Goal: Register for event/course: Sign up to attend an event or enroll in a course

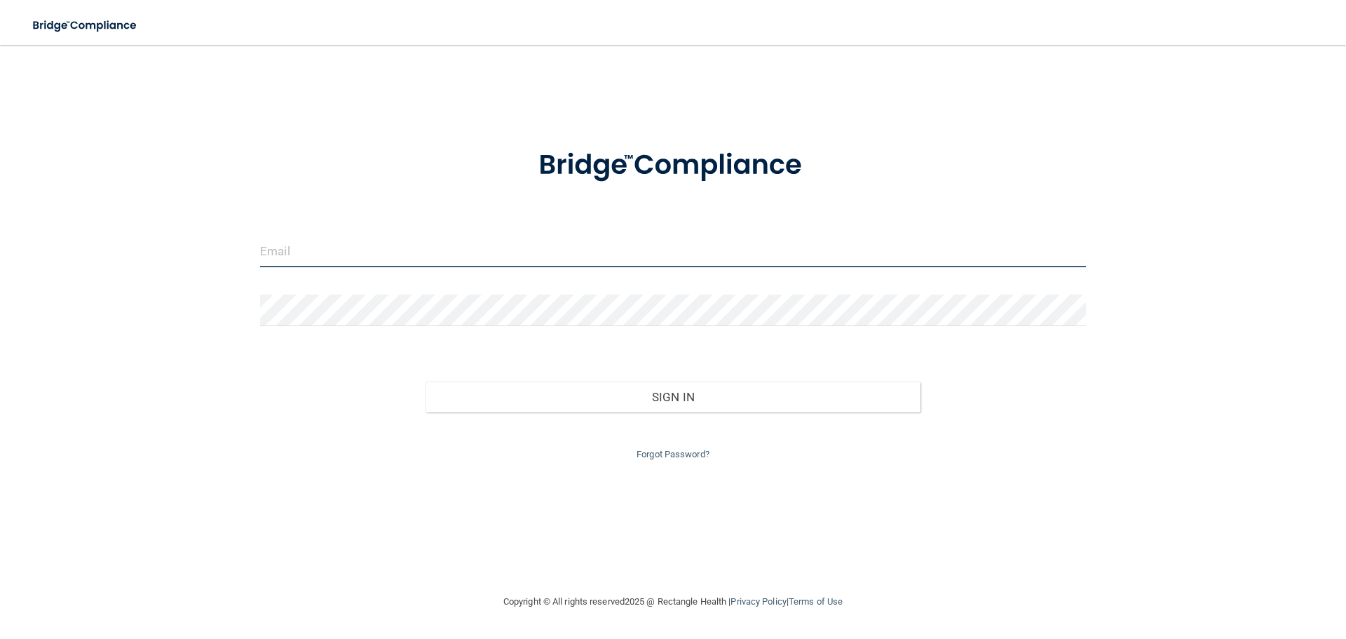
type input "[EMAIL_ADDRESS][DOMAIN_NAME]"
drag, startPoint x: 414, startPoint y: 253, endPoint x: 0, endPoint y: 163, distance: 423.2
click at [0, 163] on main "[EMAIL_ADDRESS][DOMAIN_NAME] Invalid email/password. You don't have permission …" at bounding box center [673, 342] width 1346 height 594
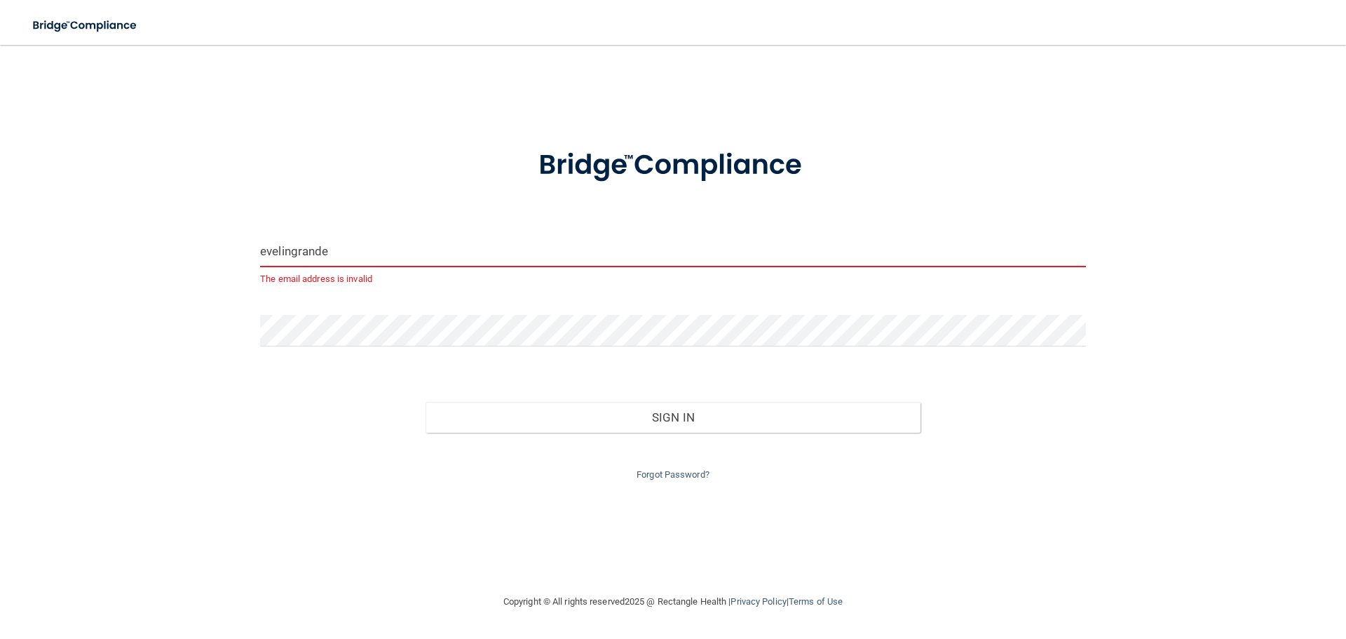
type input "[EMAIL_ADDRESS][DOMAIN_NAME]"
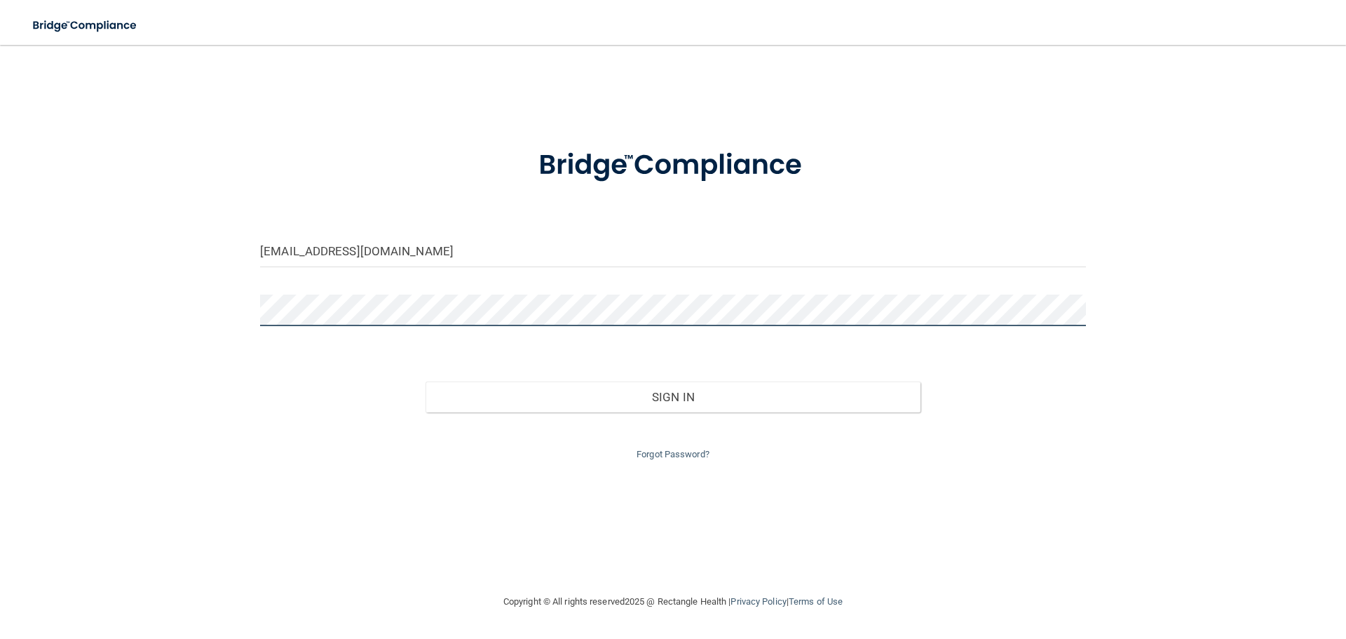
click at [425, 381] on button "Sign In" at bounding box center [673, 396] width 496 height 31
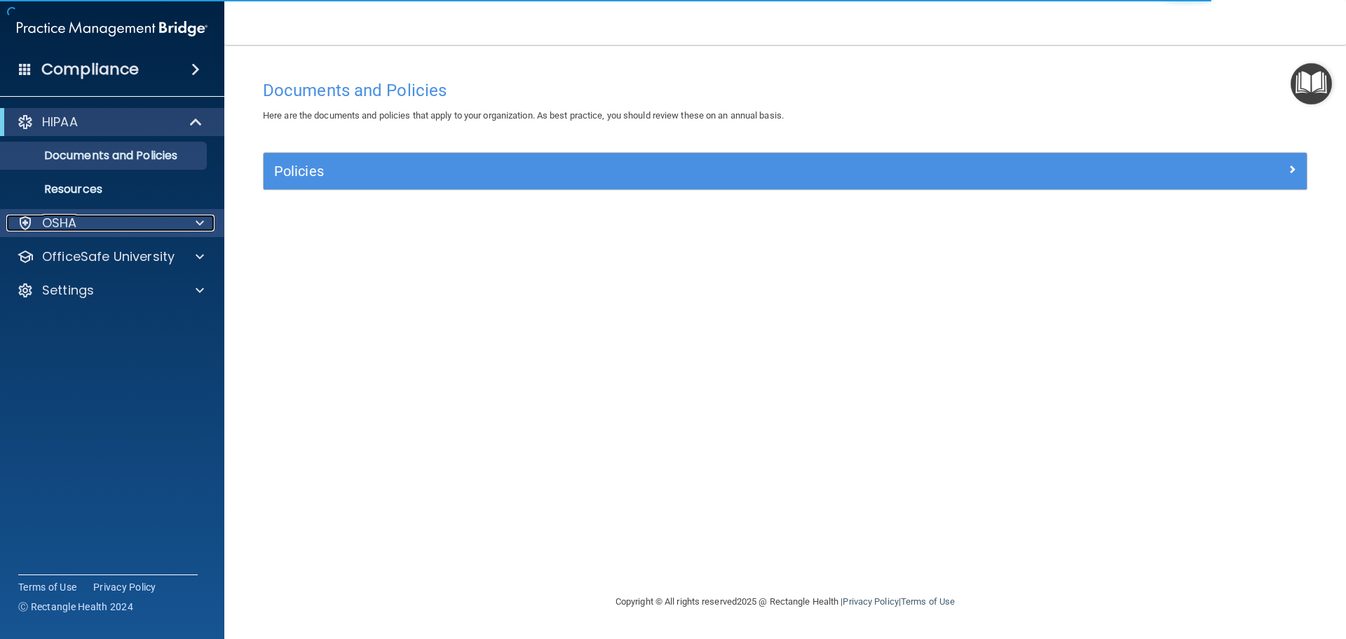
click at [101, 224] on div "OSHA" at bounding box center [93, 223] width 174 height 17
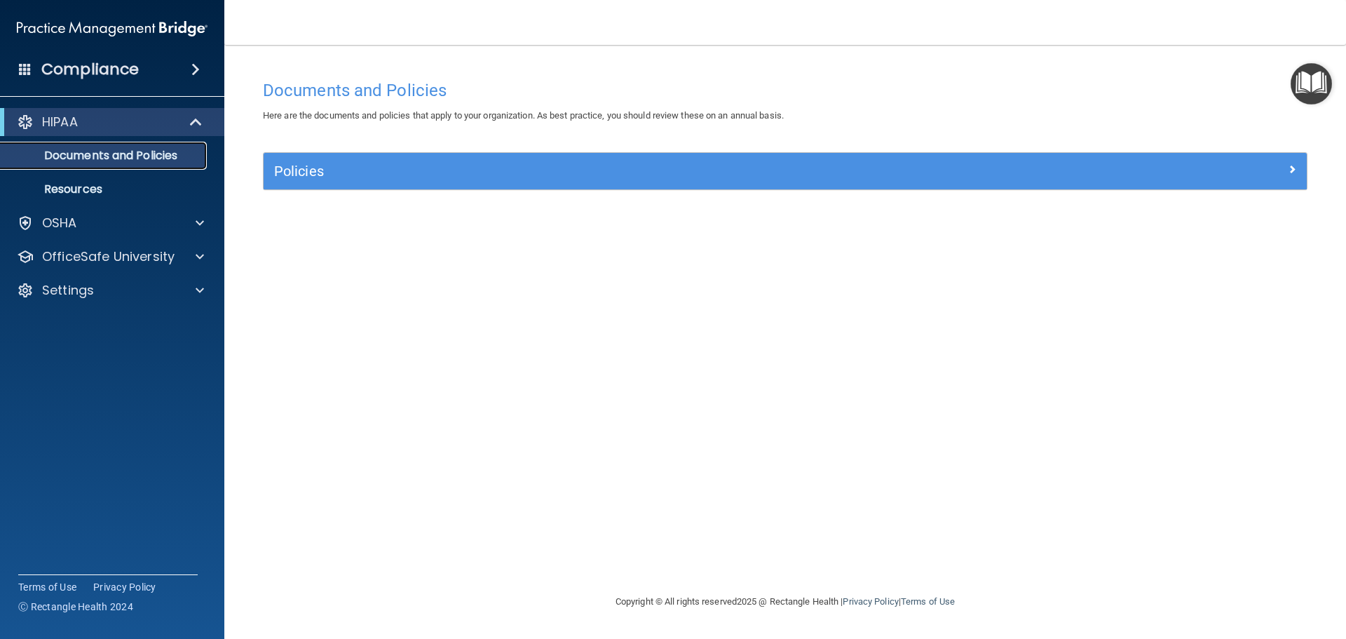
click at [85, 154] on p "Documents and Policies" at bounding box center [104, 156] width 191 height 14
click at [78, 180] on link "Resources" at bounding box center [96, 189] width 221 height 28
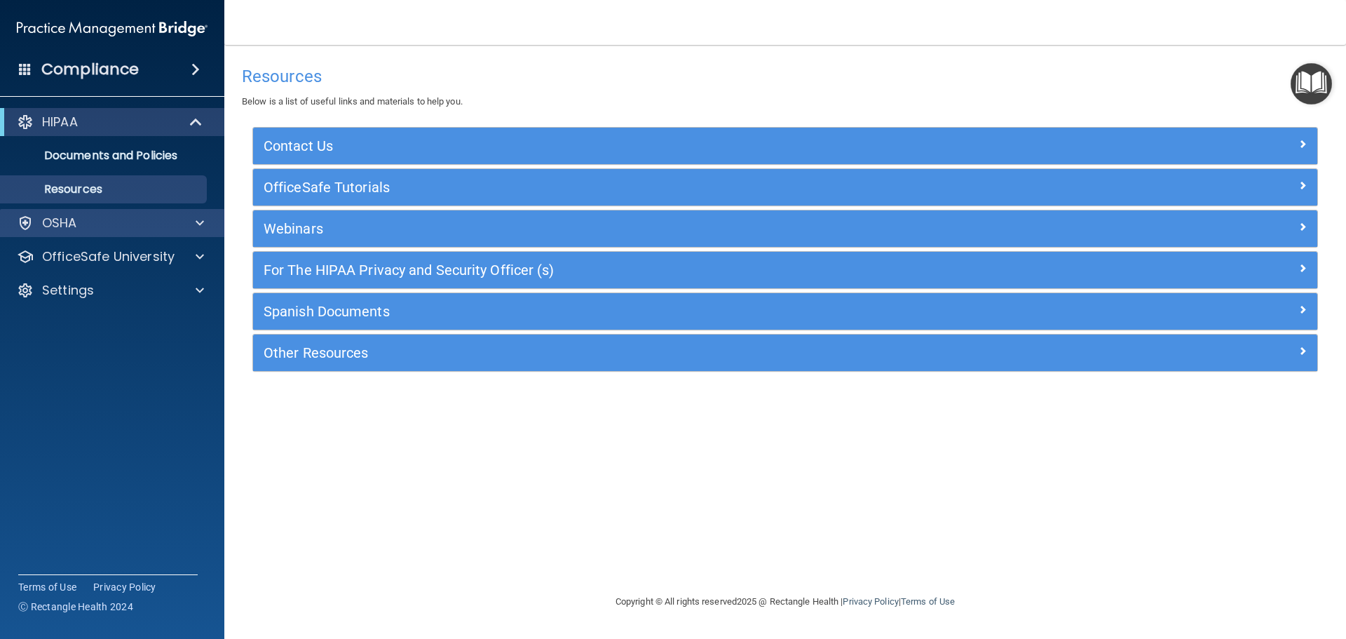
click at [143, 232] on div "OSHA" at bounding box center [112, 223] width 225 height 28
click at [191, 228] on div at bounding box center [197, 223] width 35 height 17
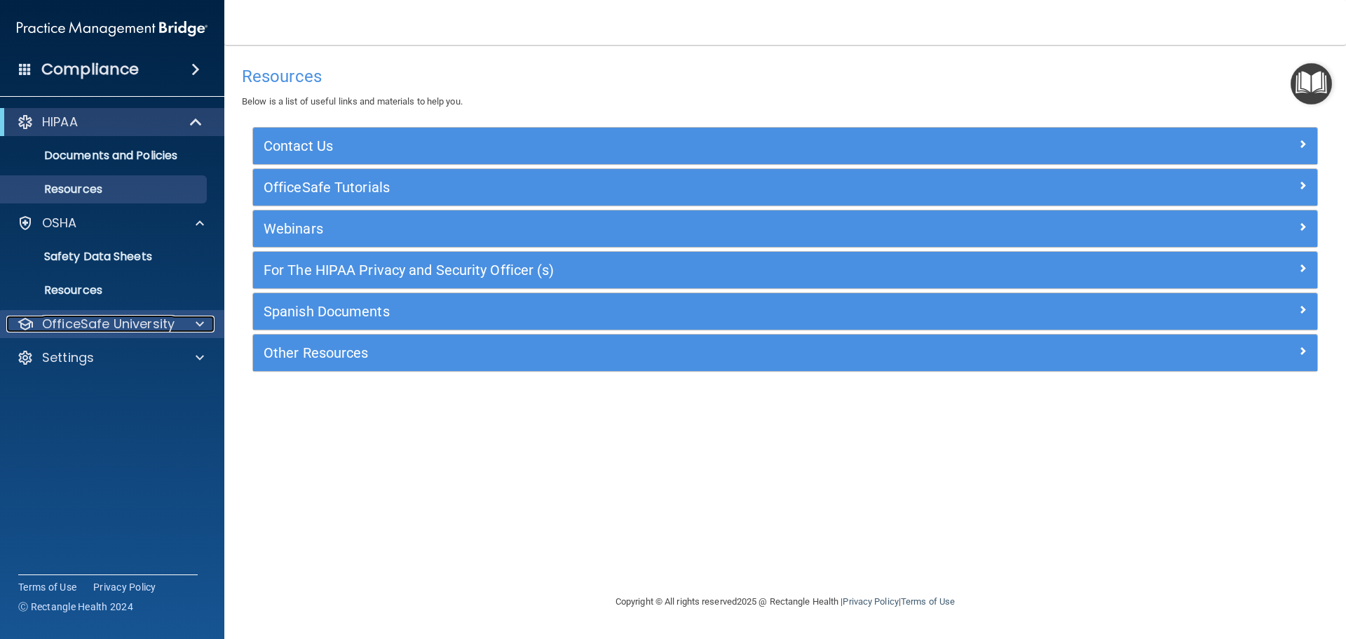
click at [153, 325] on p "OfficeSafe University" at bounding box center [108, 323] width 132 height 17
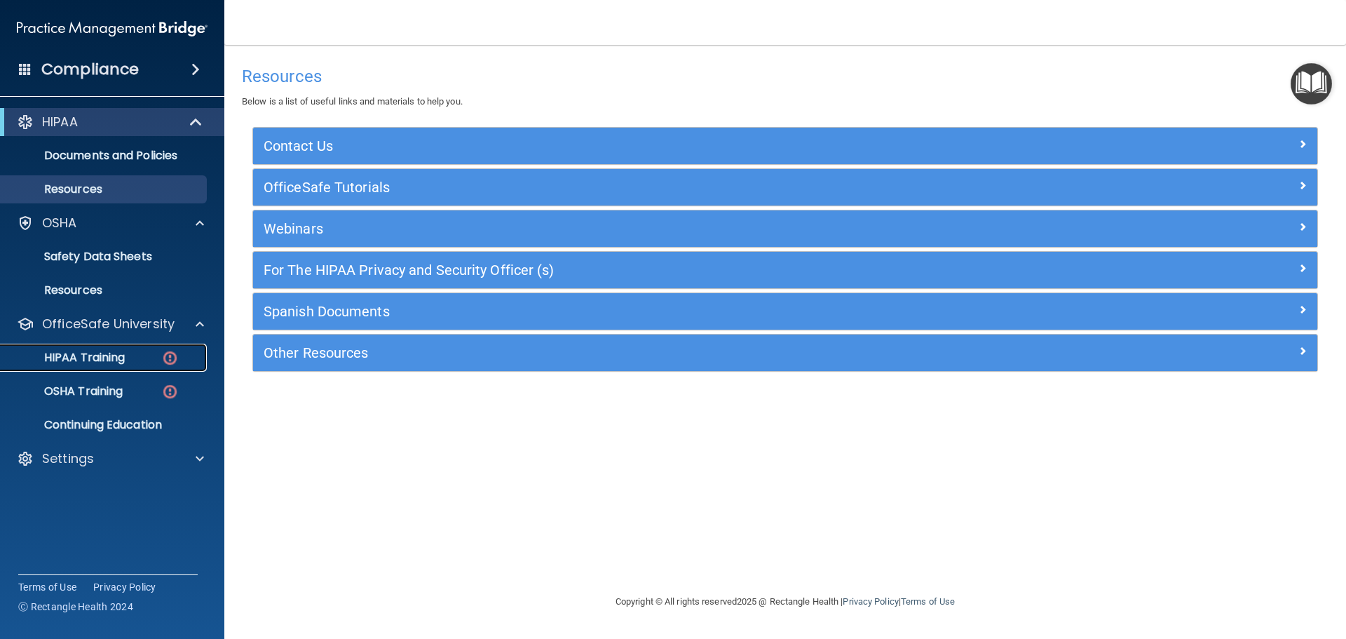
click at [135, 356] on div "HIPAA Training" at bounding box center [104, 357] width 191 height 14
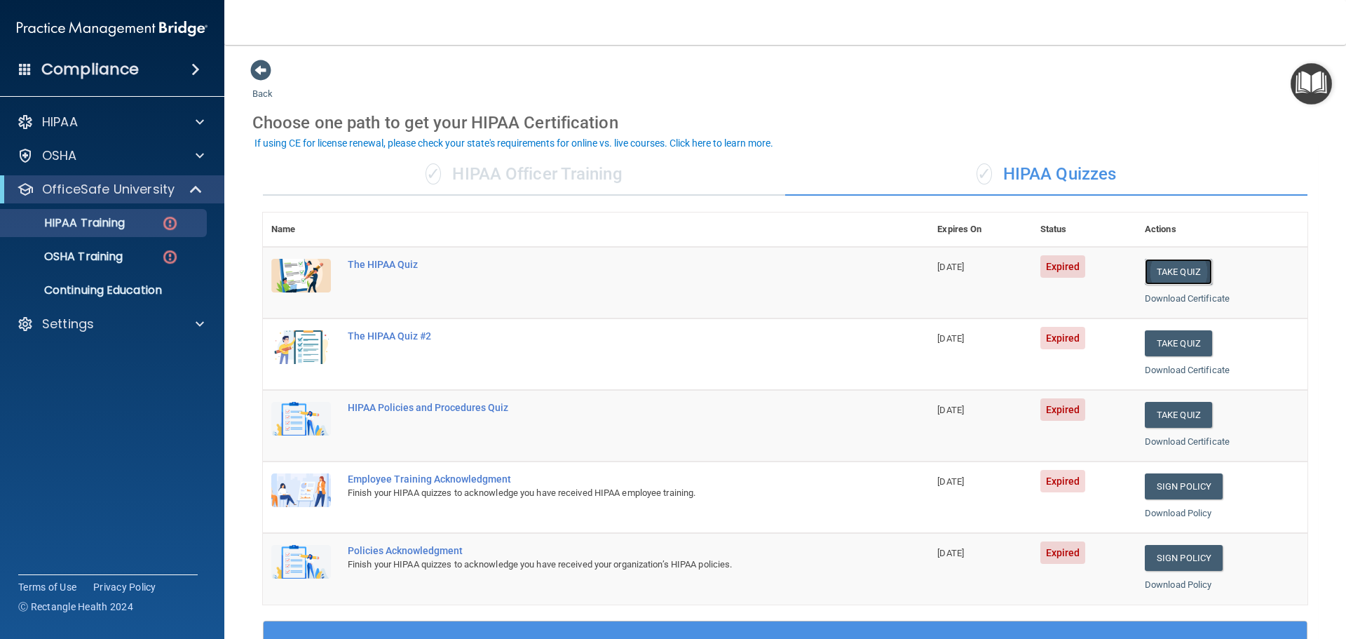
click at [1154, 271] on button "Take Quiz" at bounding box center [1178, 272] width 67 height 26
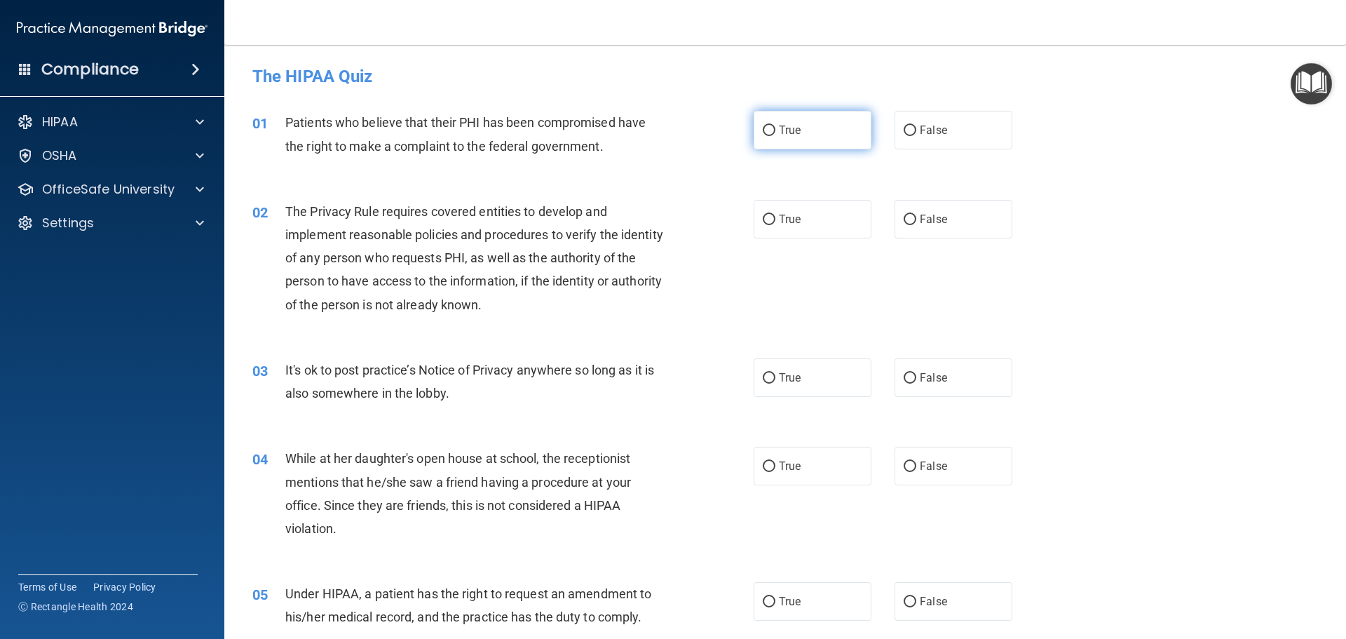
click at [758, 124] on label "True" at bounding box center [813, 130] width 118 height 39
click at [763, 125] on input "True" at bounding box center [769, 130] width 13 height 11
radio input "true"
click at [790, 212] on label "True" at bounding box center [813, 219] width 118 height 39
click at [775, 215] on input "True" at bounding box center [769, 220] width 13 height 11
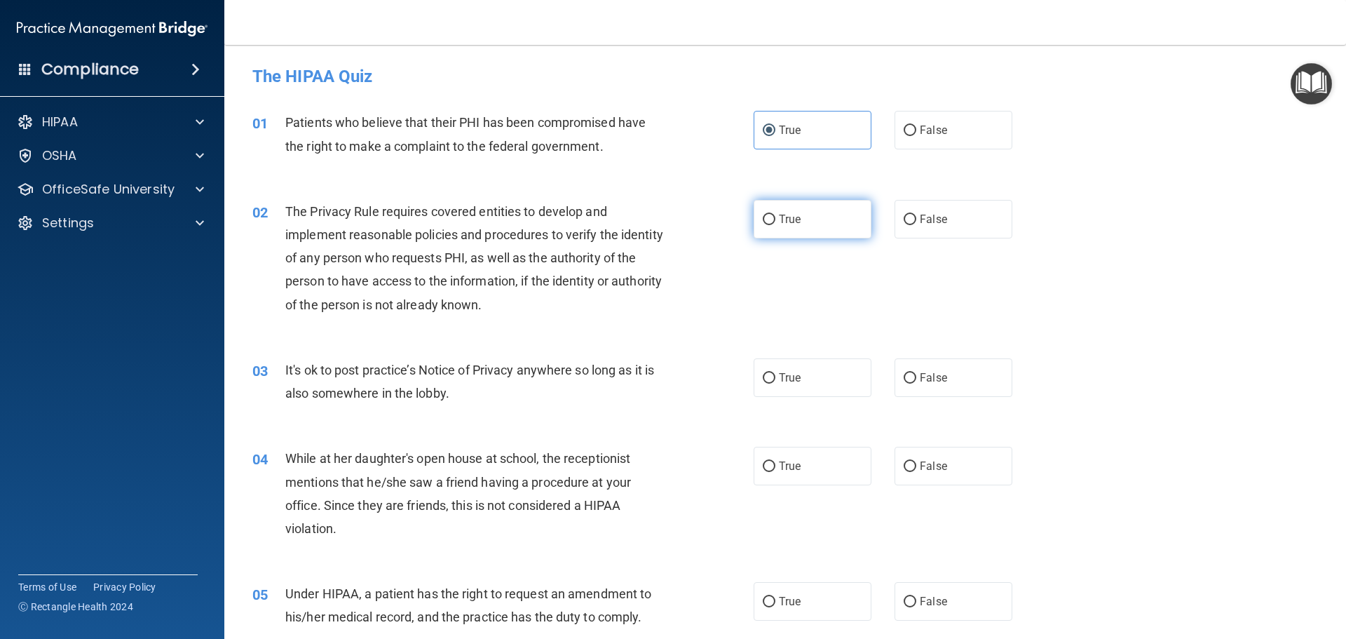
radio input "true"
click at [929, 363] on label "False" at bounding box center [953, 377] width 118 height 39
click at [916, 373] on input "False" at bounding box center [910, 378] width 13 height 11
radio input "true"
click at [933, 458] on label "False" at bounding box center [953, 466] width 118 height 39
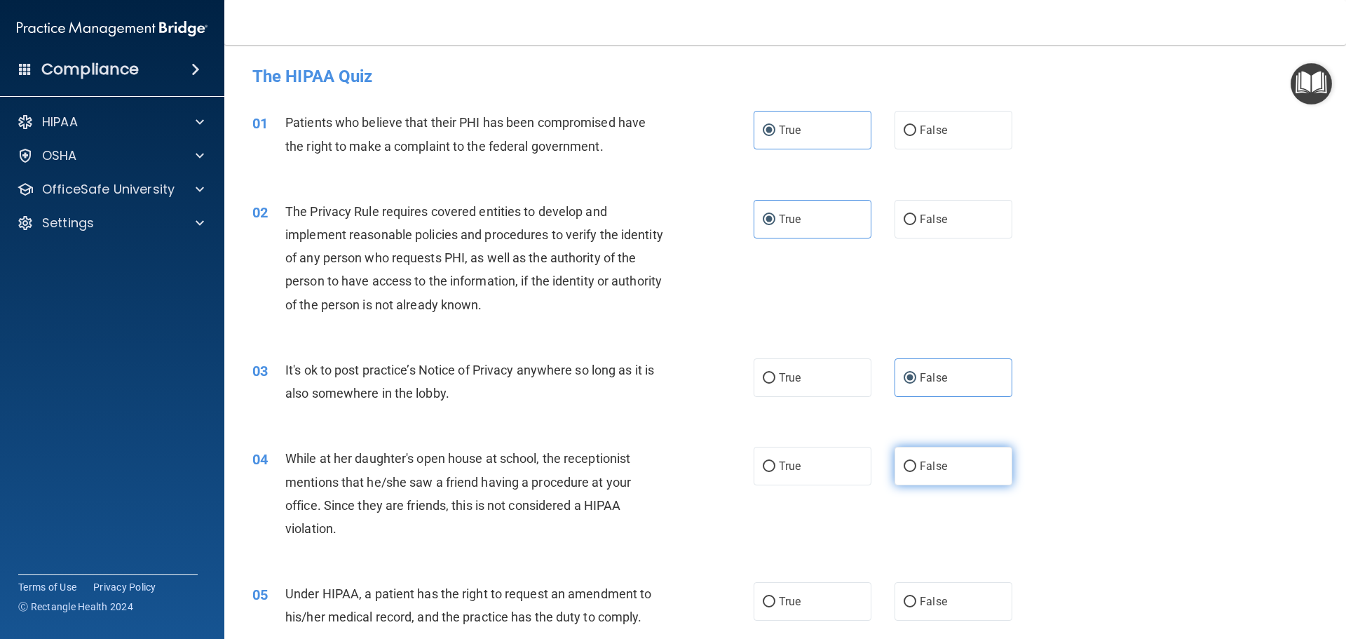
click at [916, 461] on input "False" at bounding box center [910, 466] width 13 height 11
radio input "true"
click at [920, 604] on span "False" at bounding box center [933, 600] width 27 height 13
click at [916, 604] on input "False" at bounding box center [910, 602] width 13 height 11
radio input "true"
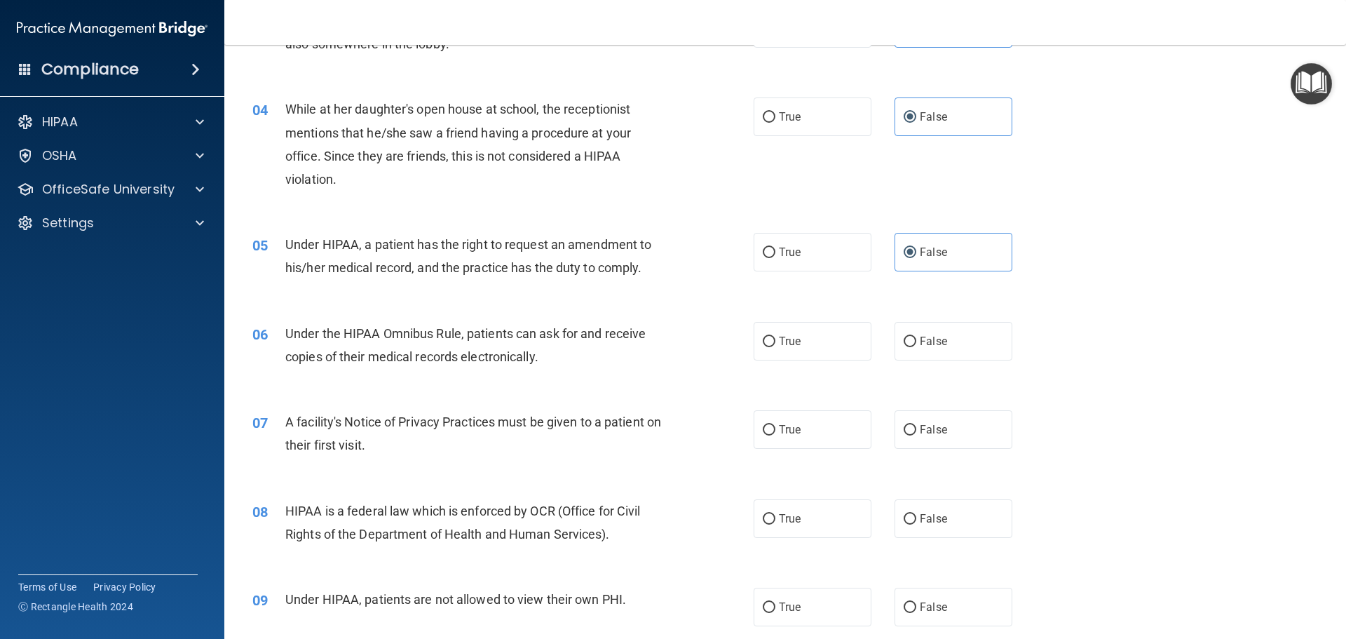
scroll to position [350, 0]
click at [796, 339] on label "True" at bounding box center [813, 339] width 118 height 39
click at [775, 339] on input "True" at bounding box center [769, 340] width 13 height 11
radio input "true"
click at [796, 417] on label "True" at bounding box center [813, 428] width 118 height 39
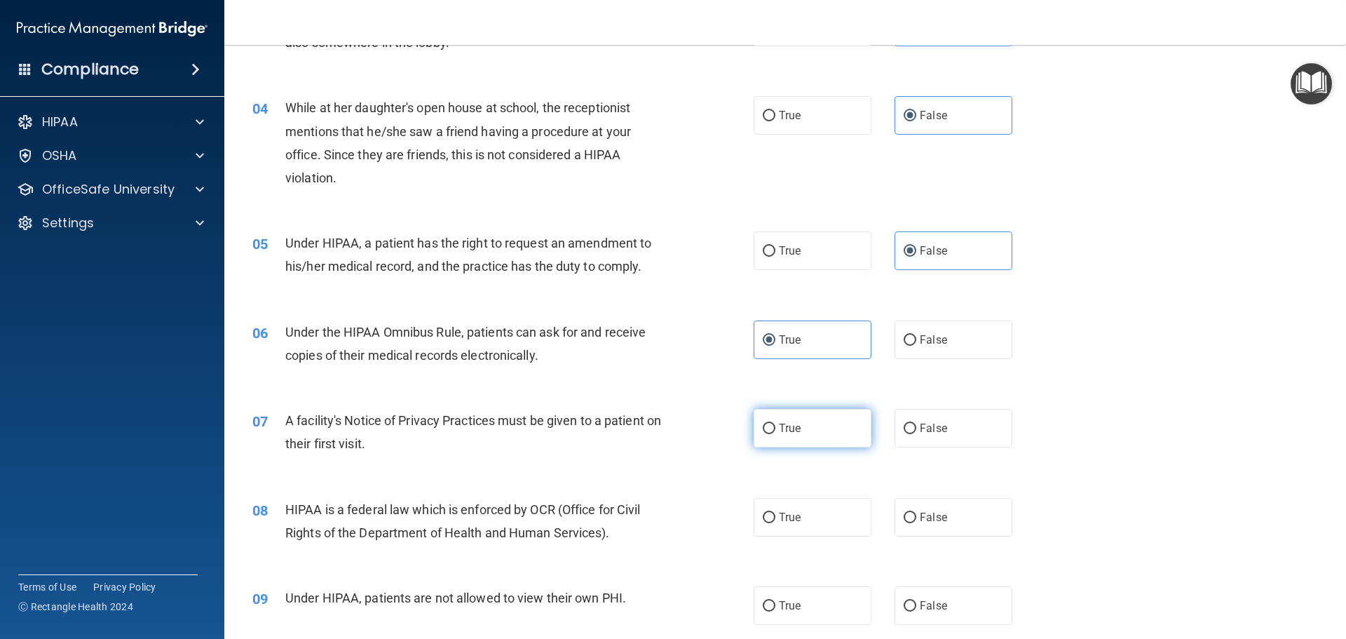
click at [775, 423] on input "True" at bounding box center [769, 428] width 13 height 11
radio input "true"
click at [793, 511] on span "True" at bounding box center [790, 516] width 22 height 13
click at [775, 512] on input "True" at bounding box center [769, 517] width 13 height 11
radio input "true"
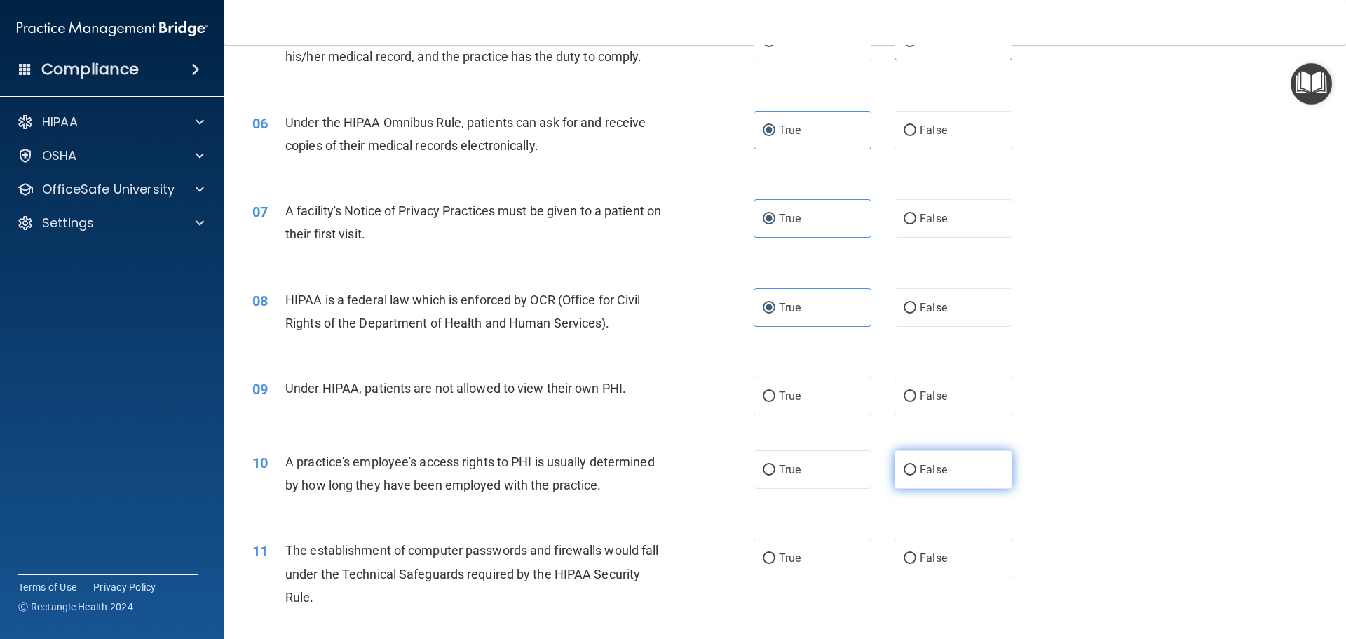
scroll to position [561, 0]
click at [920, 398] on span "False" at bounding box center [933, 394] width 27 height 13
click at [915, 398] on input "False" at bounding box center [910, 395] width 13 height 11
radio input "true"
click at [911, 454] on label "False" at bounding box center [953, 468] width 118 height 39
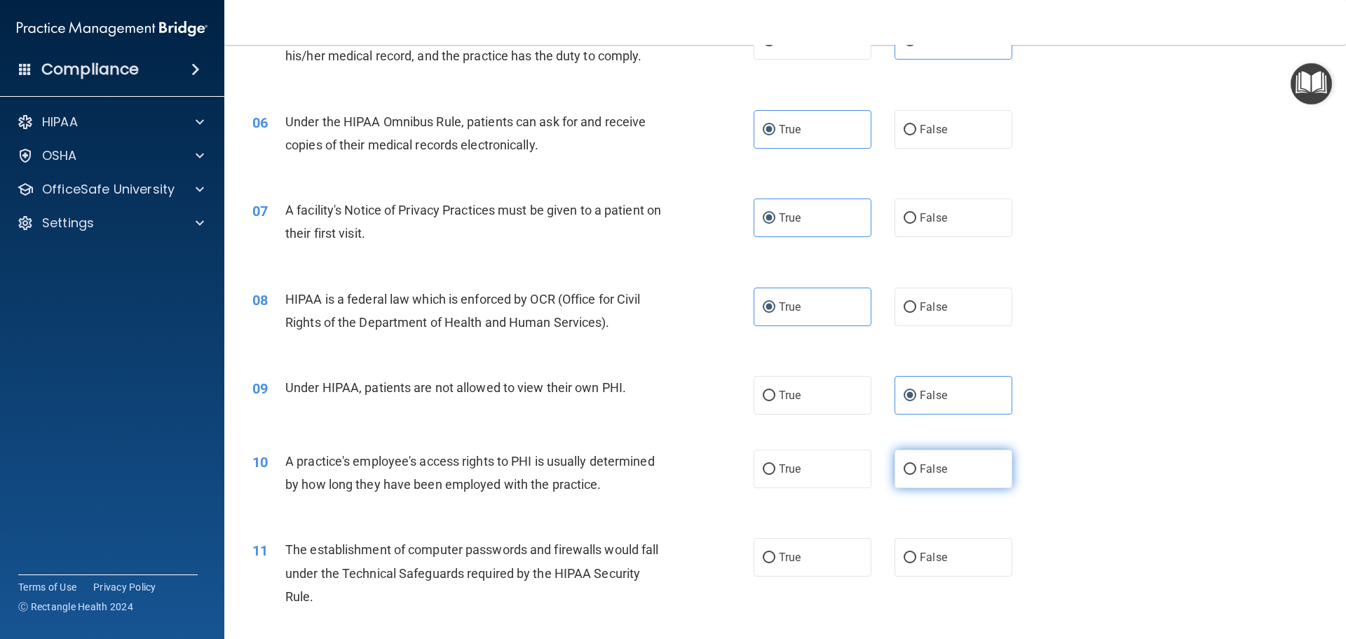
click at [911, 464] on input "False" at bounding box center [910, 469] width 13 height 11
radio input "true"
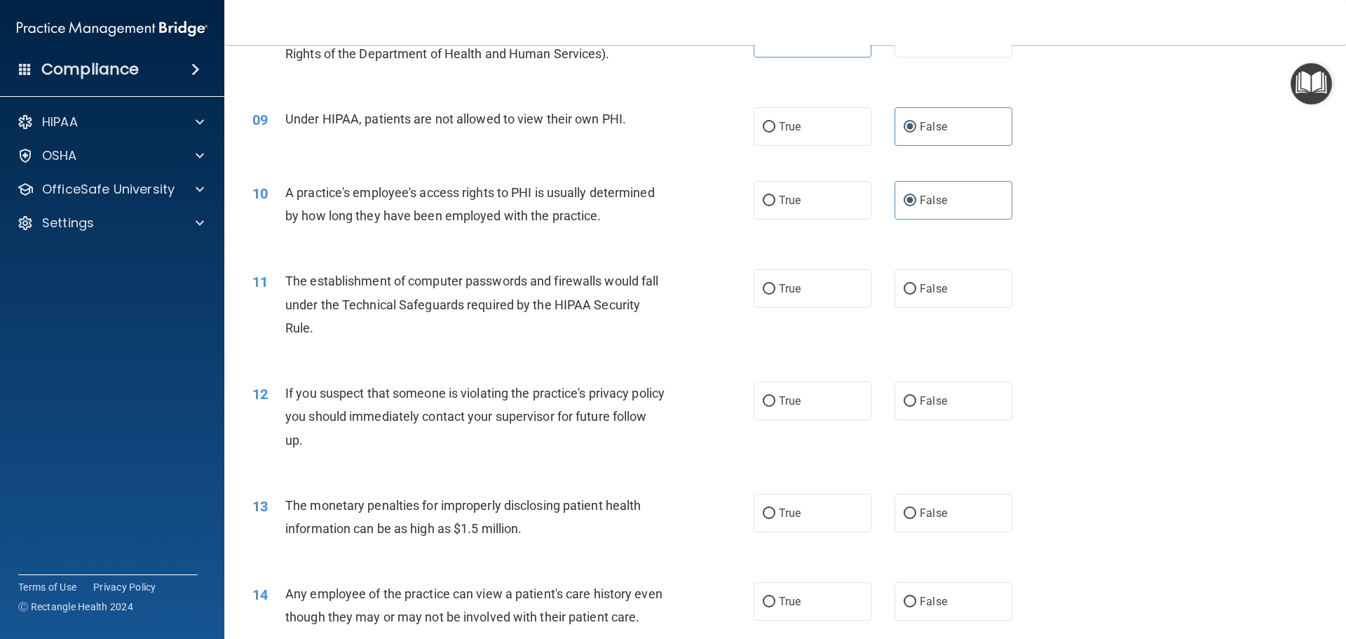
scroll to position [841, 0]
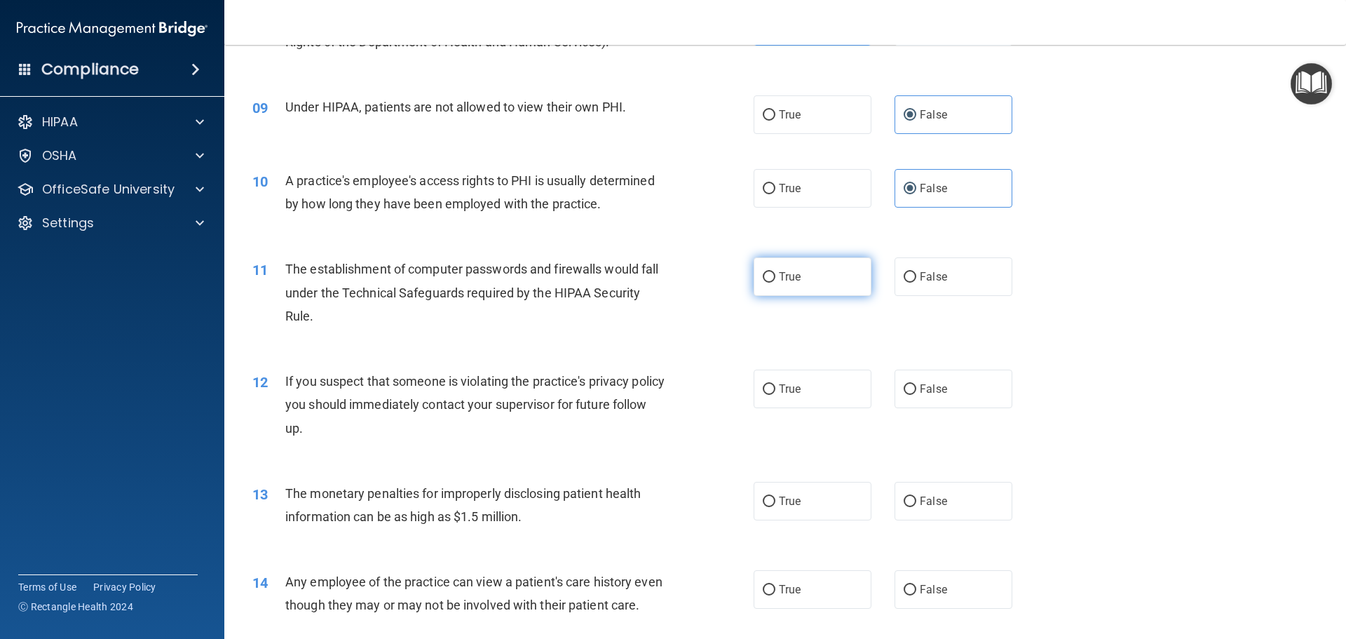
click at [810, 287] on label "True" at bounding box center [813, 276] width 118 height 39
click at [775, 282] on input "True" at bounding box center [769, 277] width 13 height 11
radio input "true"
click at [804, 391] on label "True" at bounding box center [813, 388] width 118 height 39
click at [775, 391] on input "True" at bounding box center [769, 389] width 13 height 11
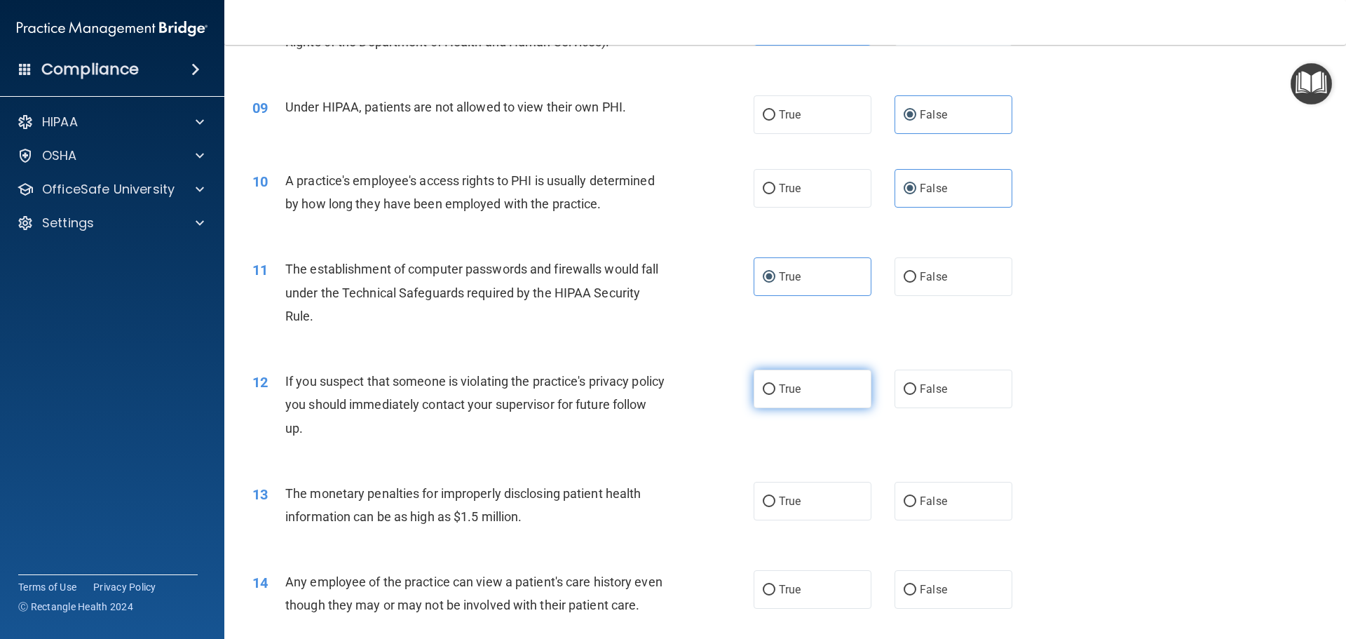
radio input "true"
click at [803, 501] on label "True" at bounding box center [813, 501] width 118 height 39
click at [775, 501] on input "True" at bounding box center [769, 501] width 13 height 11
radio input "true"
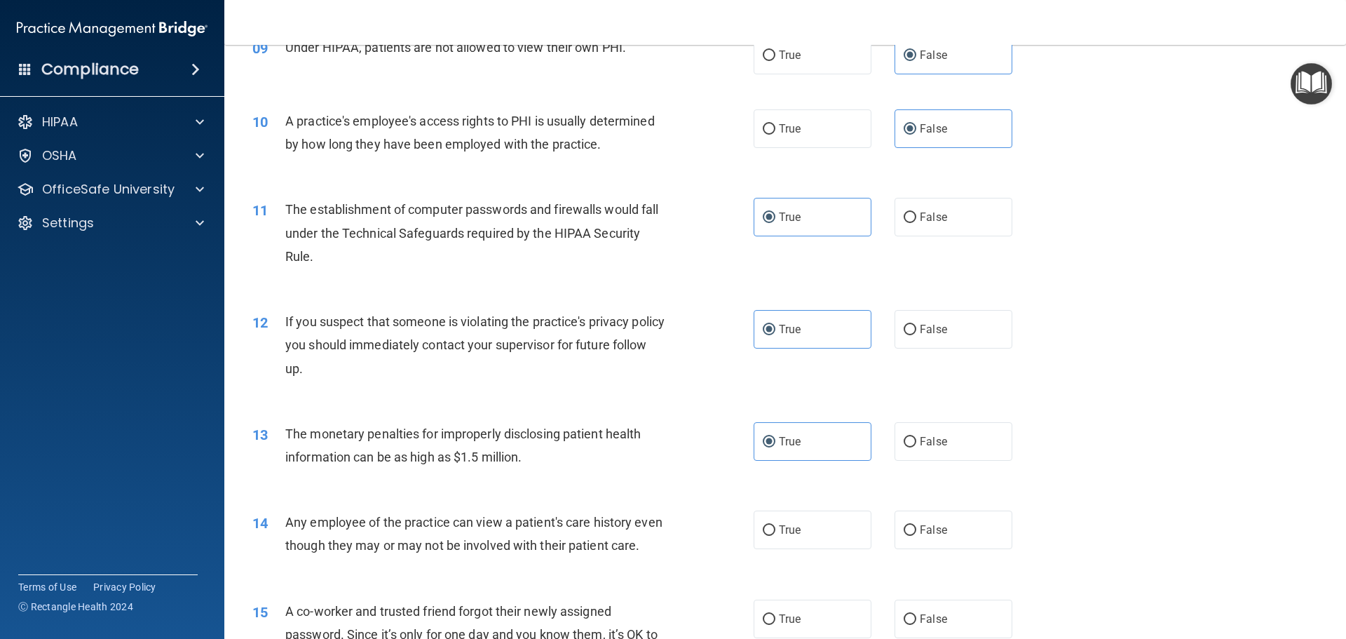
scroll to position [981, 0]
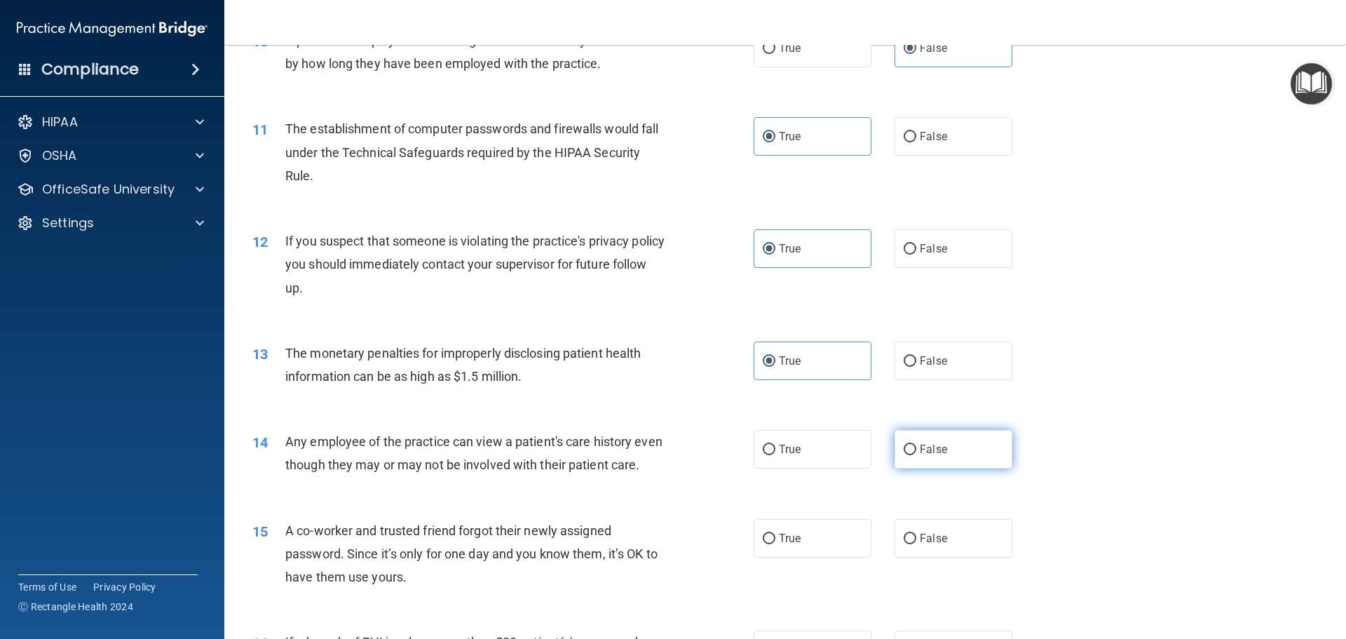
click at [911, 451] on label "False" at bounding box center [953, 449] width 118 height 39
click at [911, 451] on input "False" at bounding box center [910, 449] width 13 height 11
radio input "true"
click at [915, 551] on label "False" at bounding box center [953, 538] width 118 height 39
click at [915, 544] on input "False" at bounding box center [910, 538] width 13 height 11
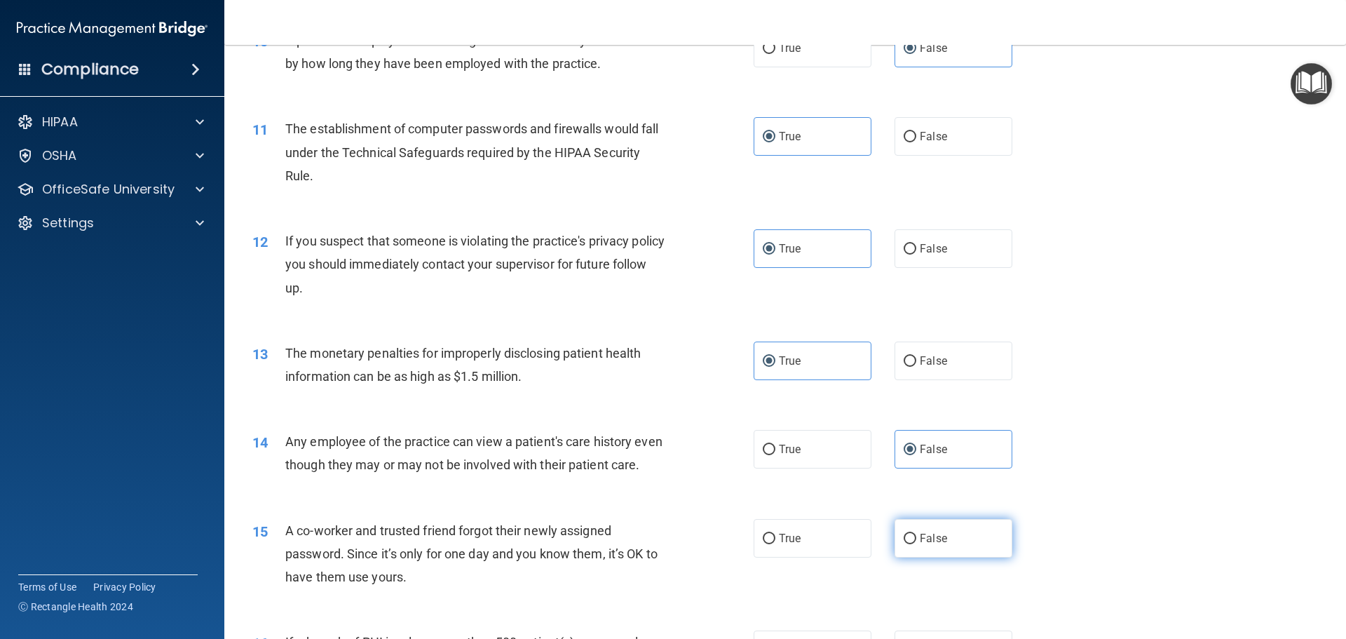
radio input "true"
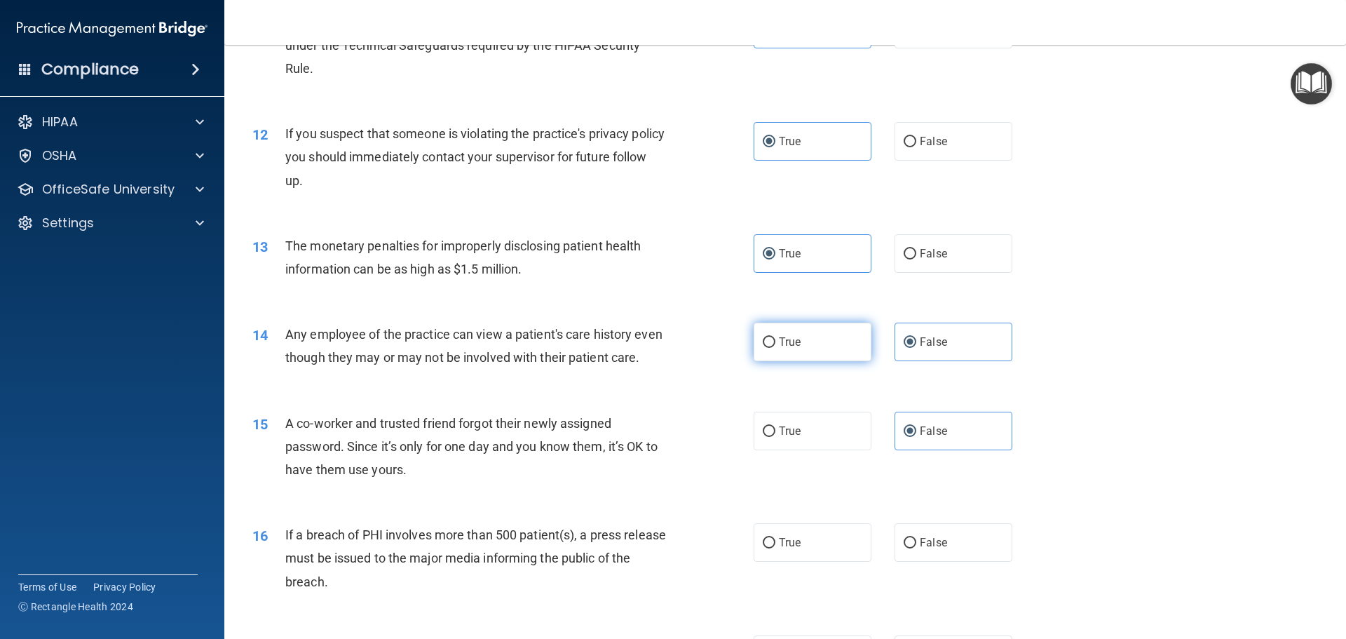
scroll to position [1192, 0]
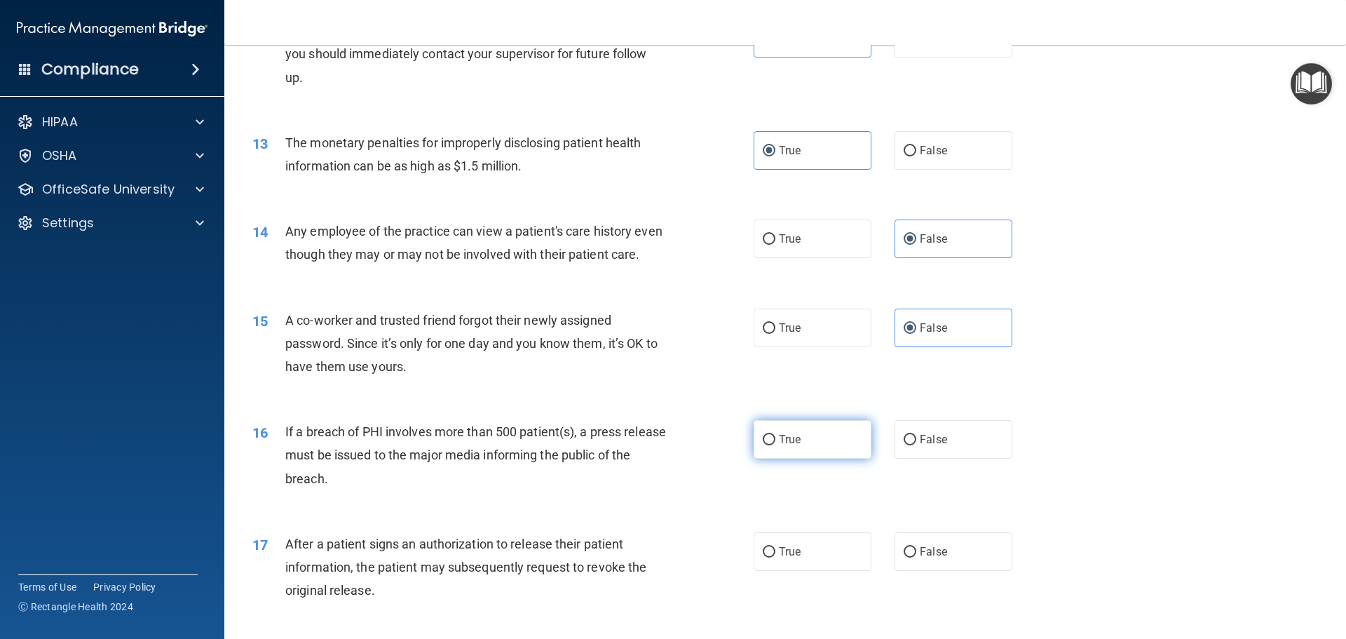
click at [825, 458] on label "True" at bounding box center [813, 439] width 118 height 39
click at [775, 445] on input "True" at bounding box center [769, 440] width 13 height 11
radio input "true"
click at [803, 571] on label "True" at bounding box center [813, 551] width 118 height 39
click at [775, 557] on input "True" at bounding box center [769, 552] width 13 height 11
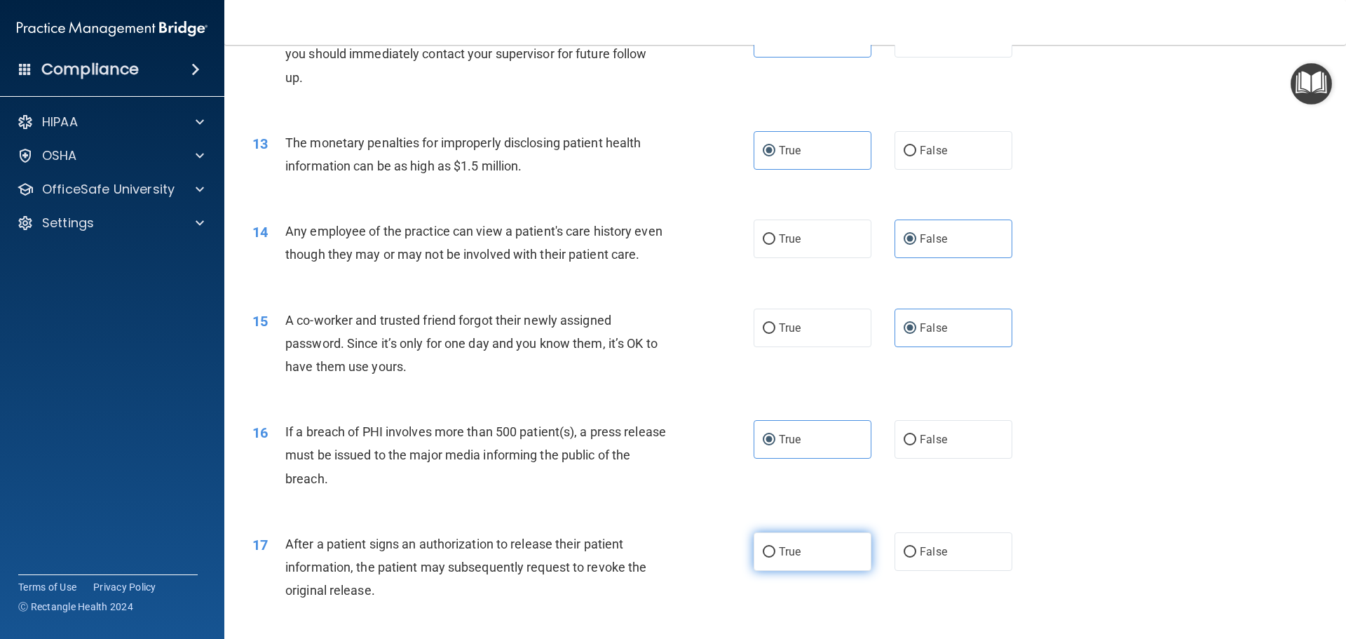
radio input "true"
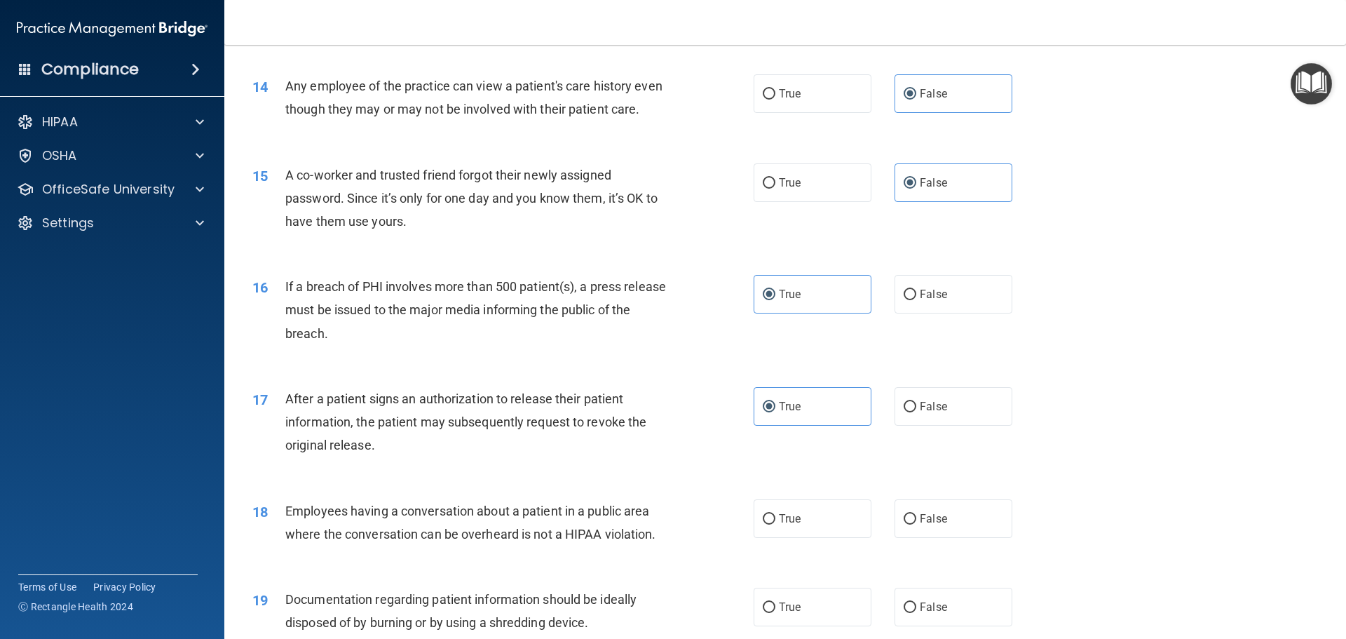
scroll to position [1402, 0]
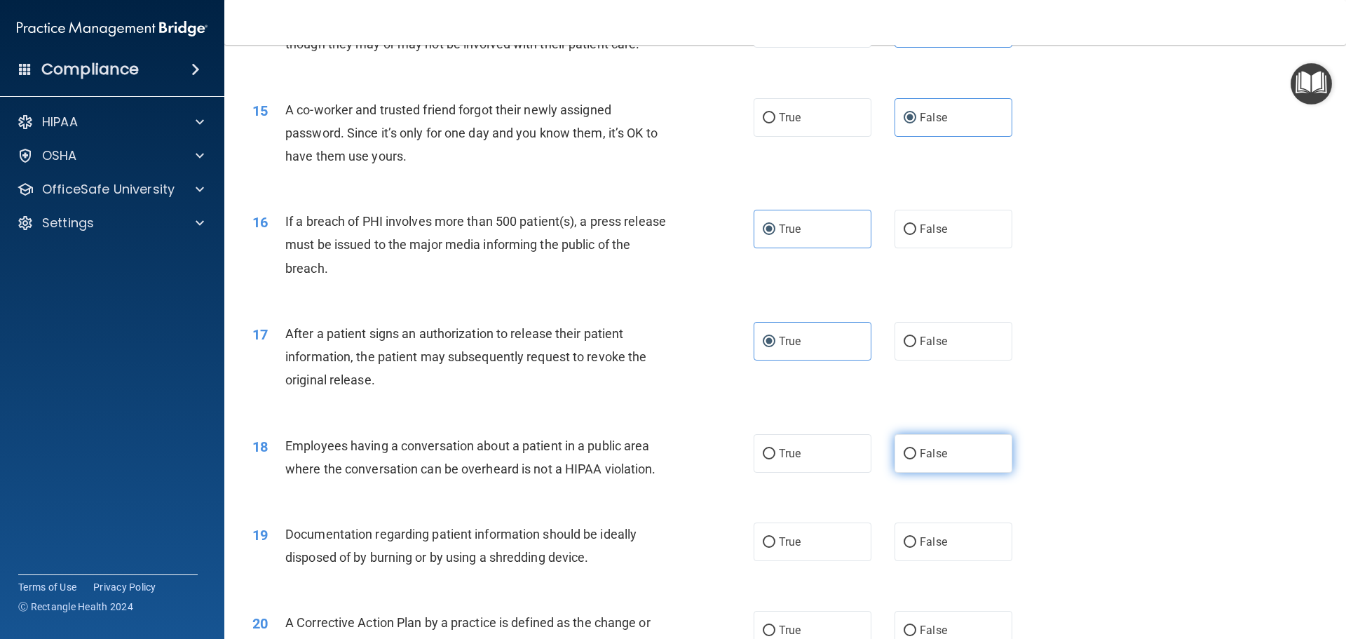
click at [910, 472] on label "False" at bounding box center [953, 453] width 118 height 39
click at [910, 459] on input "False" at bounding box center [910, 454] width 13 height 11
radio input "true"
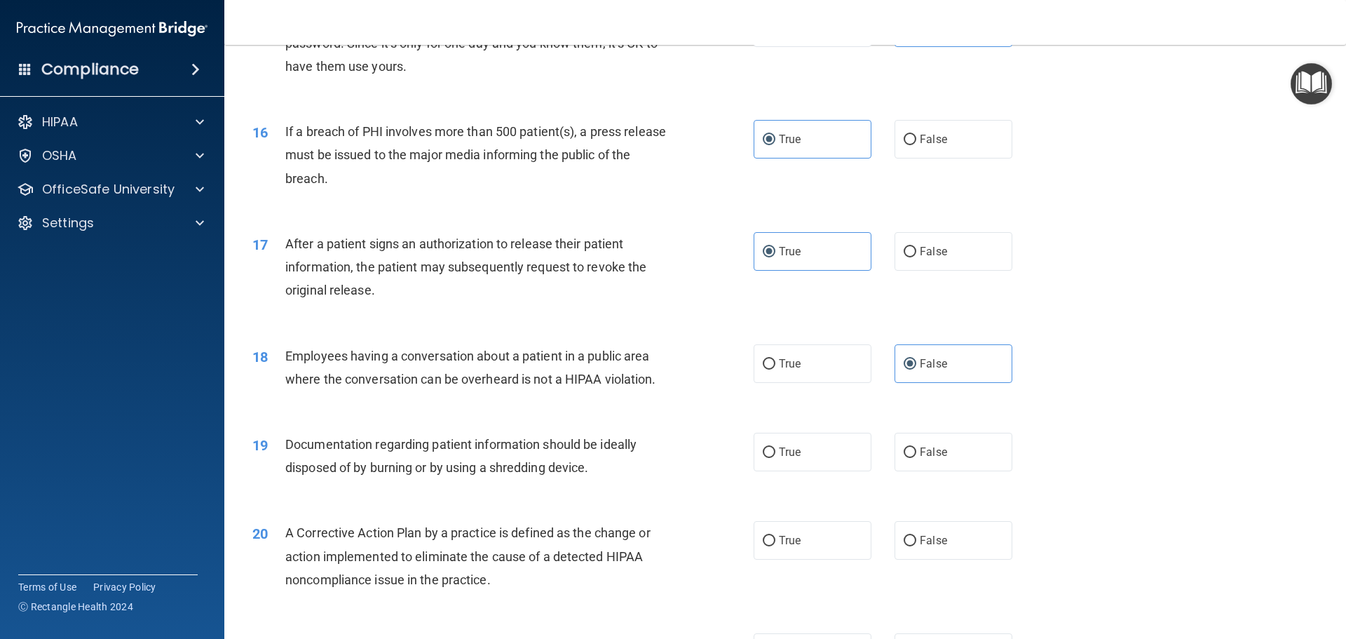
scroll to position [1612, 0]
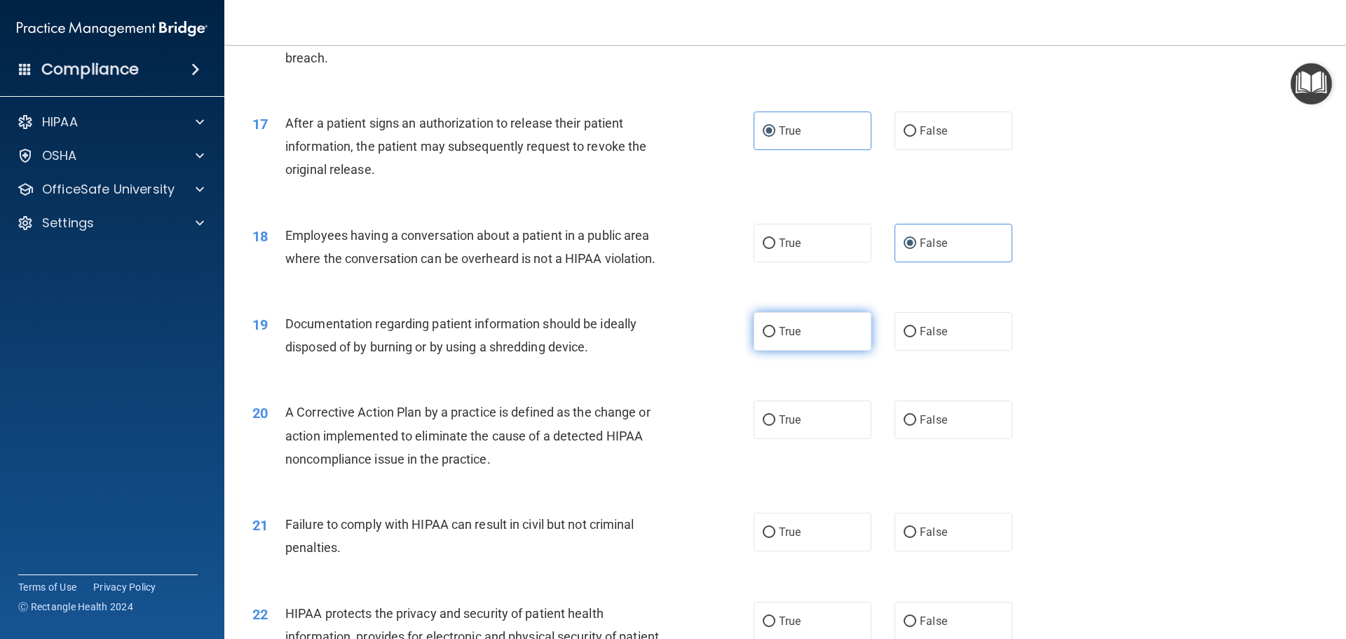
click at [784, 338] on span "True" at bounding box center [790, 331] width 22 height 13
click at [775, 337] on input "True" at bounding box center [769, 332] width 13 height 11
radio input "true"
click at [789, 426] on span "True" at bounding box center [790, 419] width 22 height 13
click at [775, 425] on input "True" at bounding box center [769, 420] width 13 height 11
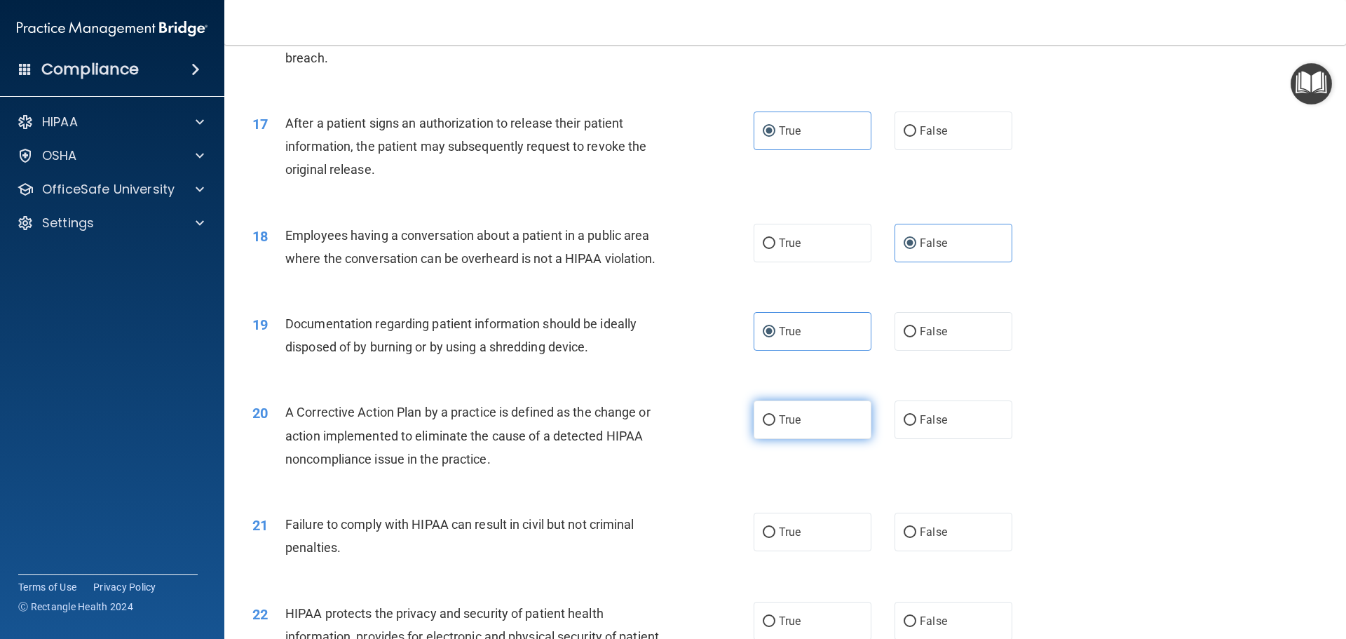
radio input "true"
click at [939, 544] on label "False" at bounding box center [953, 531] width 118 height 39
click at [916, 538] on input "False" at bounding box center [910, 532] width 13 height 11
radio input "true"
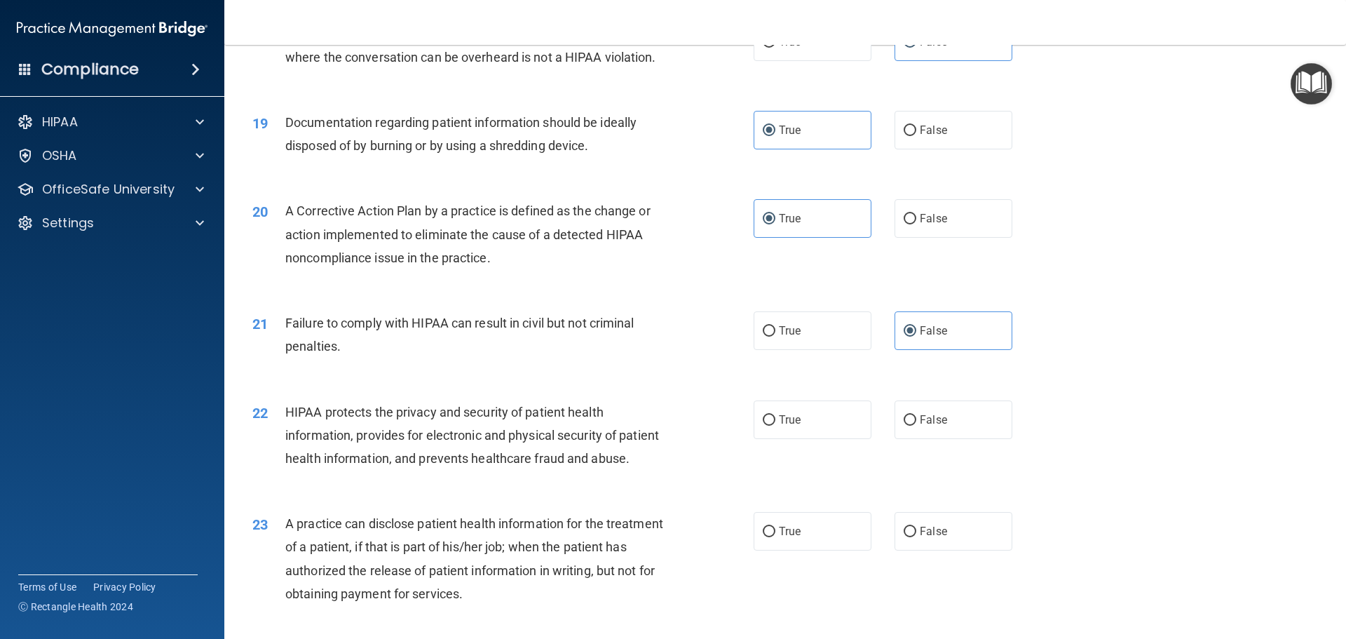
scroll to position [1823, 0]
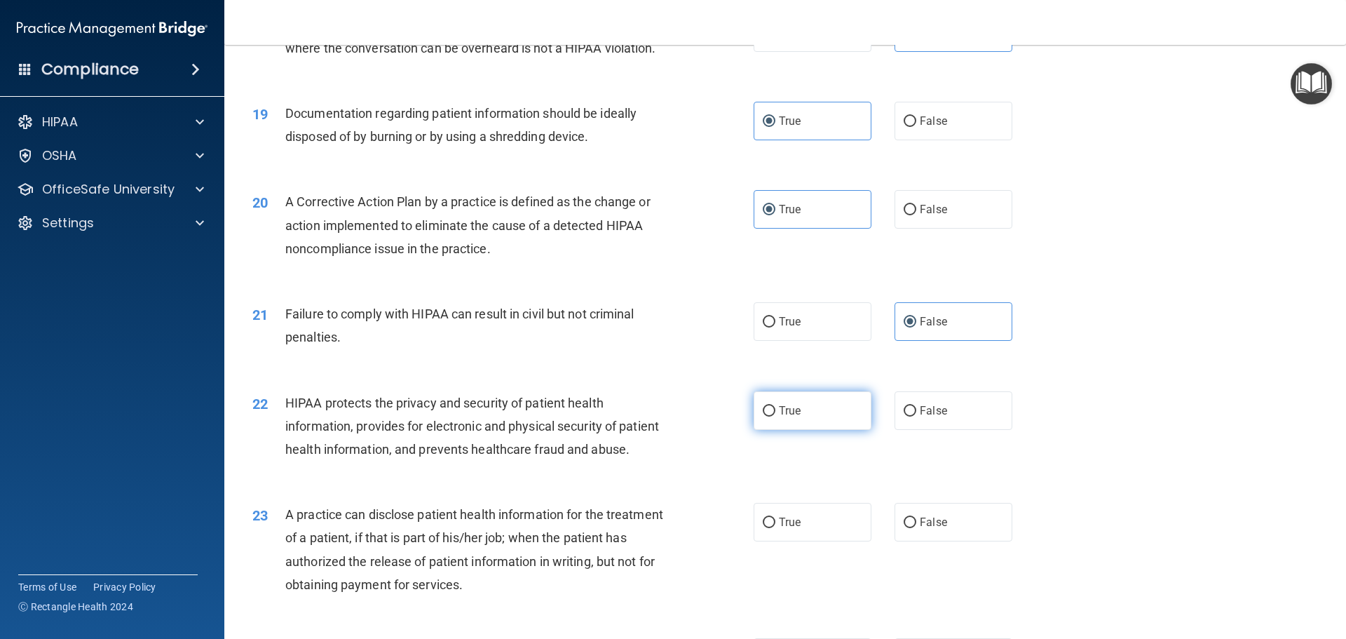
click at [819, 430] on label "True" at bounding box center [813, 410] width 118 height 39
click at [775, 416] on input "True" at bounding box center [769, 411] width 13 height 11
radio input "true"
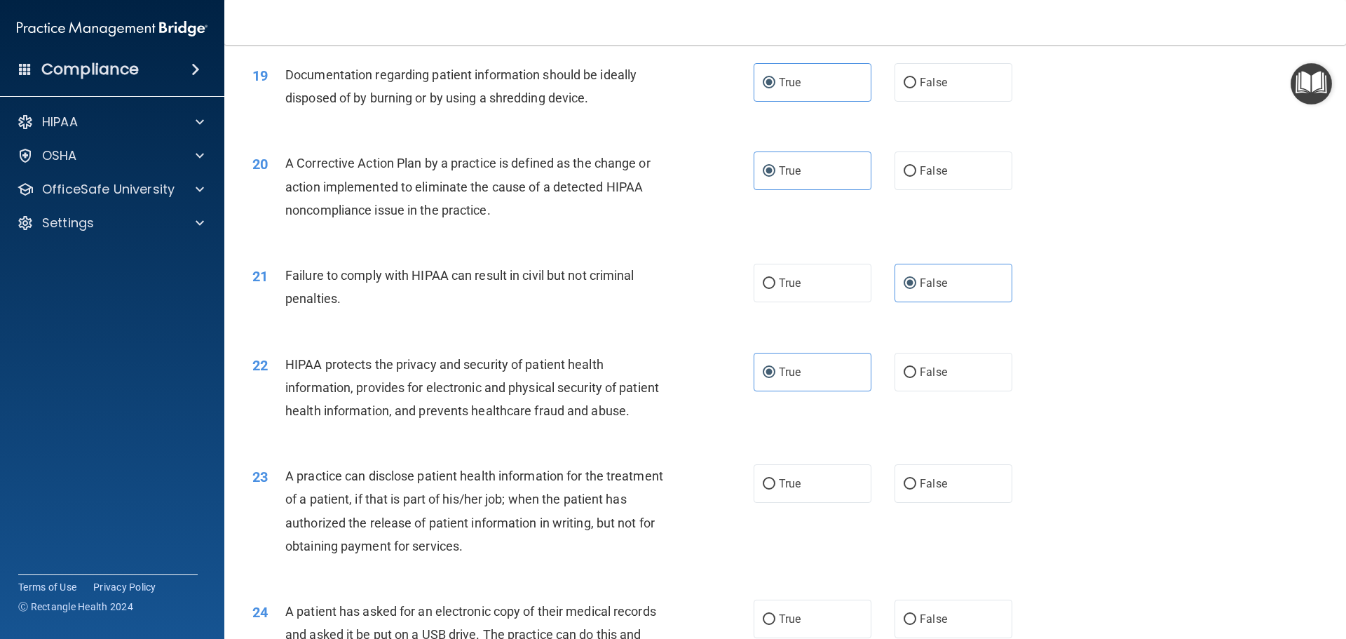
scroll to position [1963, 0]
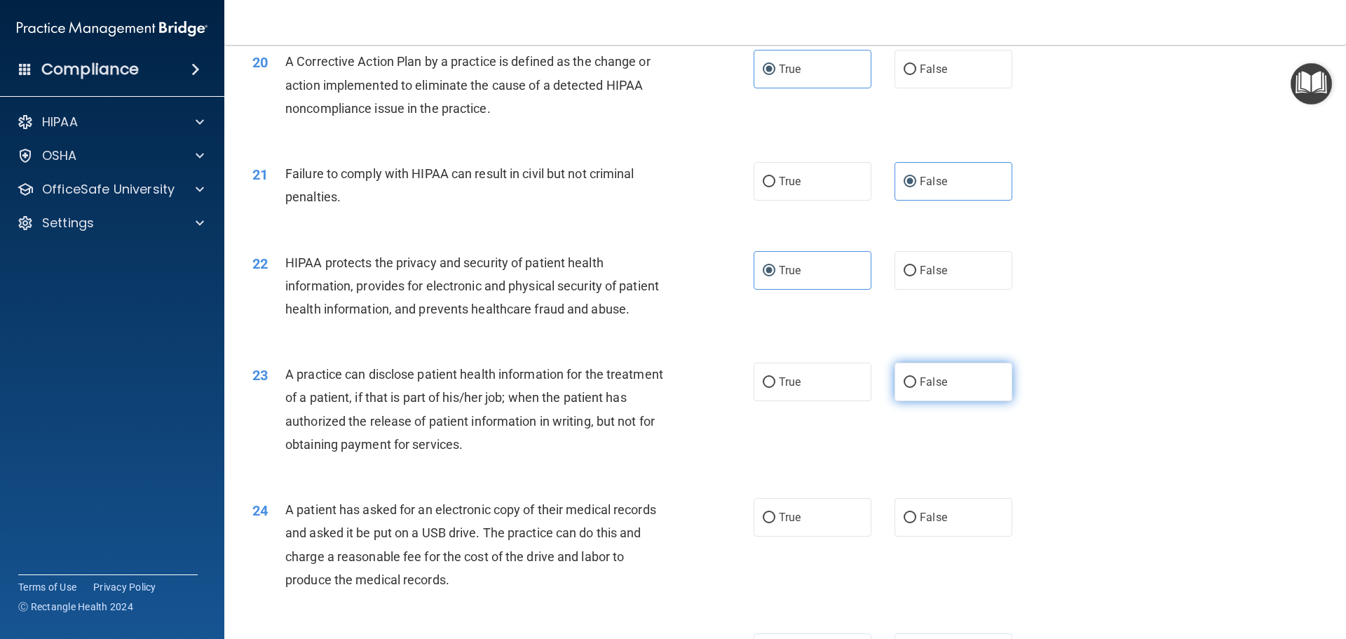
click at [924, 401] on label "False" at bounding box center [953, 381] width 118 height 39
click at [916, 388] on input "False" at bounding box center [910, 382] width 13 height 11
radio input "true"
click at [808, 401] on label "True" at bounding box center [813, 381] width 118 height 39
click at [775, 388] on input "True" at bounding box center [769, 382] width 13 height 11
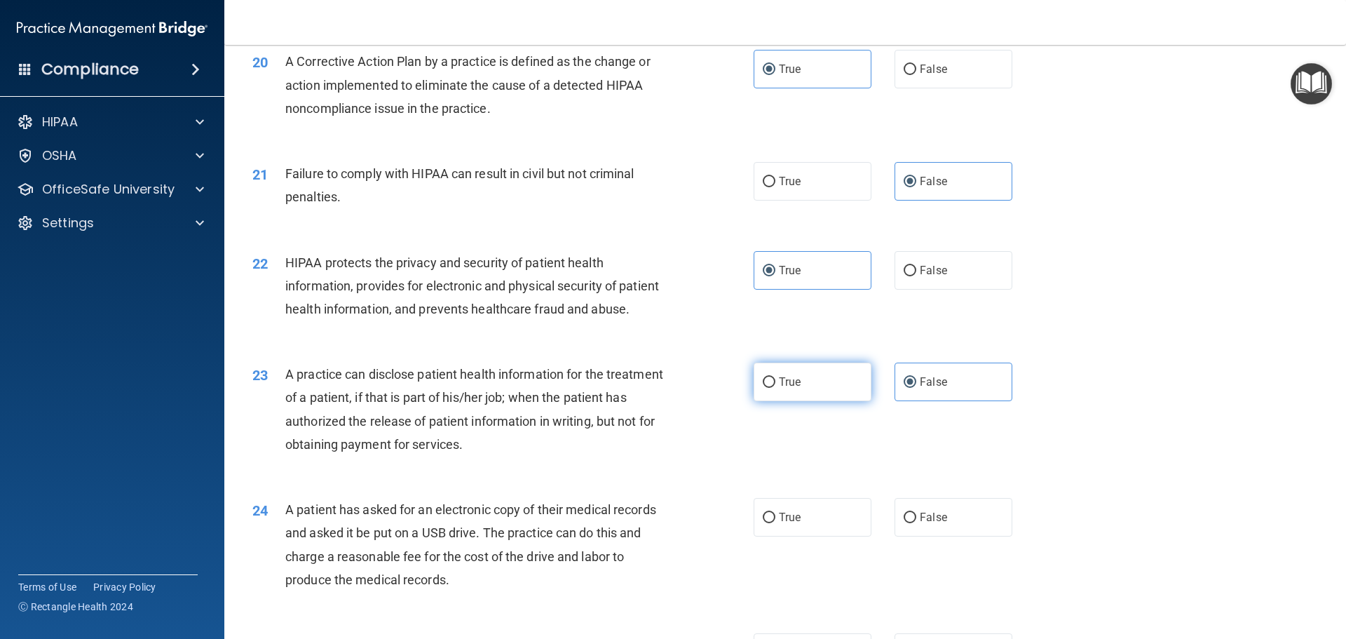
radio input "true"
radio input "false"
click at [927, 524] on span "False" at bounding box center [933, 516] width 27 height 13
click at [916, 523] on input "False" at bounding box center [910, 517] width 13 height 11
radio input "true"
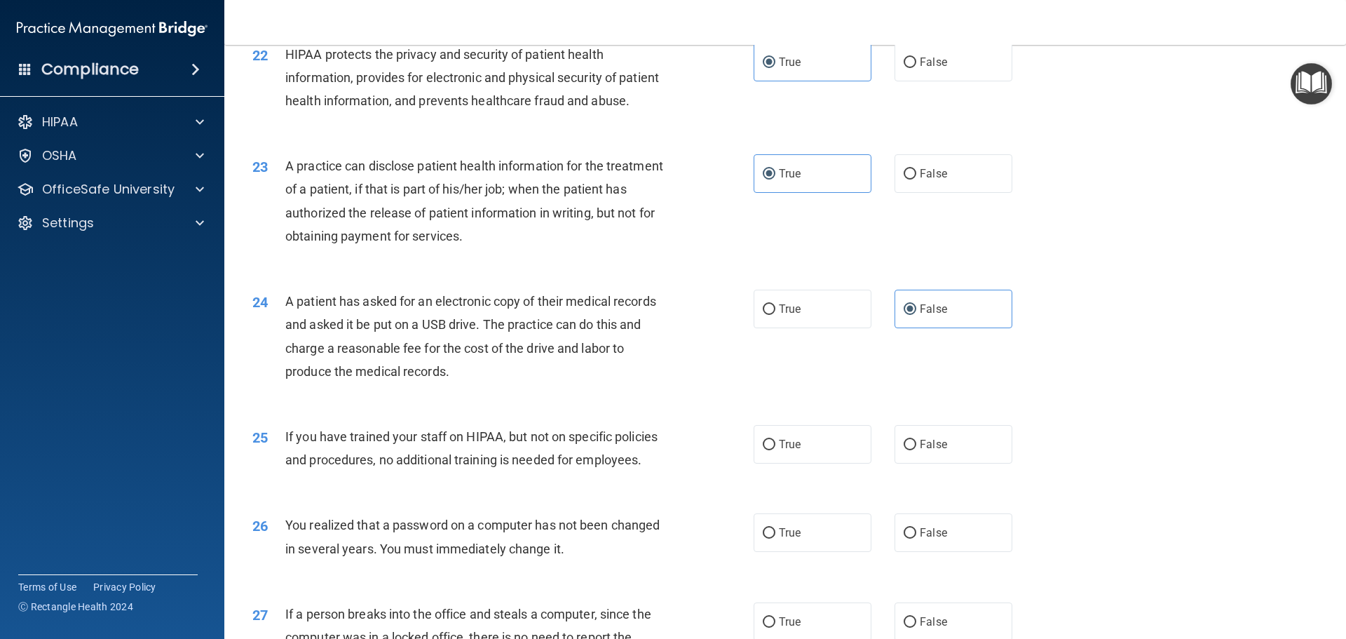
scroll to position [2173, 0]
click at [815, 461] on label "True" at bounding box center [813, 442] width 118 height 39
click at [775, 448] on input "True" at bounding box center [769, 442] width 13 height 11
radio input "true"
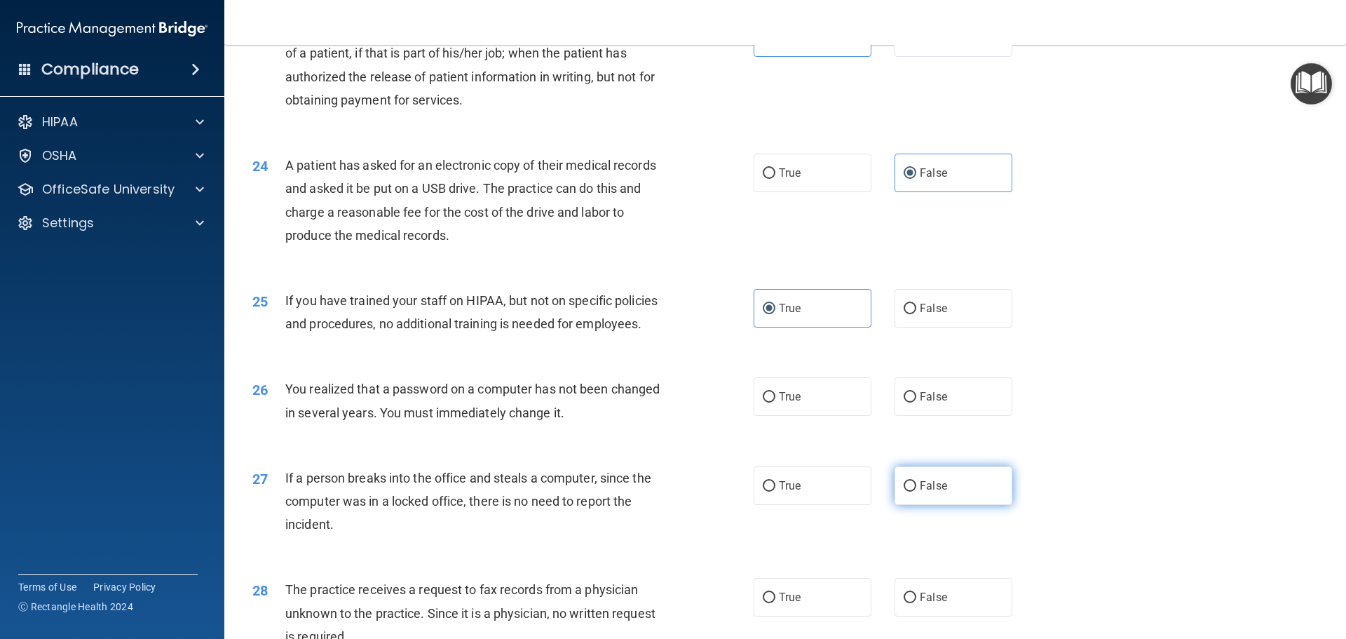
scroll to position [2313, 0]
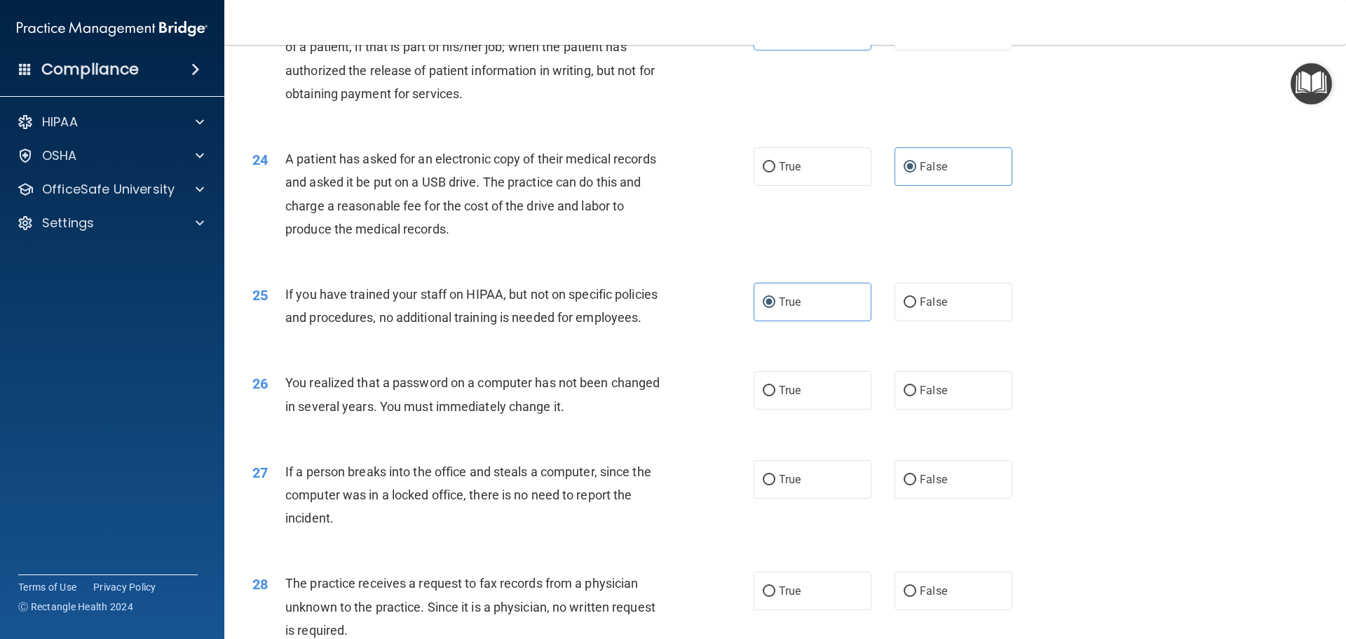
click at [918, 442] on div "26 You realized that a password on a computer has not been changed in several y…" at bounding box center [785, 397] width 1087 height 88
click at [921, 409] on label "False" at bounding box center [953, 390] width 118 height 39
click at [916, 396] on input "False" at bounding box center [910, 391] width 13 height 11
radio input "true"
click at [921, 498] on label "False" at bounding box center [953, 479] width 118 height 39
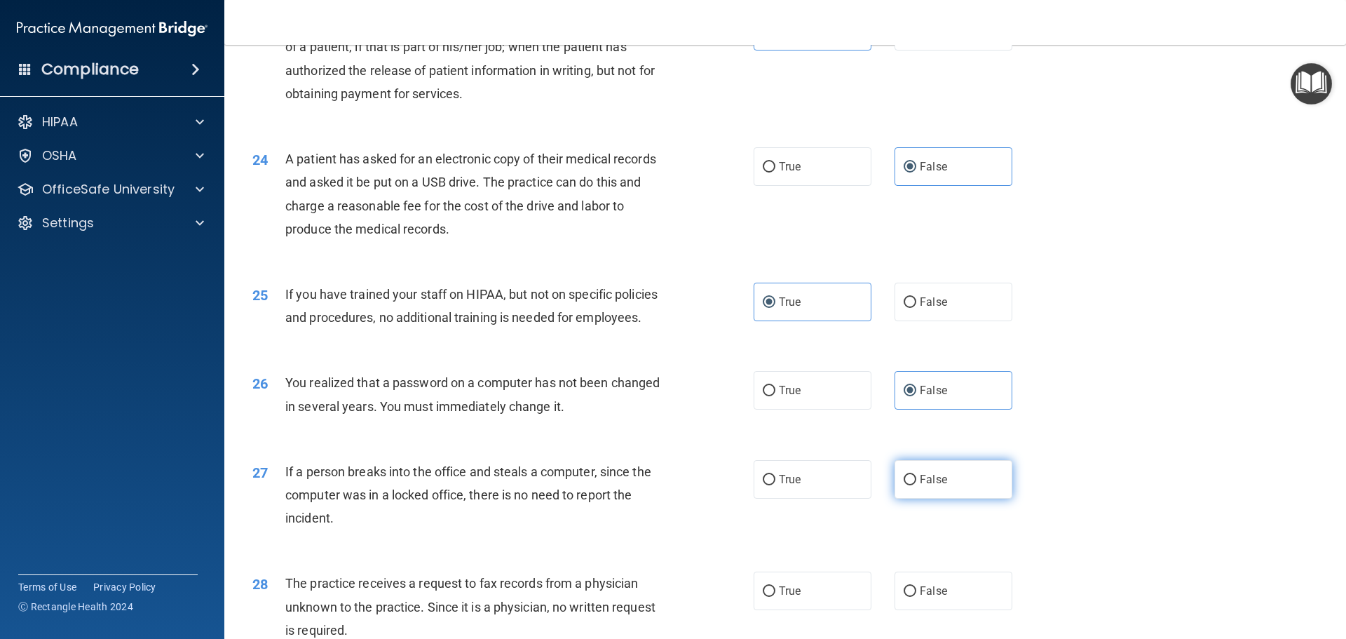
click at [916, 485] on input "False" at bounding box center [910, 480] width 13 height 11
radio input "true"
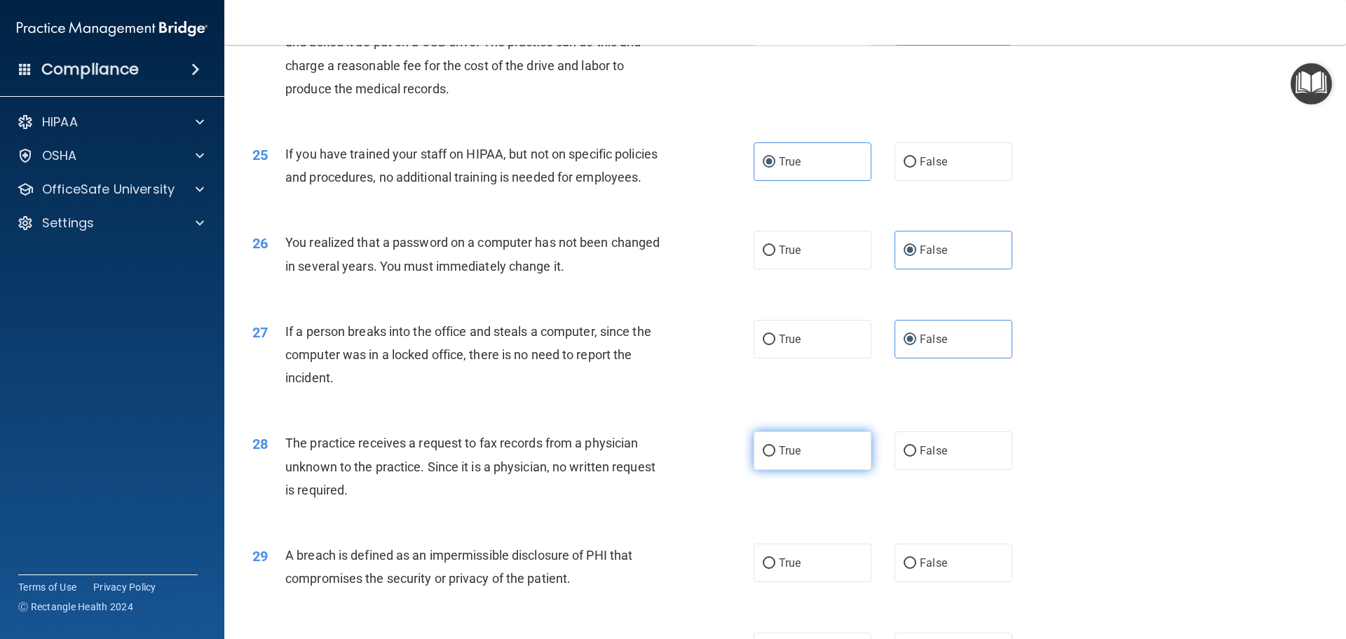
click at [815, 470] on label "True" at bounding box center [813, 450] width 118 height 39
click at [775, 456] on input "True" at bounding box center [769, 451] width 13 height 11
radio input "true"
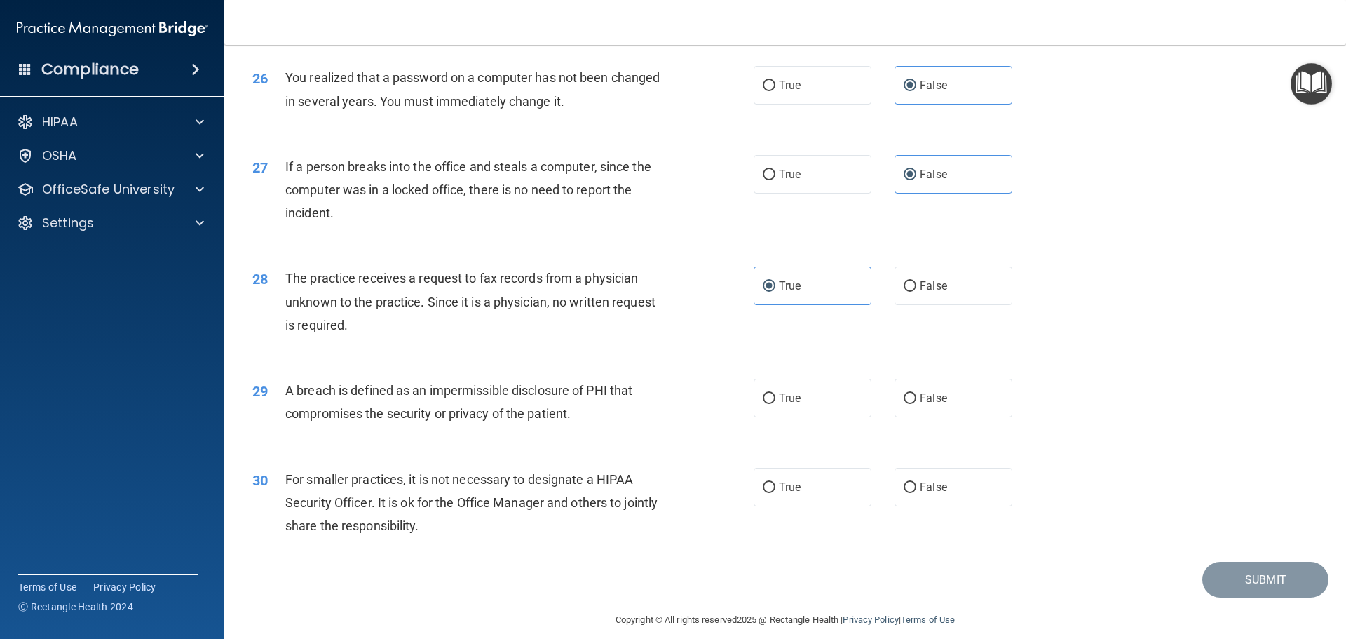
scroll to position [2594, 0]
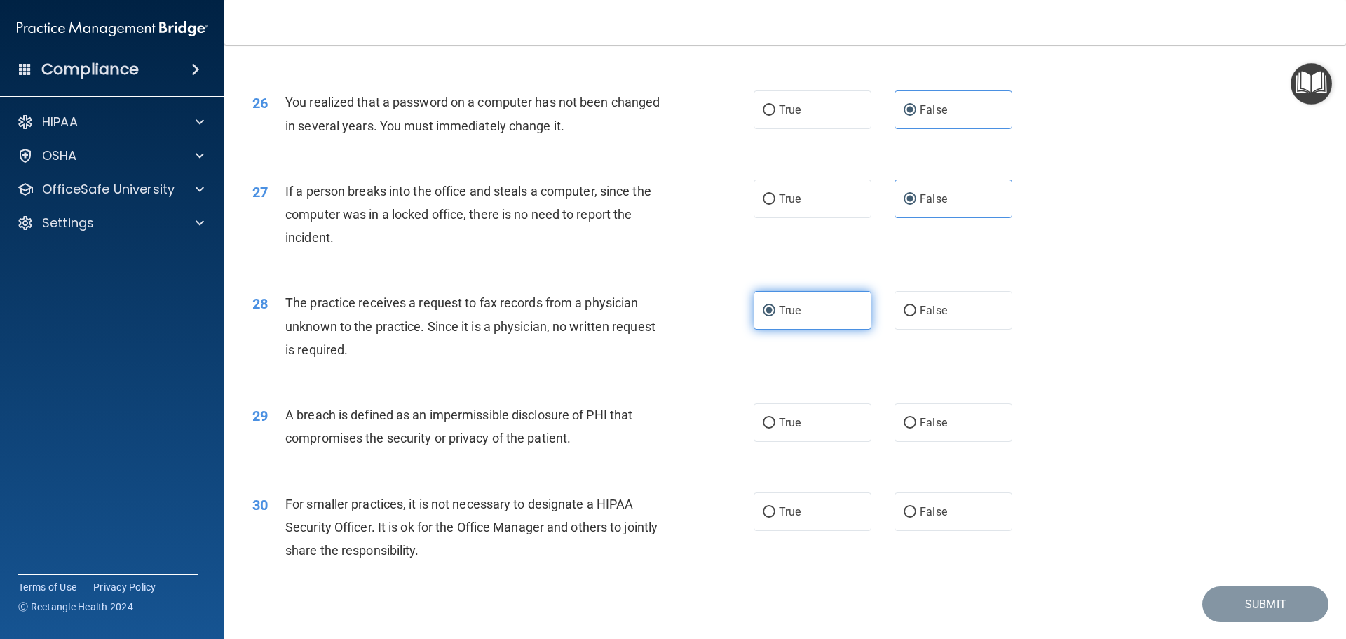
click at [861, 329] on label "True" at bounding box center [813, 310] width 118 height 39
click at [775, 316] on input "True" at bounding box center [769, 311] width 13 height 11
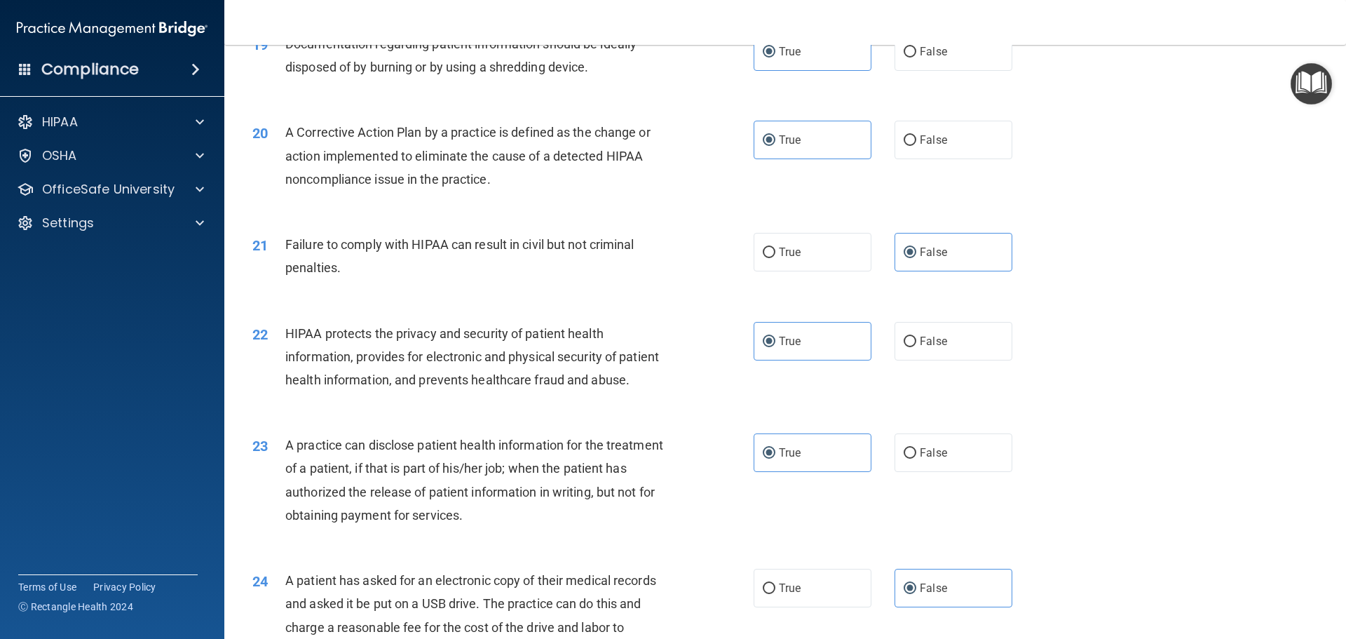
scroll to position [1893, 0]
click at [921, 471] on label "False" at bounding box center [953, 452] width 118 height 39
click at [916, 458] on input "False" at bounding box center [910, 452] width 13 height 11
radio input "true"
radio input "false"
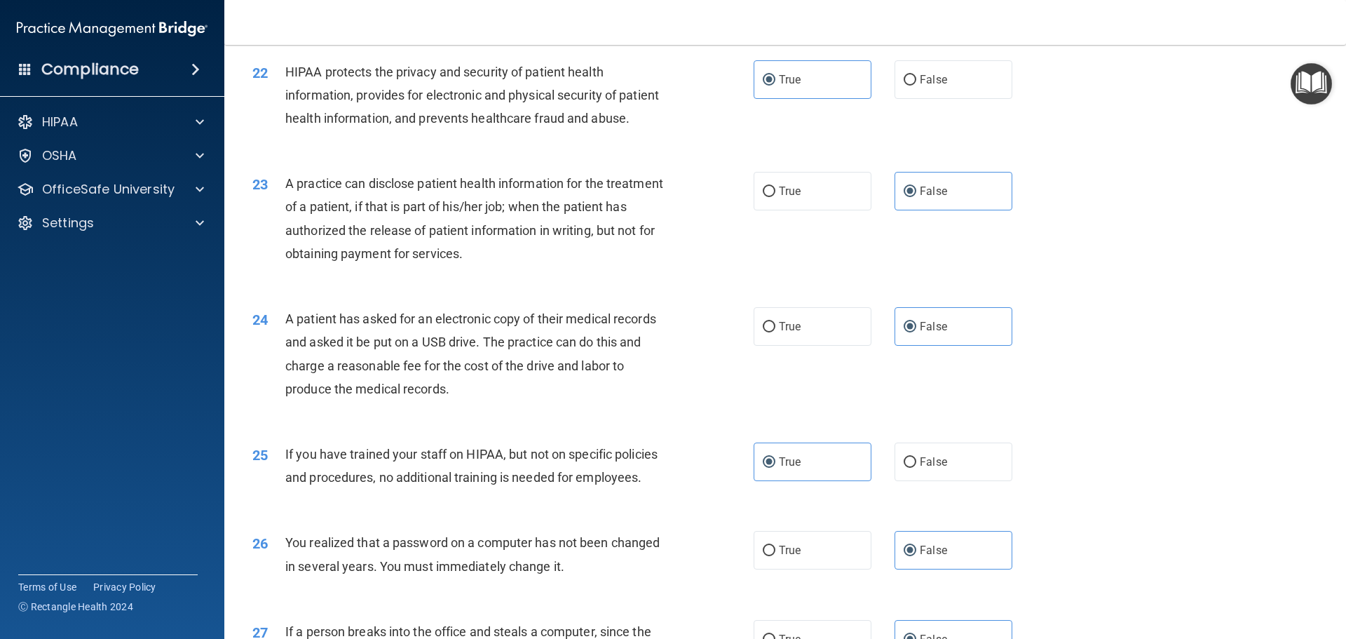
scroll to position [2173, 0]
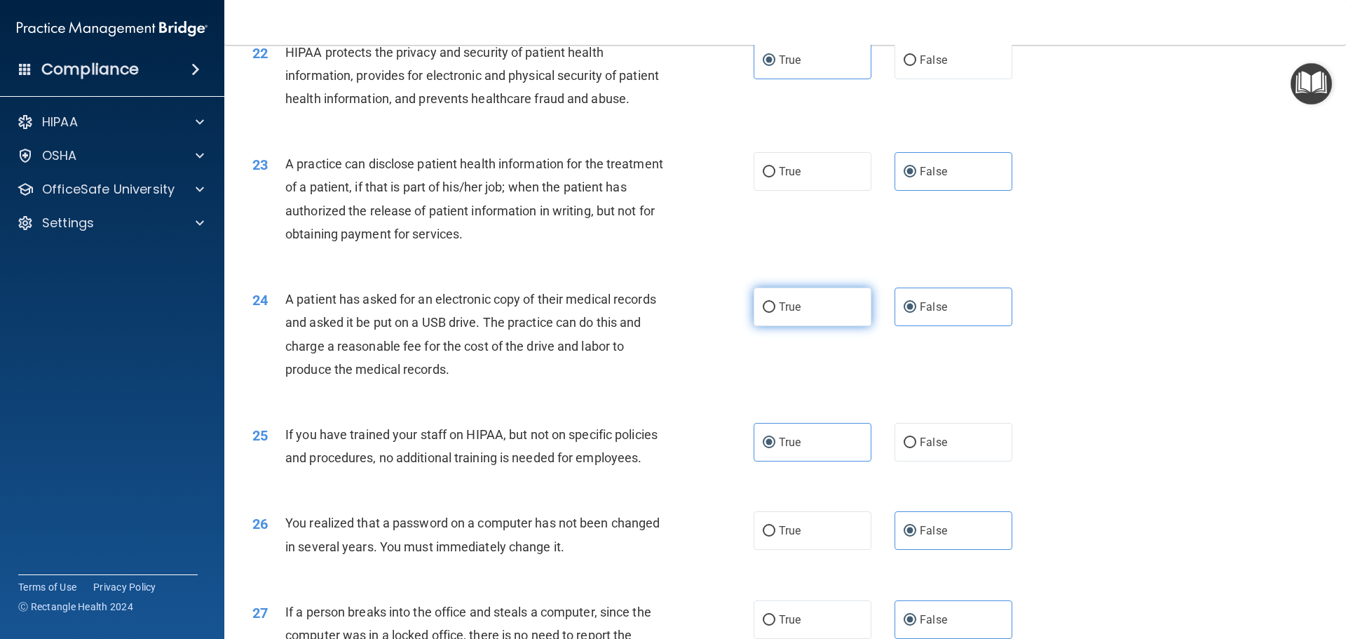
click at [789, 313] on span "True" at bounding box center [790, 306] width 22 height 13
click at [775, 313] on input "True" at bounding box center [769, 307] width 13 height 11
radio input "true"
radio input "false"
click at [929, 449] on span "False" at bounding box center [933, 441] width 27 height 13
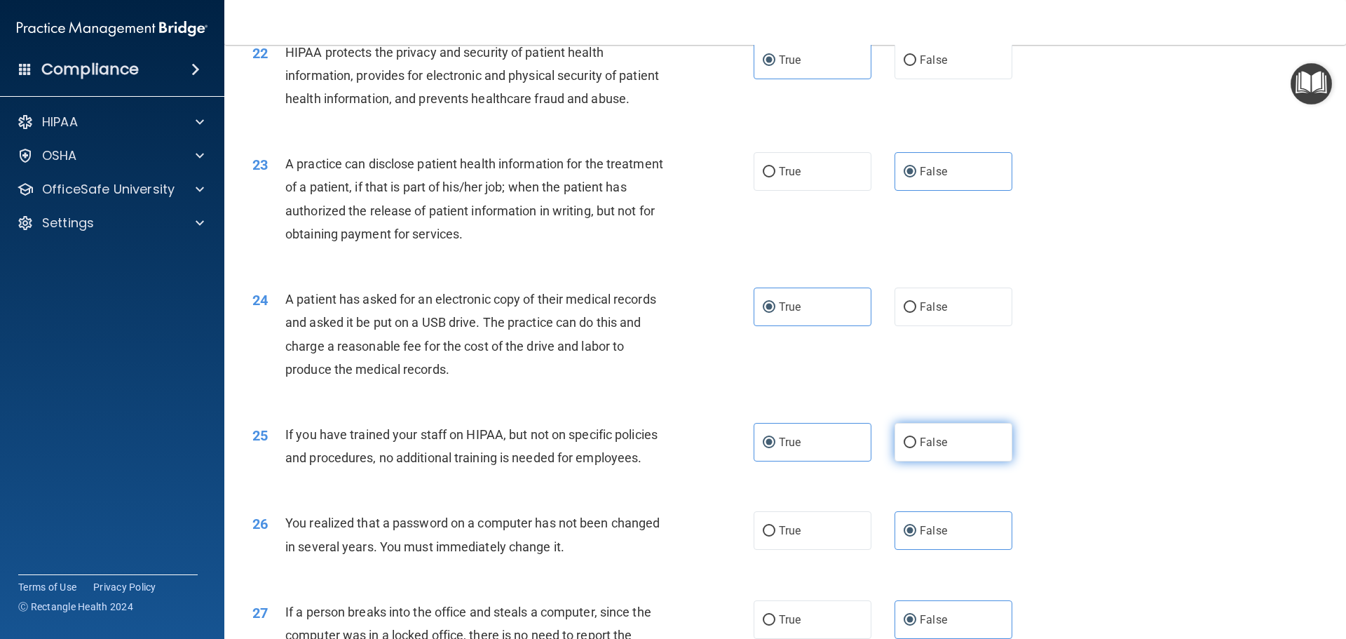
click at [916, 448] on input "False" at bounding box center [910, 442] width 13 height 11
radio input "true"
radio input "false"
click at [798, 550] on label "True" at bounding box center [813, 530] width 118 height 39
click at [775, 536] on input "True" at bounding box center [769, 531] width 13 height 11
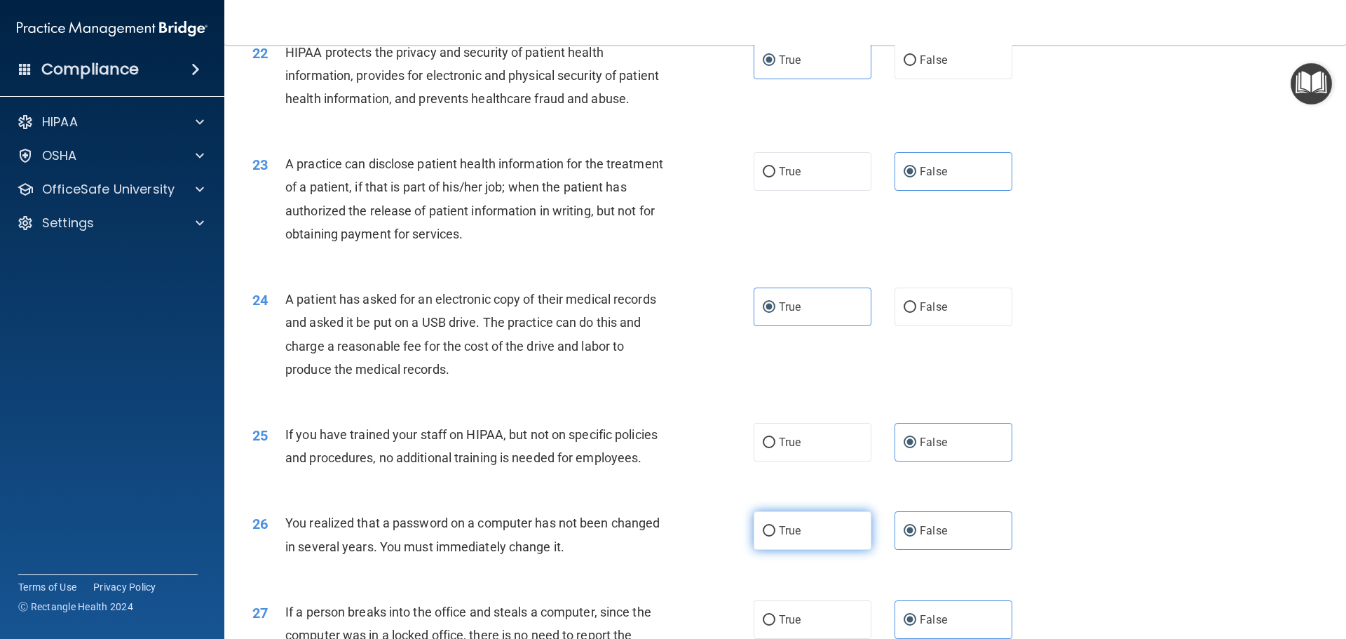
radio input "true"
radio input "false"
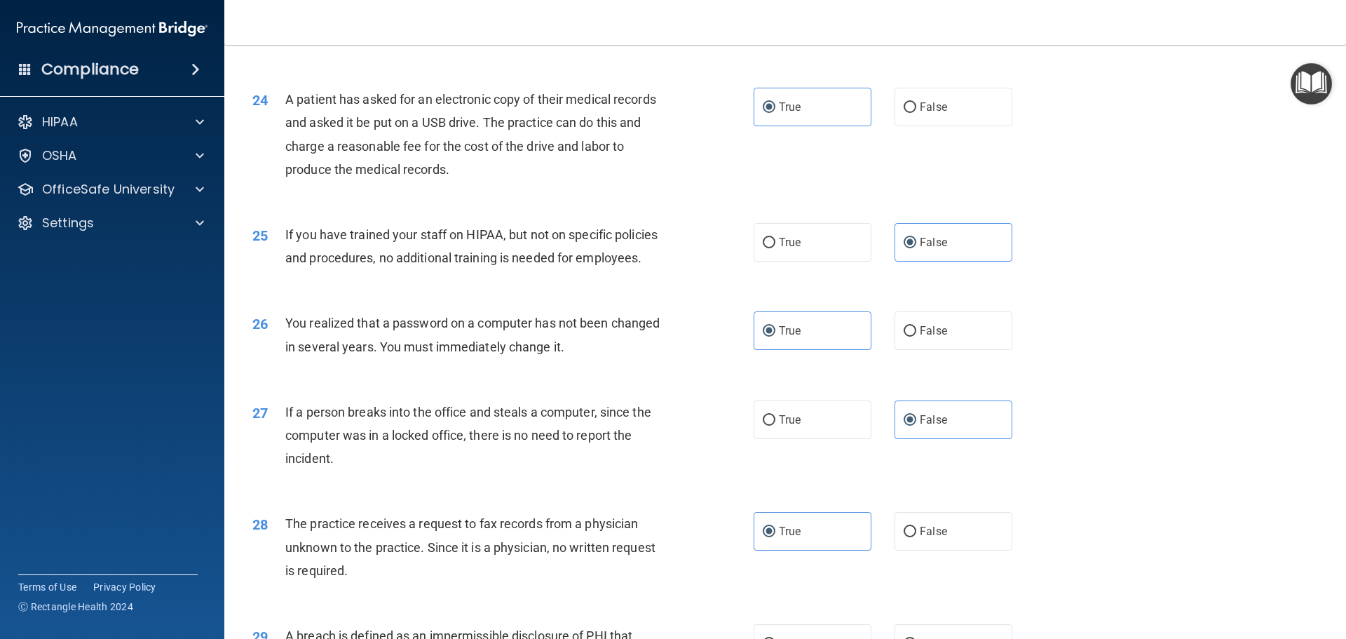
scroll to position [2383, 0]
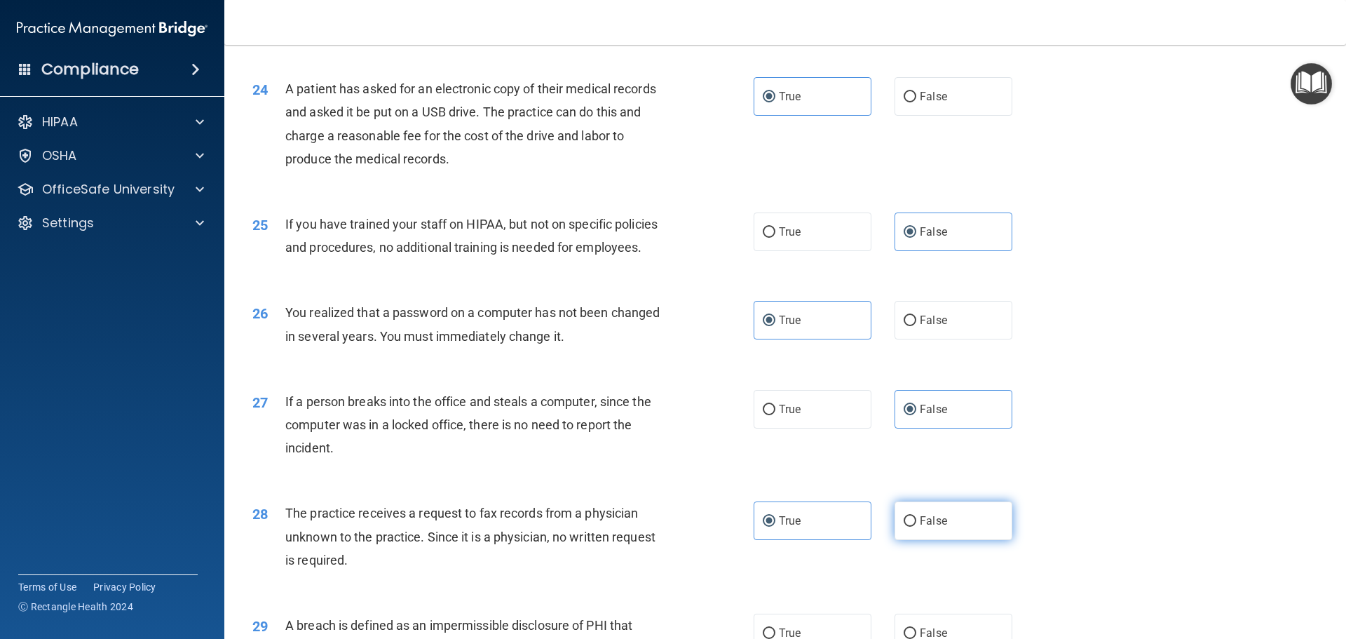
click at [929, 540] on label "False" at bounding box center [953, 520] width 118 height 39
click at [916, 526] on input "False" at bounding box center [910, 521] width 13 height 11
radio input "true"
radio input "false"
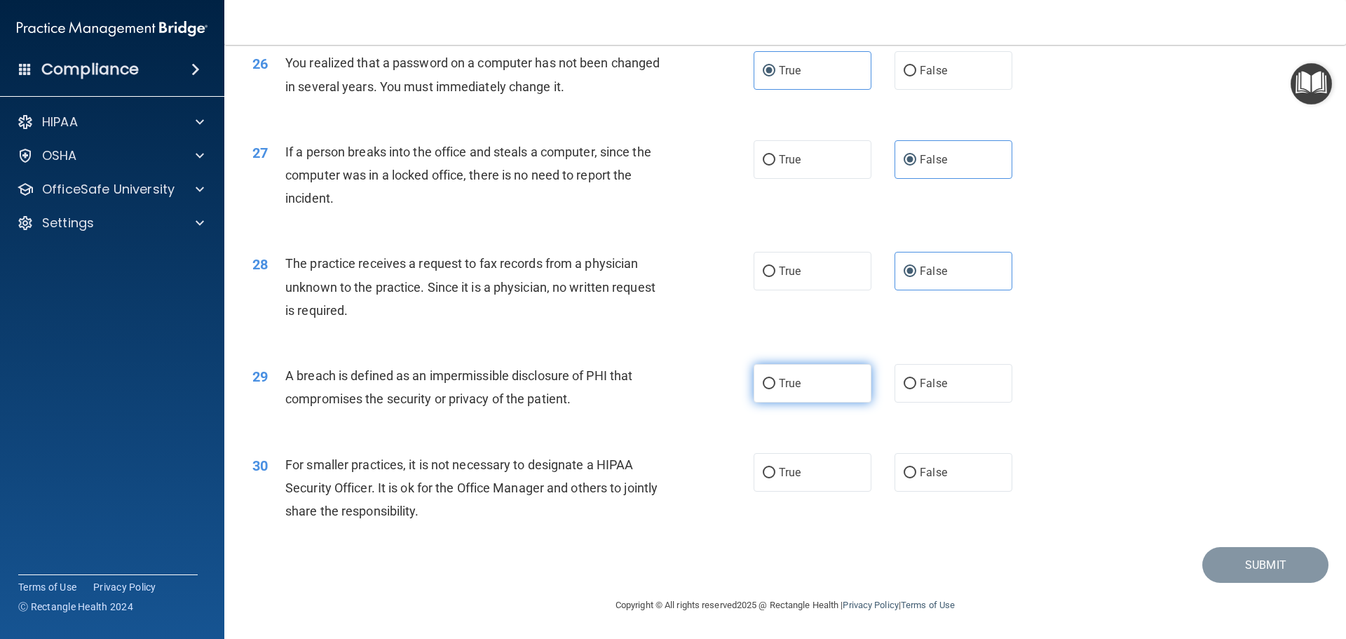
scroll to position [2679, 0]
click at [822, 379] on label "True" at bounding box center [813, 383] width 118 height 39
click at [775, 379] on input "True" at bounding box center [769, 384] width 13 height 11
radio input "true"
click at [925, 466] on span "False" at bounding box center [933, 471] width 27 height 13
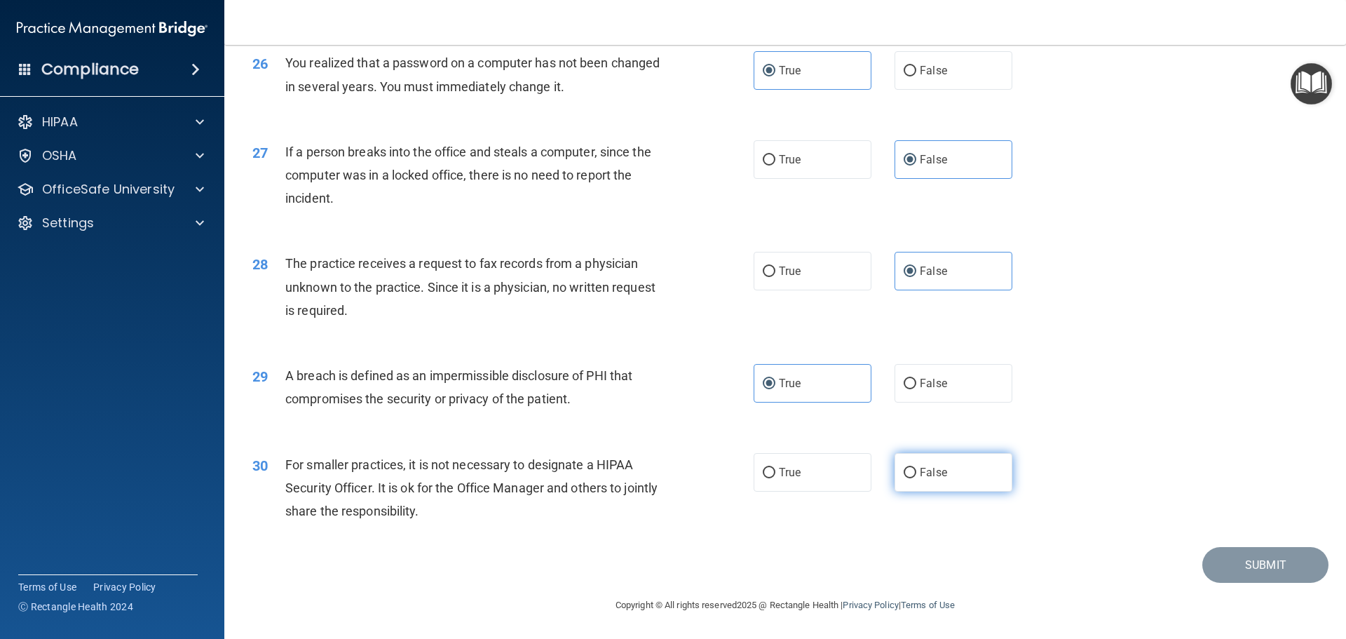
click at [916, 468] on input "False" at bounding box center [910, 473] width 13 height 11
radio input "true"
click at [1247, 566] on button "Submit" at bounding box center [1265, 565] width 126 height 36
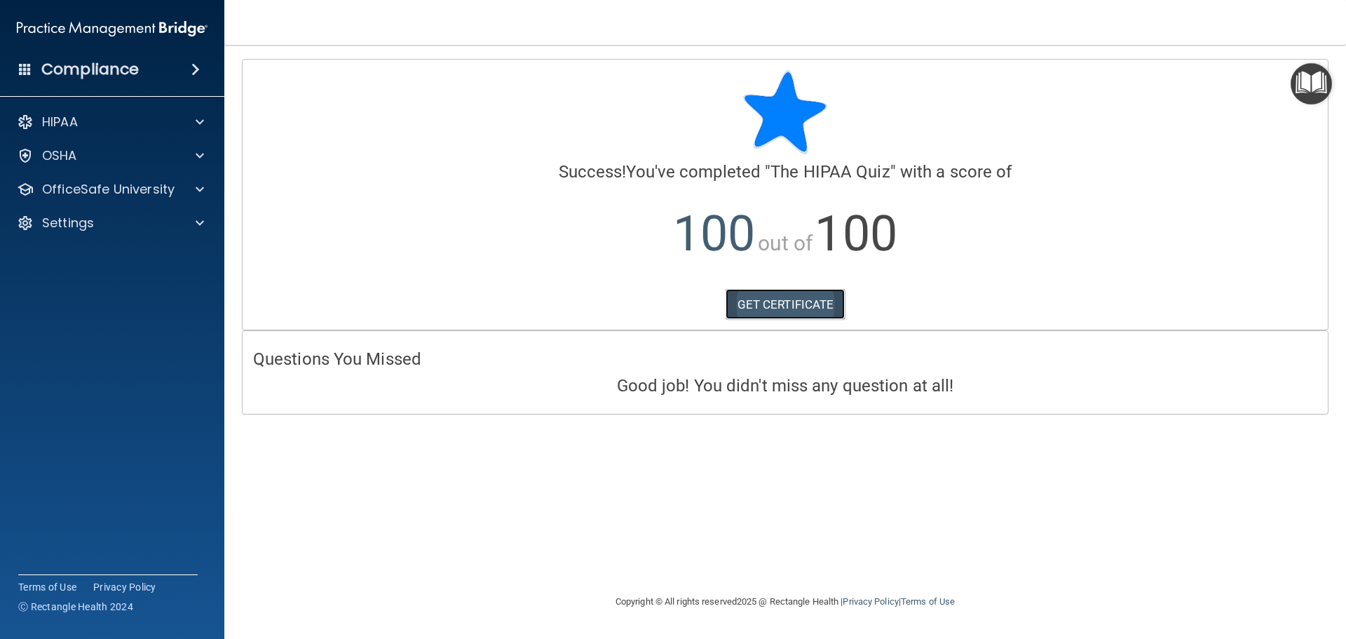
click at [760, 303] on link "GET CERTIFICATE" at bounding box center [786, 304] width 120 height 31
click at [181, 228] on div at bounding box center [197, 223] width 35 height 17
click at [181, 188] on div at bounding box center [197, 189] width 35 height 17
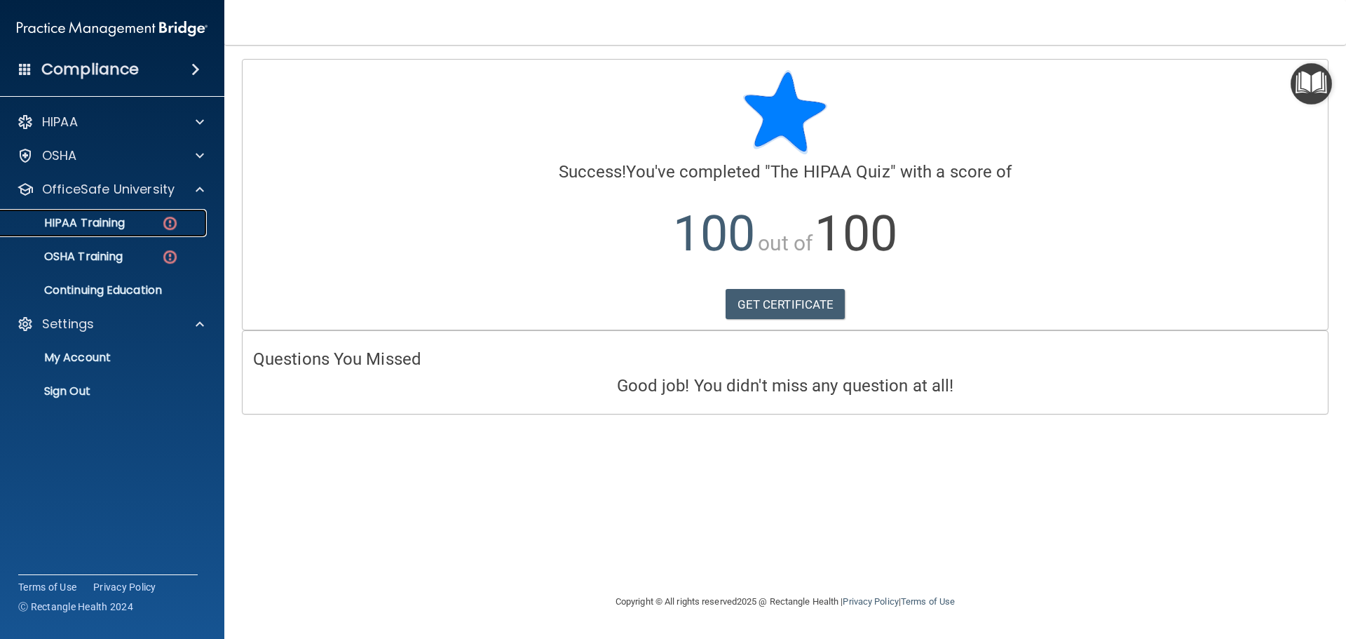
click at [179, 232] on link "HIPAA Training" at bounding box center [96, 223] width 221 height 28
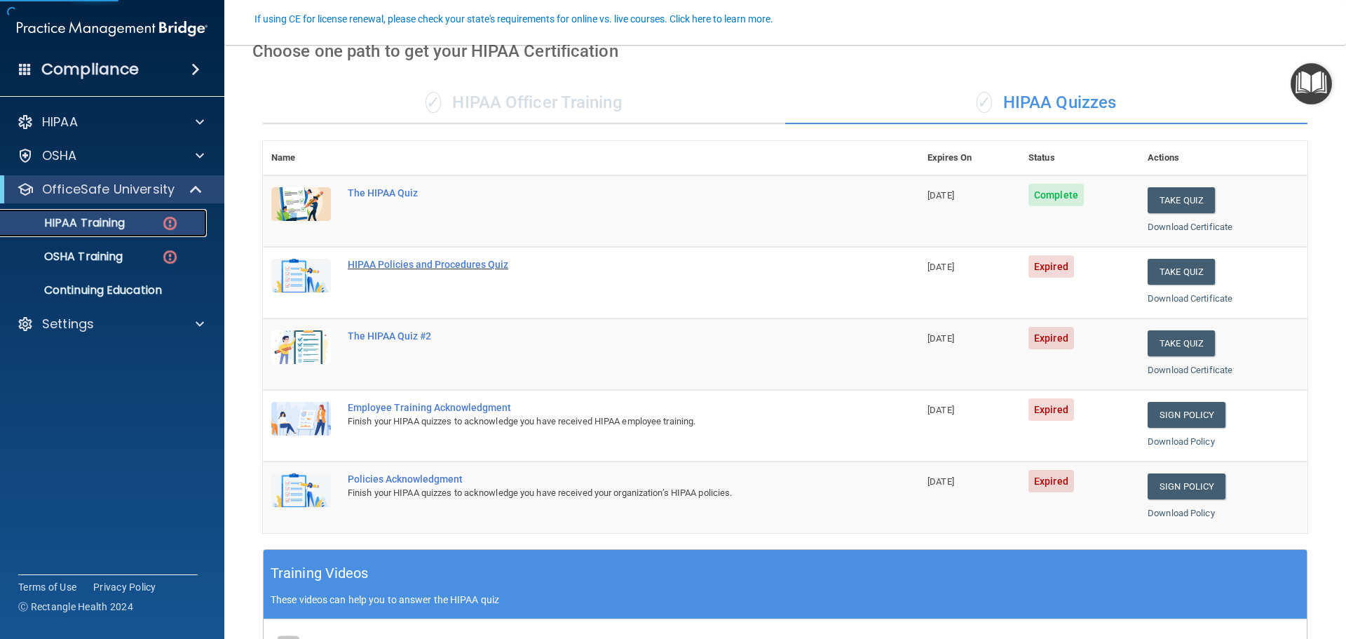
scroll to position [140, 0]
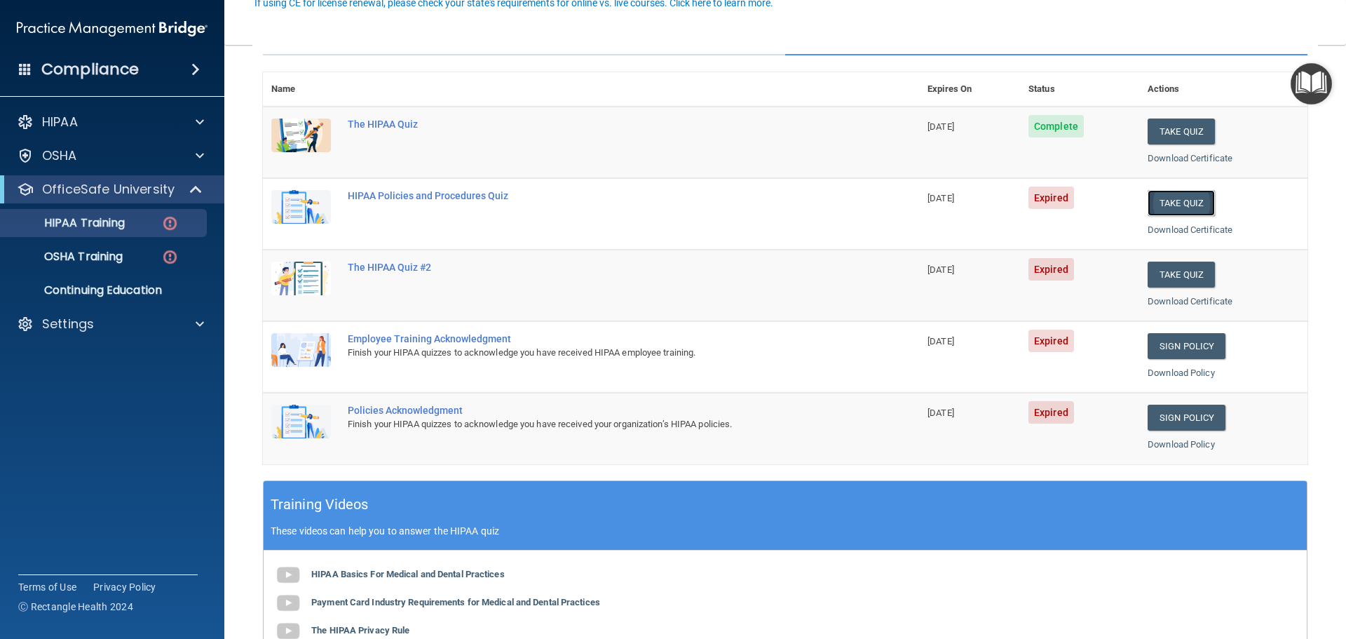
click at [1169, 201] on button "Take Quiz" at bounding box center [1181, 203] width 67 height 26
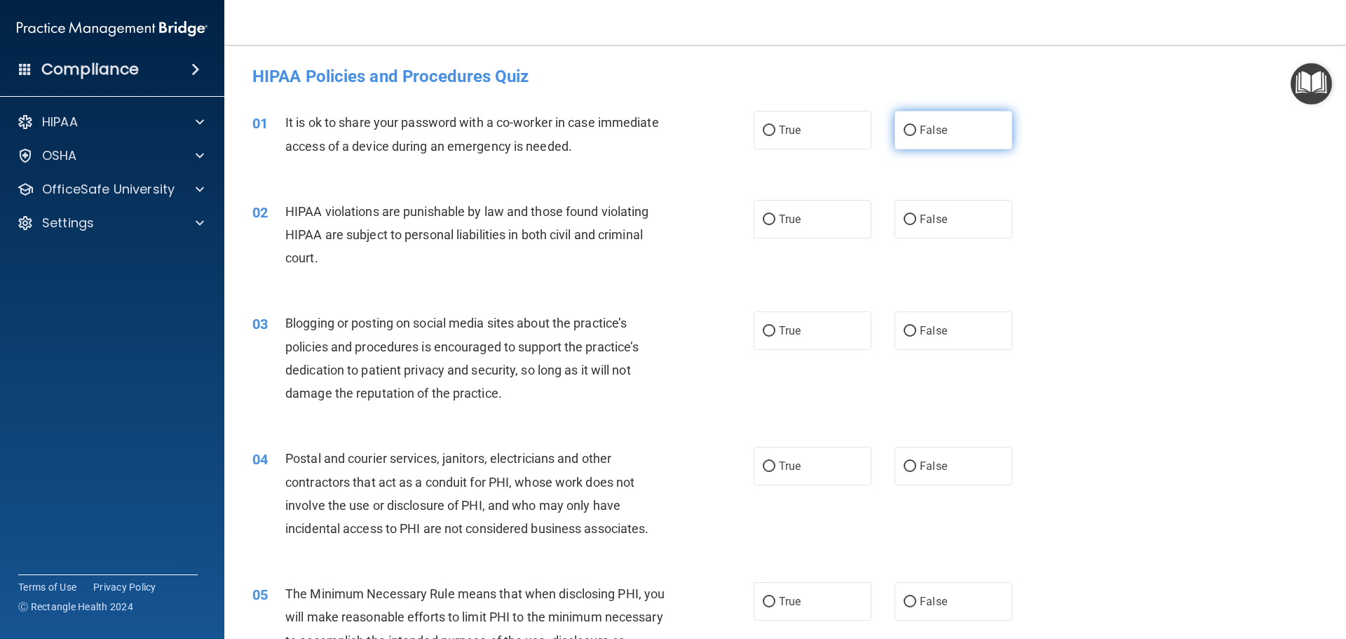
click at [930, 141] on label "False" at bounding box center [953, 130] width 118 height 39
click at [916, 136] on input "False" at bounding box center [910, 130] width 13 height 11
radio input "true"
click at [812, 224] on label "True" at bounding box center [813, 219] width 118 height 39
click at [775, 224] on input "True" at bounding box center [769, 220] width 13 height 11
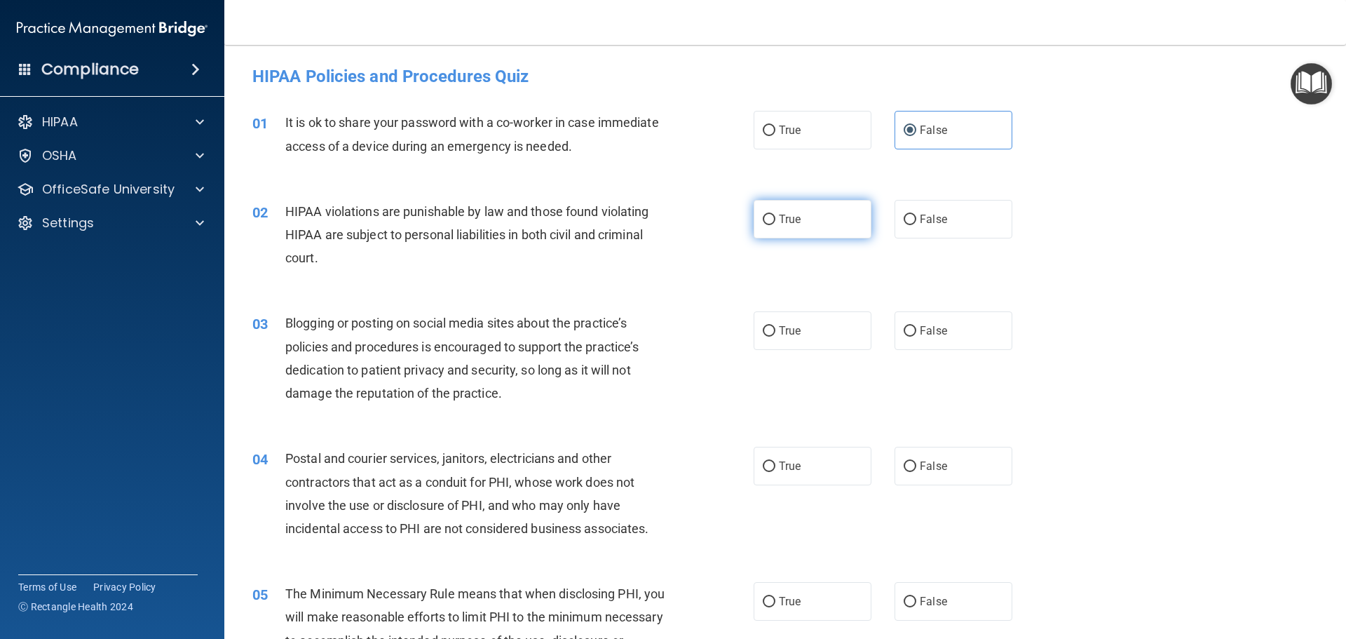
radio input "true"
click at [904, 334] on input "False" at bounding box center [910, 331] width 13 height 11
radio input "true"
click at [787, 459] on span "True" at bounding box center [790, 465] width 22 height 13
click at [775, 461] on input "True" at bounding box center [769, 466] width 13 height 11
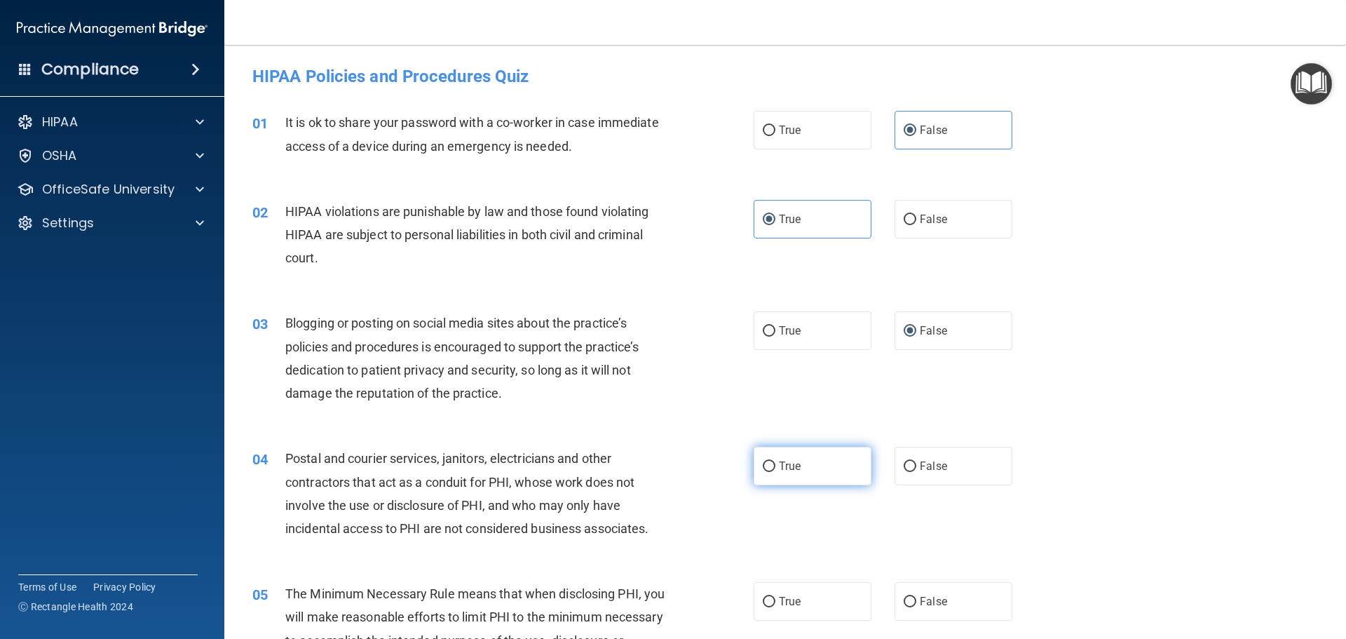
radio input "true"
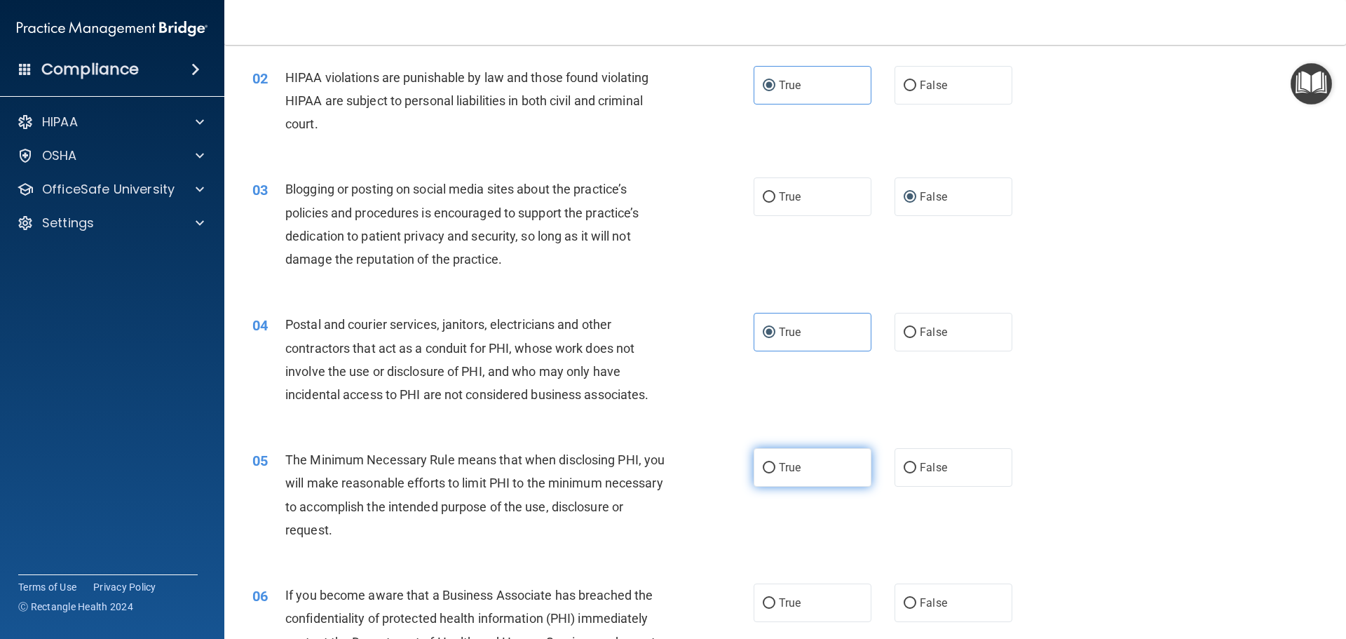
scroll to position [140, 0]
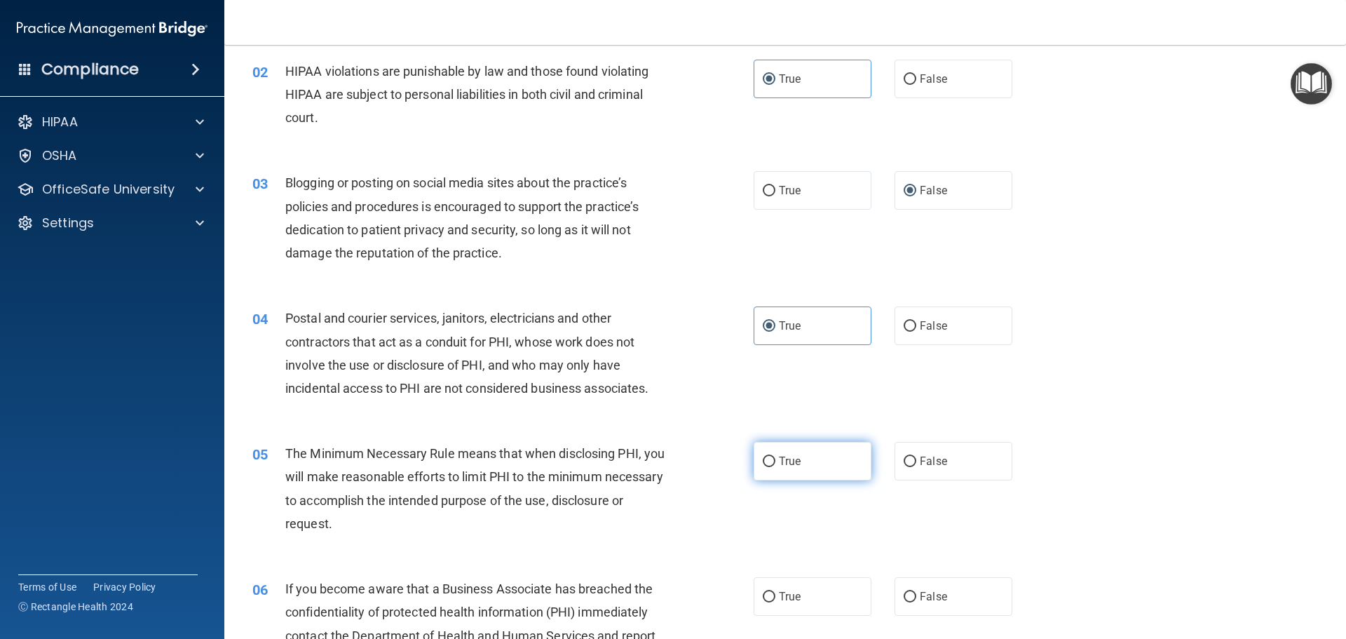
click at [827, 448] on label "True" at bounding box center [813, 461] width 118 height 39
click at [775, 456] on input "True" at bounding box center [769, 461] width 13 height 11
radio input "true"
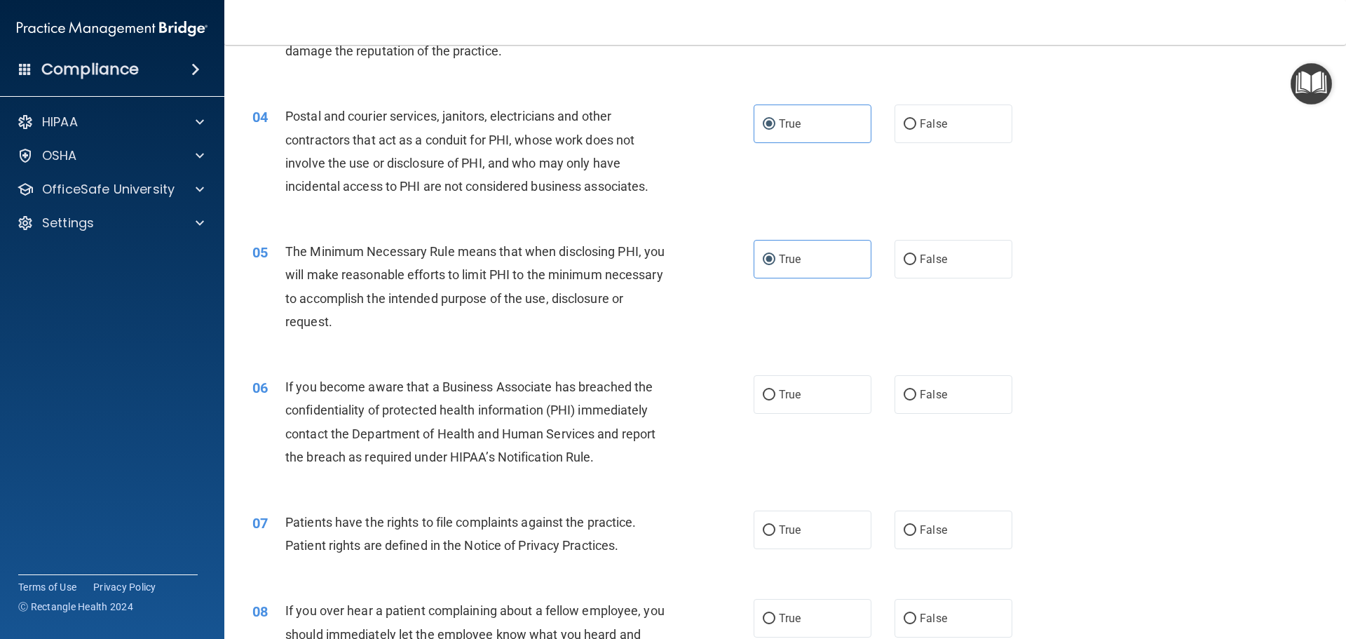
scroll to position [350, 0]
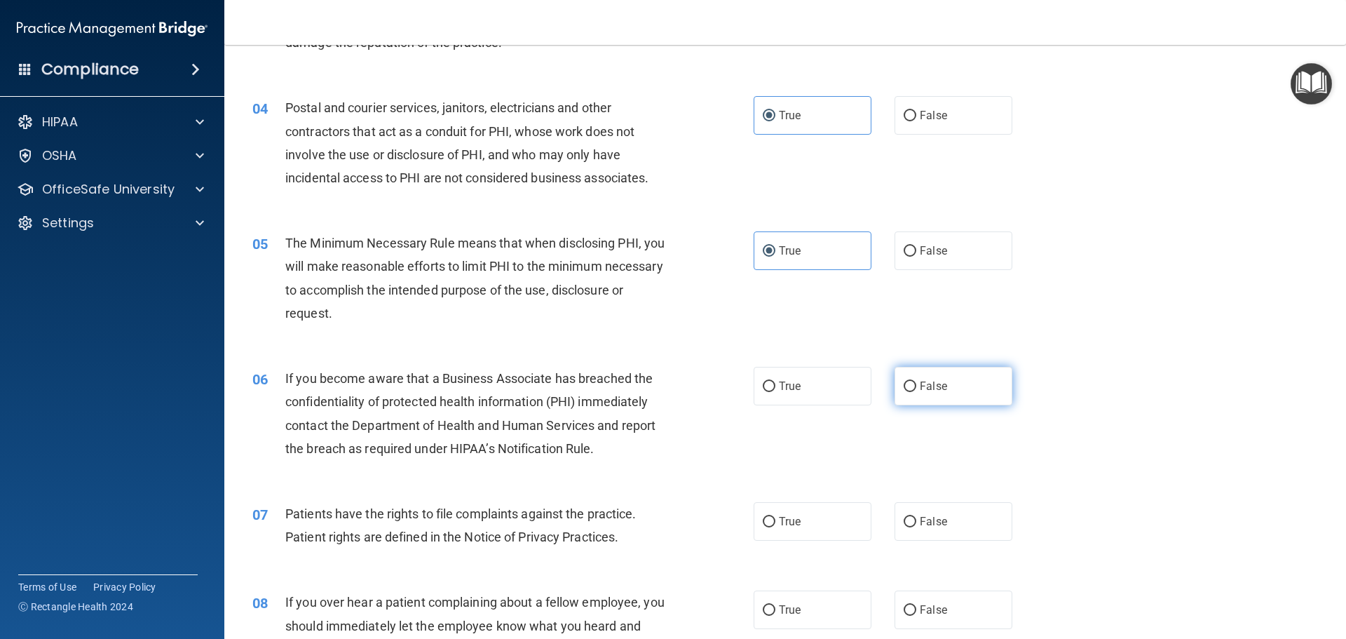
click at [930, 389] on span "False" at bounding box center [933, 385] width 27 height 13
click at [916, 389] on input "False" at bounding box center [910, 386] width 13 height 11
radio input "true"
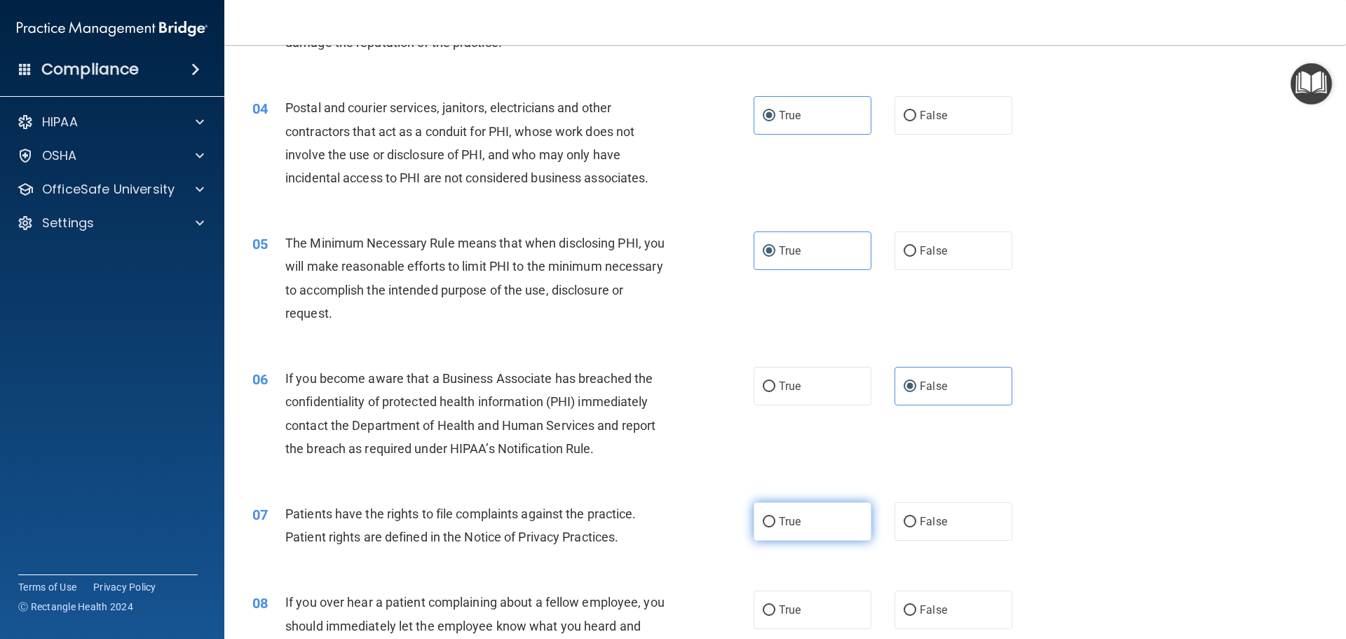
click at [808, 520] on label "True" at bounding box center [813, 521] width 118 height 39
click at [775, 520] on input "True" at bounding box center [769, 522] width 13 height 11
radio input "true"
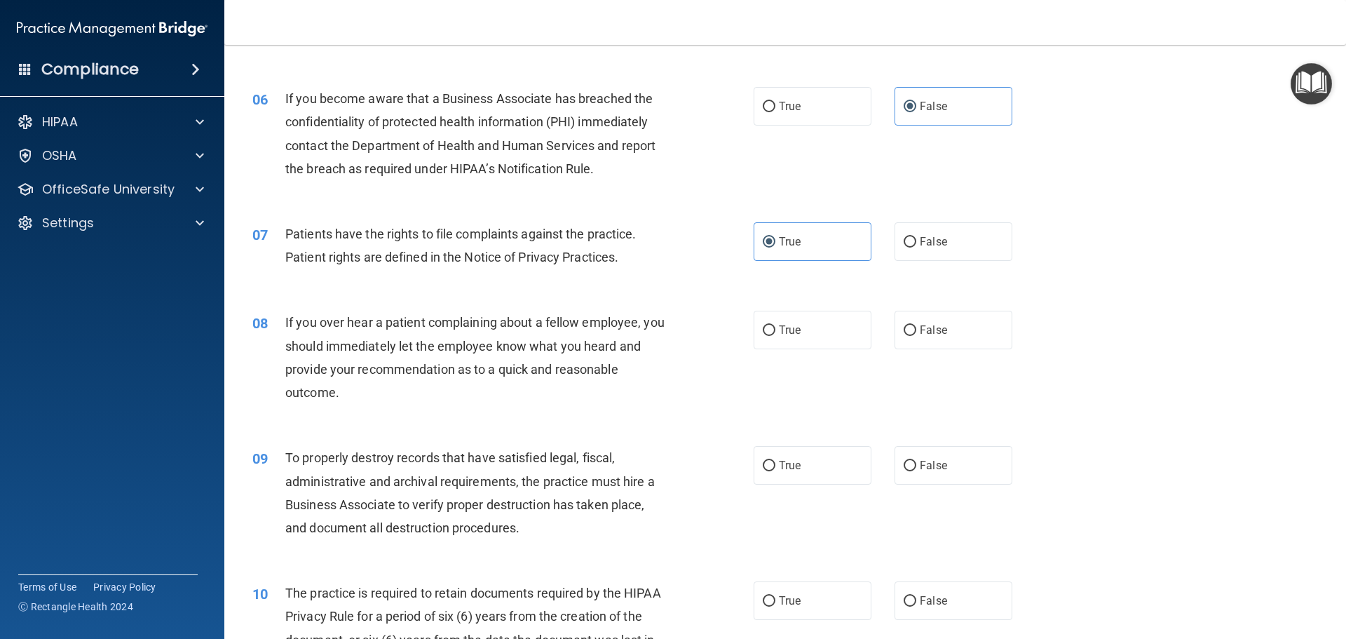
scroll to position [631, 0]
click at [944, 340] on label "False" at bounding box center [953, 329] width 118 height 39
click at [916, 335] on input "False" at bounding box center [910, 330] width 13 height 11
radio input "true"
click at [807, 457] on label "True" at bounding box center [813, 464] width 118 height 39
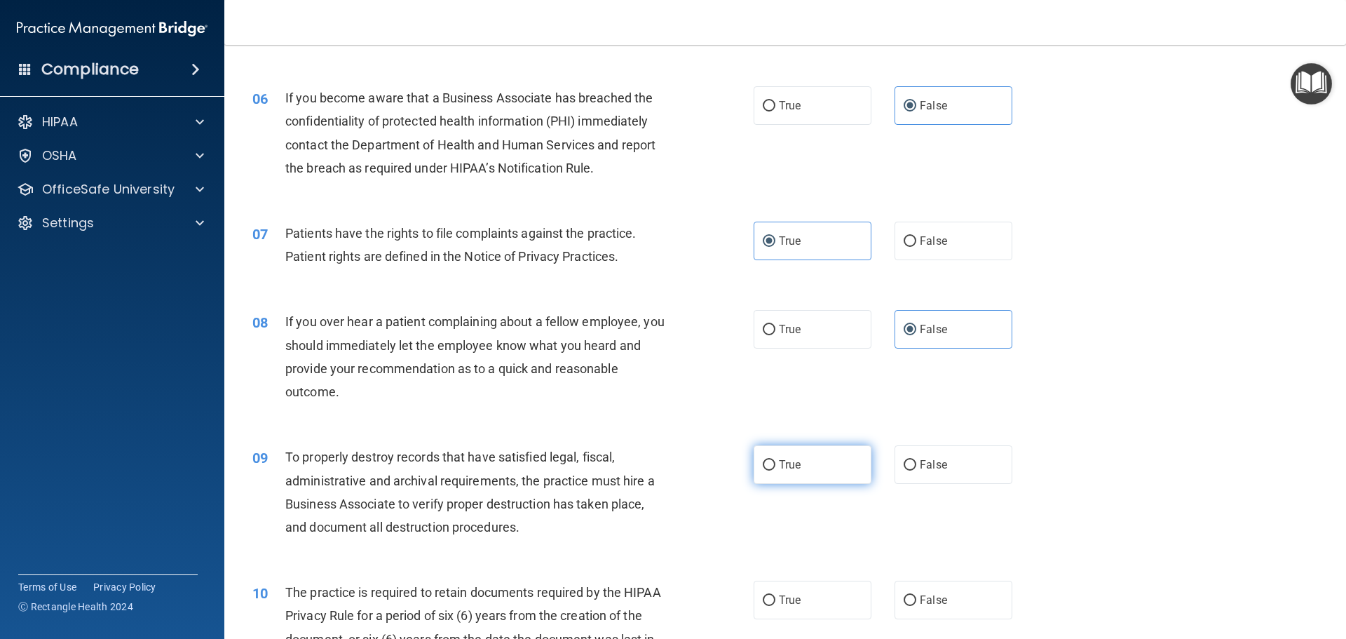
click at [775, 460] on input "True" at bounding box center [769, 465] width 13 height 11
radio input "true"
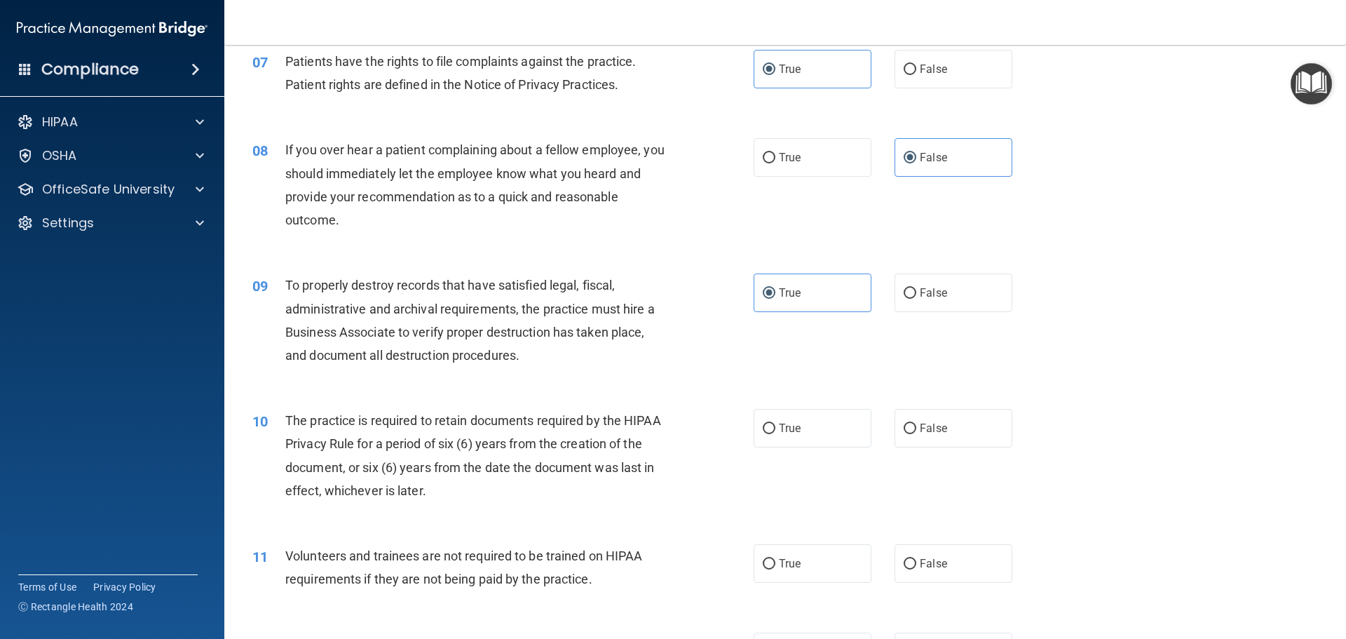
scroll to position [841, 0]
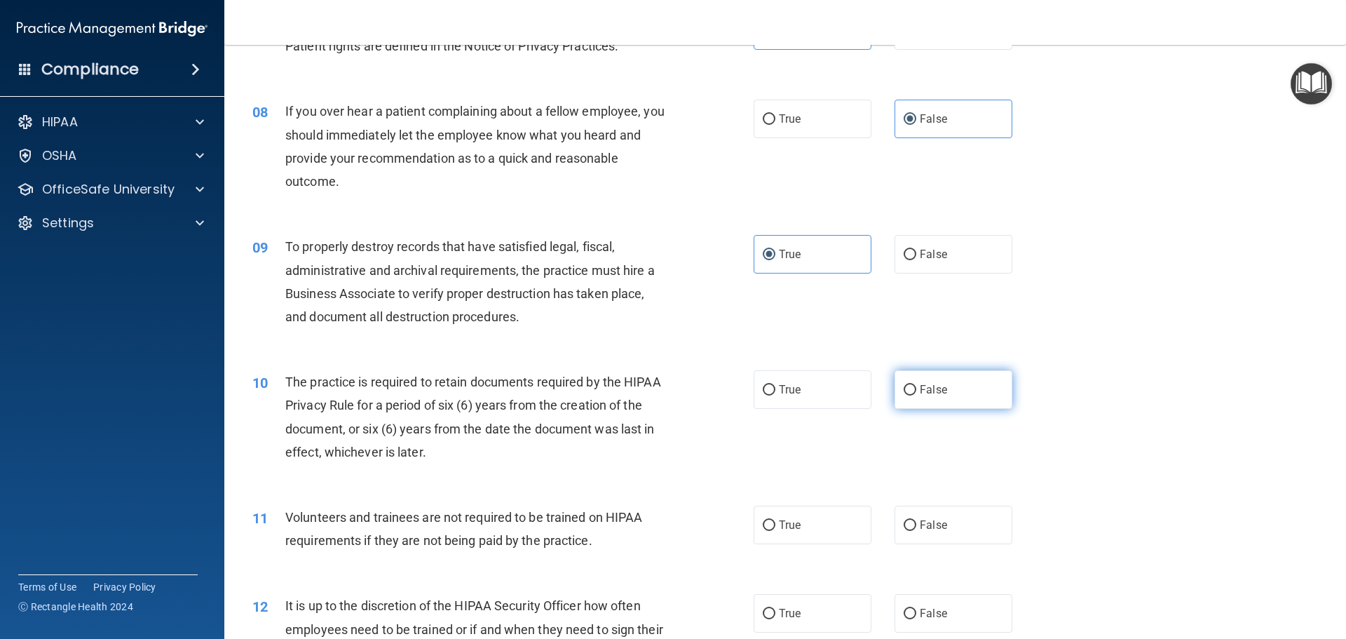
click at [906, 397] on label "False" at bounding box center [953, 389] width 118 height 39
click at [906, 395] on input "False" at bounding box center [910, 390] width 13 height 11
radio input "true"
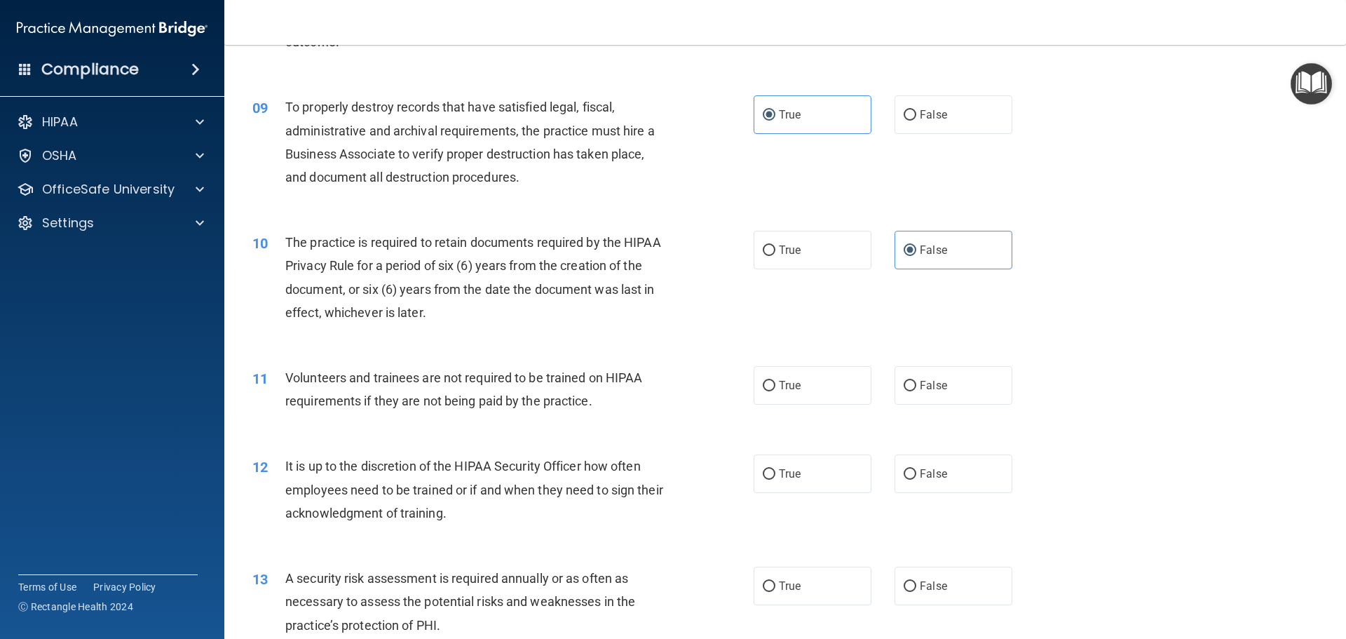
scroll to position [981, 0]
click at [818, 385] on label "True" at bounding box center [813, 384] width 118 height 39
click at [775, 385] on input "True" at bounding box center [769, 385] width 13 height 11
radio input "true"
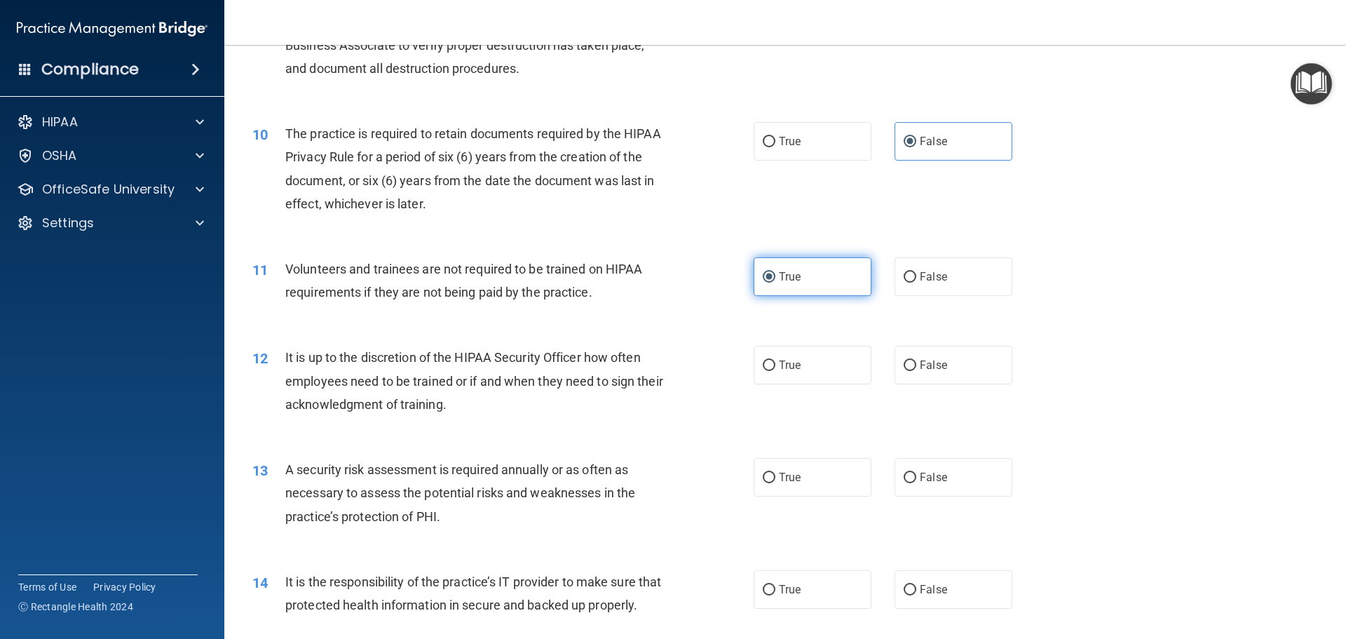
scroll to position [1122, 0]
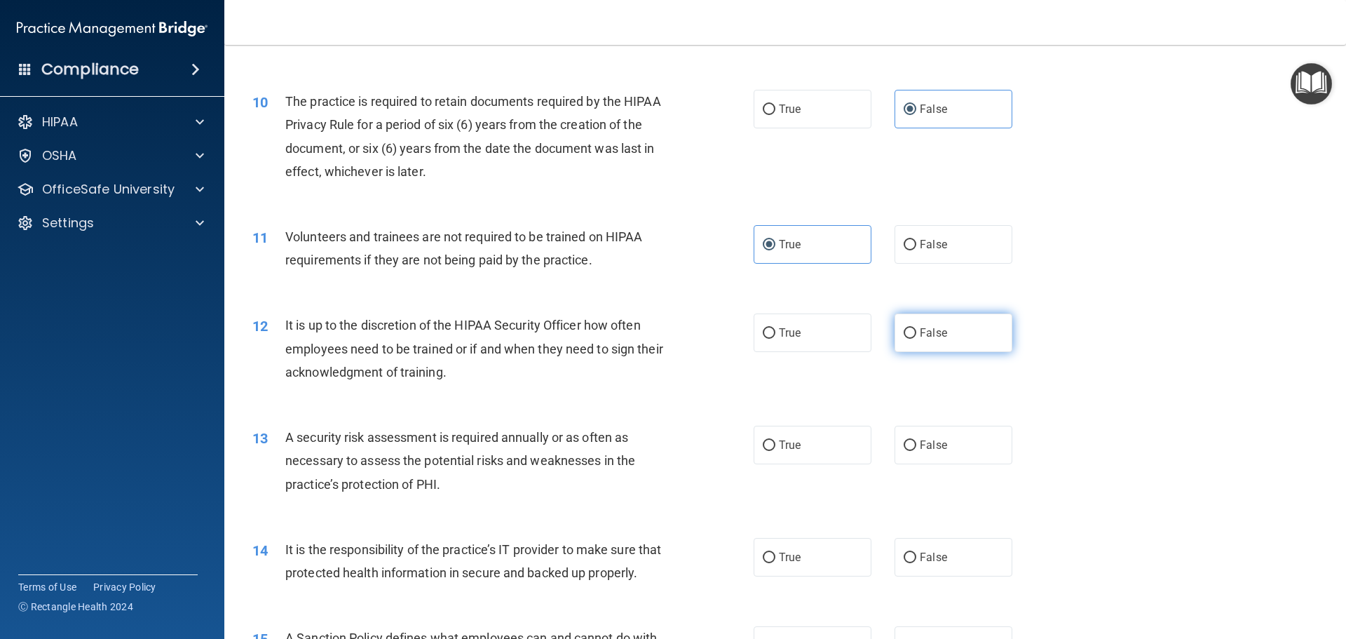
click at [920, 348] on label "False" at bounding box center [953, 332] width 118 height 39
click at [916, 339] on input "False" at bounding box center [910, 333] width 13 height 11
radio input "true"
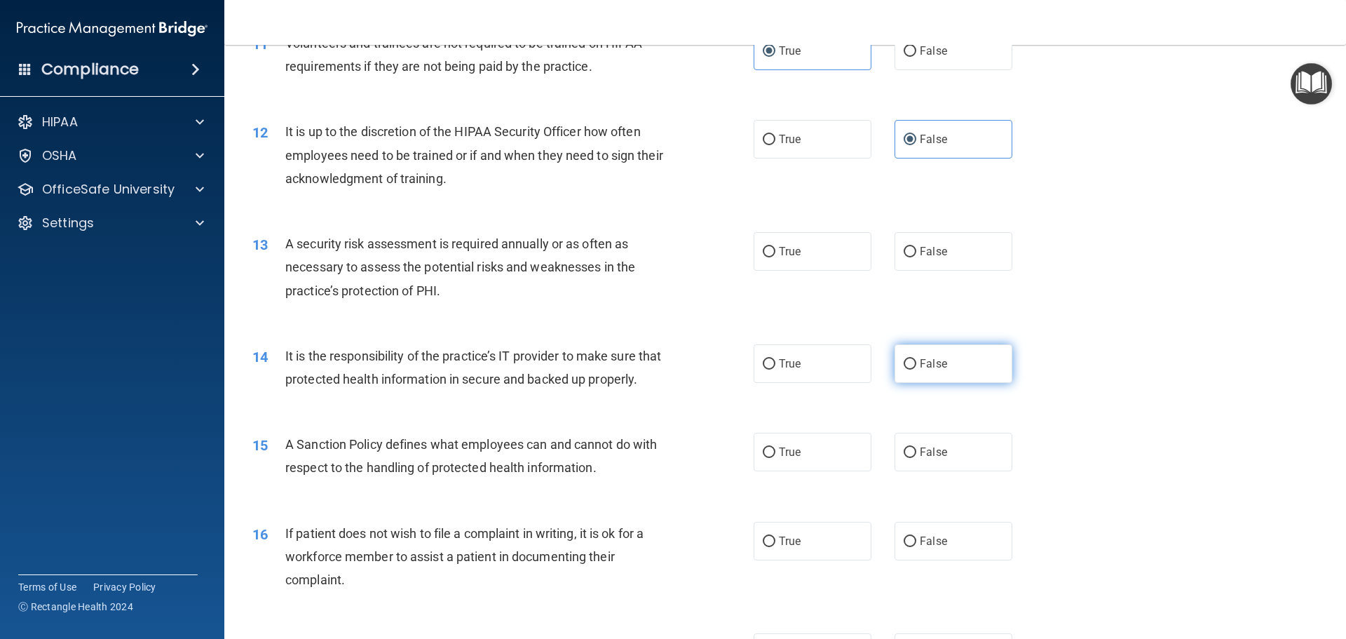
scroll to position [1332, 0]
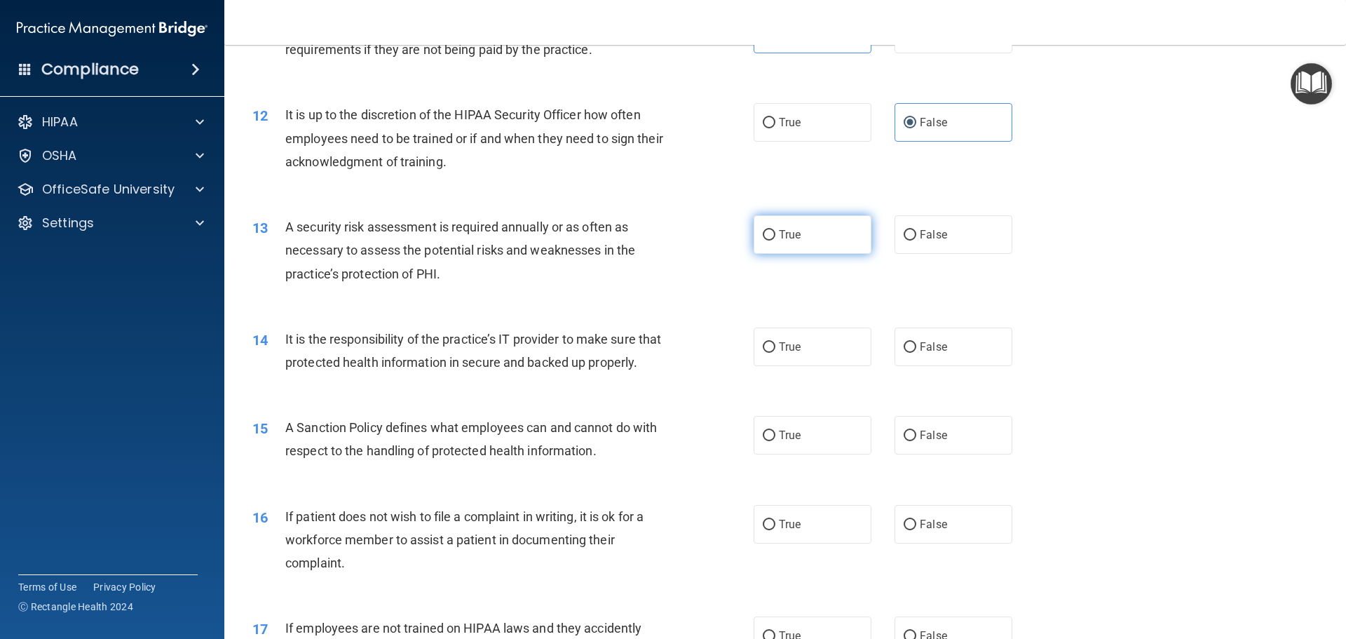
click at [824, 232] on label "True" at bounding box center [813, 234] width 118 height 39
click at [775, 232] on input "True" at bounding box center [769, 235] width 13 height 11
radio input "true"
click at [917, 339] on label "False" at bounding box center [953, 346] width 118 height 39
click at [916, 342] on input "False" at bounding box center [910, 347] width 13 height 11
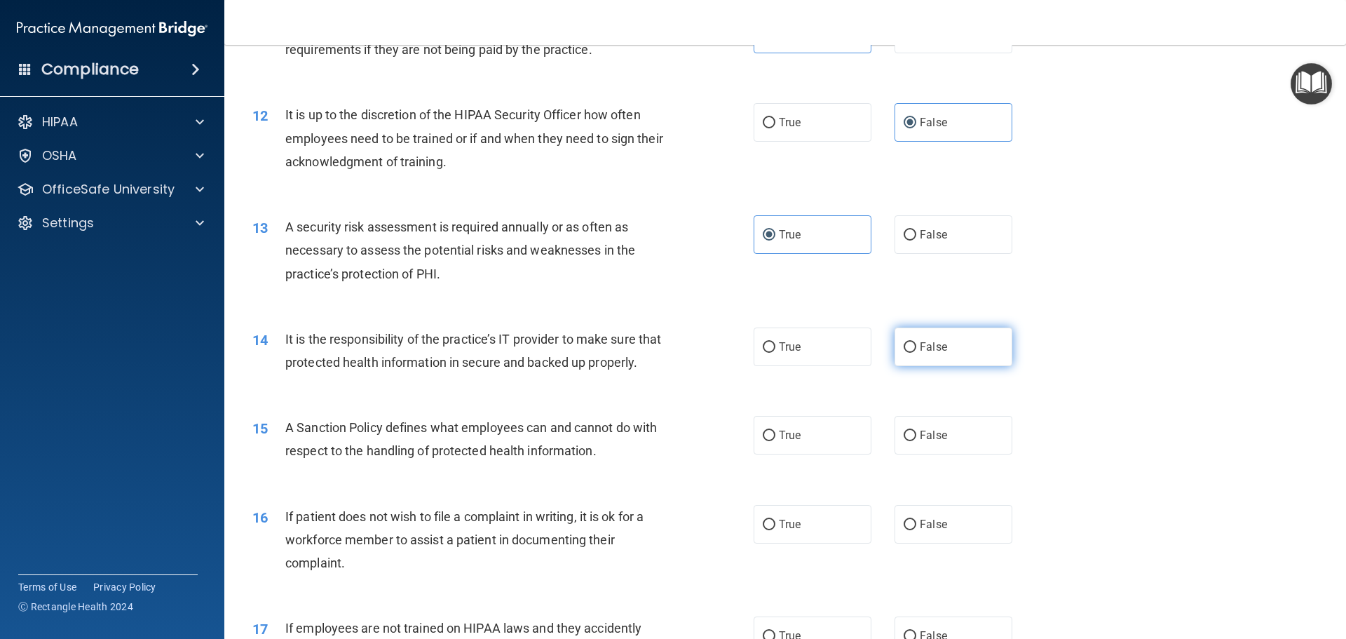
radio input "true"
click at [920, 442] on span "False" at bounding box center [933, 434] width 27 height 13
click at [916, 441] on input "False" at bounding box center [910, 435] width 13 height 11
radio input "true"
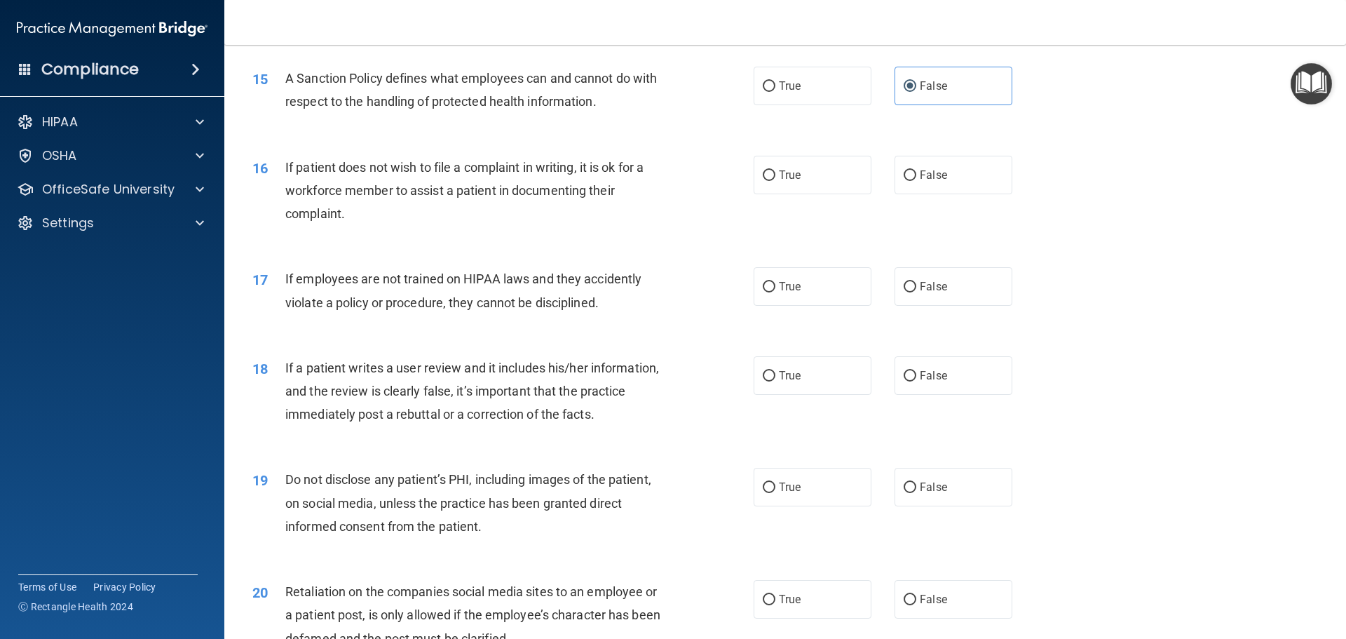
scroll to position [1682, 0]
click at [803, 193] on label "True" at bounding box center [813, 173] width 118 height 39
click at [775, 179] on input "True" at bounding box center [769, 174] width 13 height 11
radio input "true"
click at [921, 292] on span "False" at bounding box center [933, 284] width 27 height 13
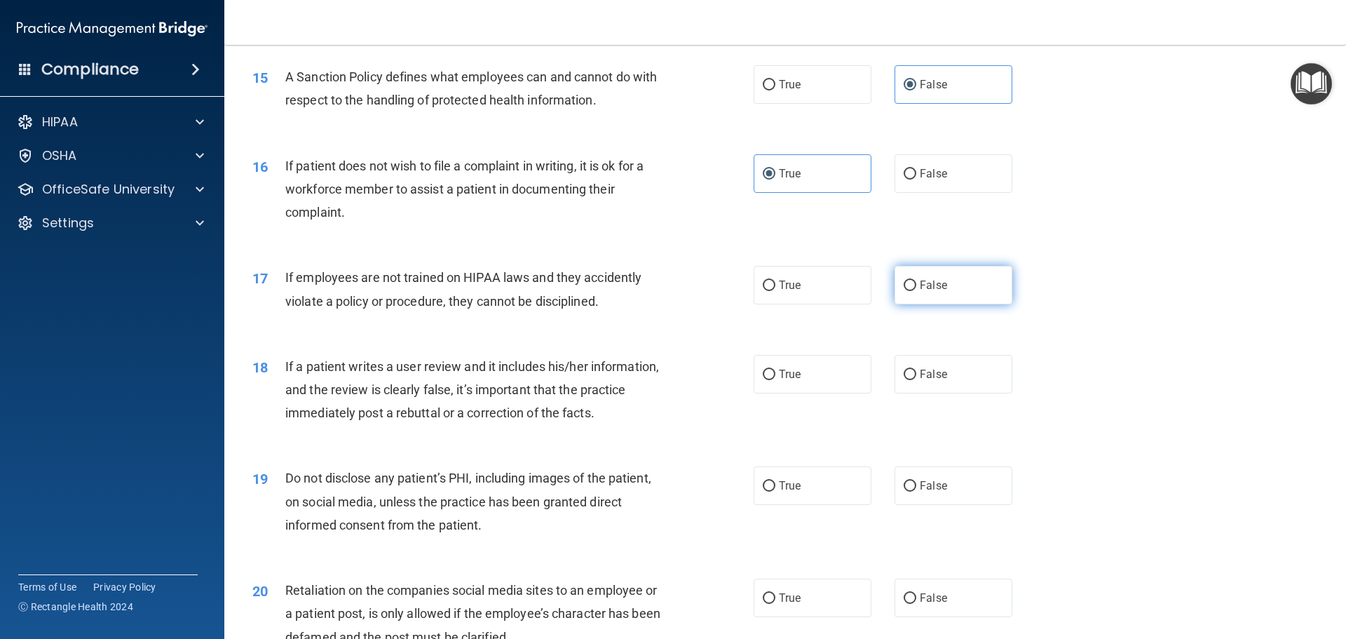
click at [916, 291] on input "False" at bounding box center [910, 285] width 13 height 11
radio input "true"
click at [912, 393] on label "False" at bounding box center [953, 374] width 118 height 39
click at [912, 380] on input "False" at bounding box center [910, 374] width 13 height 11
radio input "true"
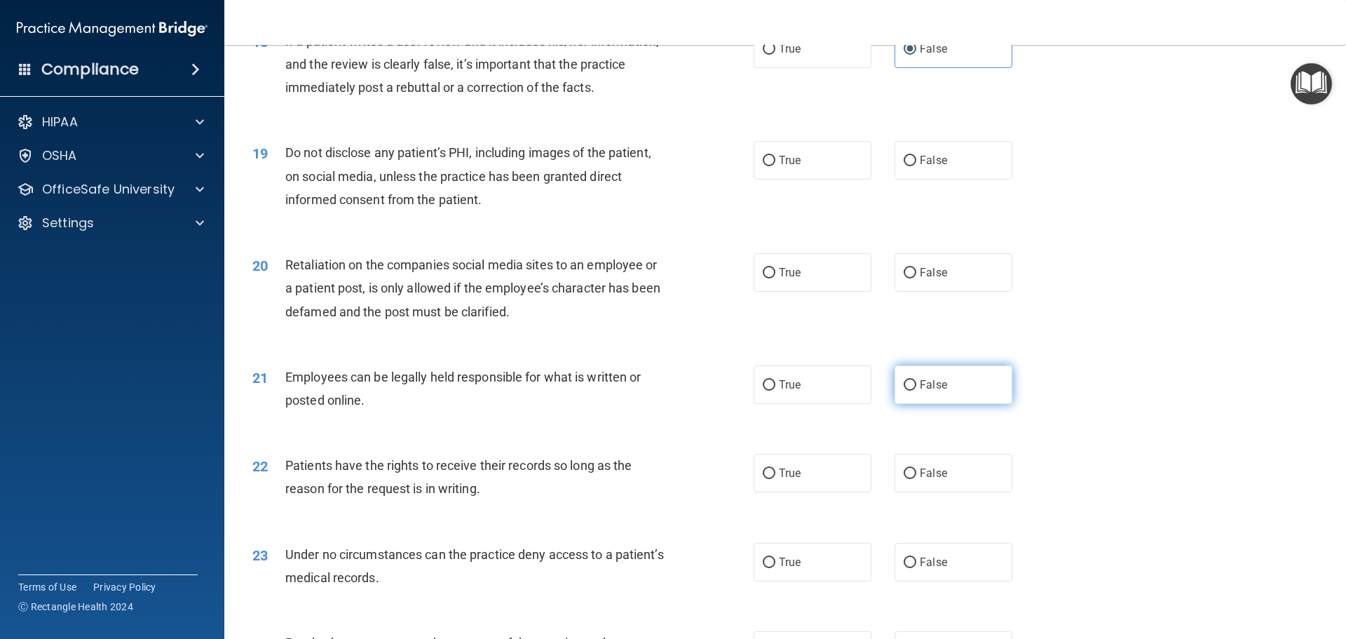
scroll to position [2033, 0]
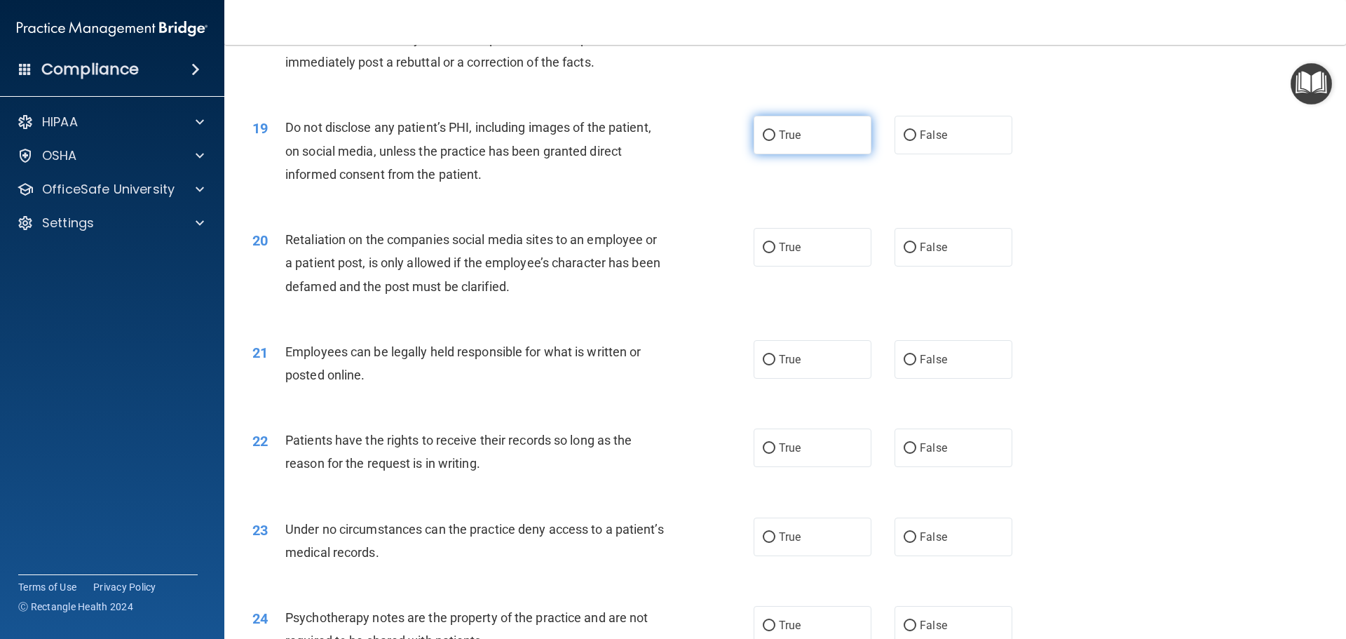
click at [808, 150] on label "True" at bounding box center [813, 135] width 118 height 39
click at [775, 141] on input "True" at bounding box center [769, 135] width 13 height 11
radio input "true"
click at [925, 254] on span "False" at bounding box center [933, 246] width 27 height 13
click at [916, 253] on input "False" at bounding box center [910, 248] width 13 height 11
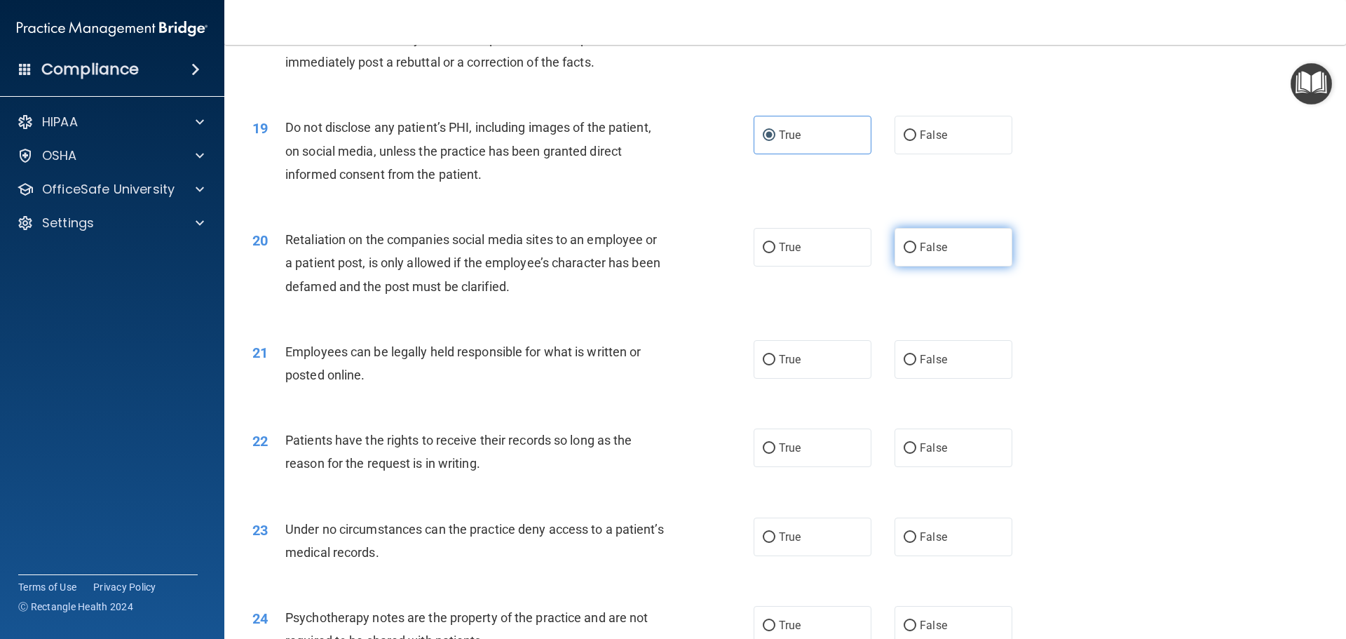
radio input "true"
click at [802, 379] on label "True" at bounding box center [813, 359] width 118 height 39
click at [775, 365] on input "True" at bounding box center [769, 360] width 13 height 11
radio input "true"
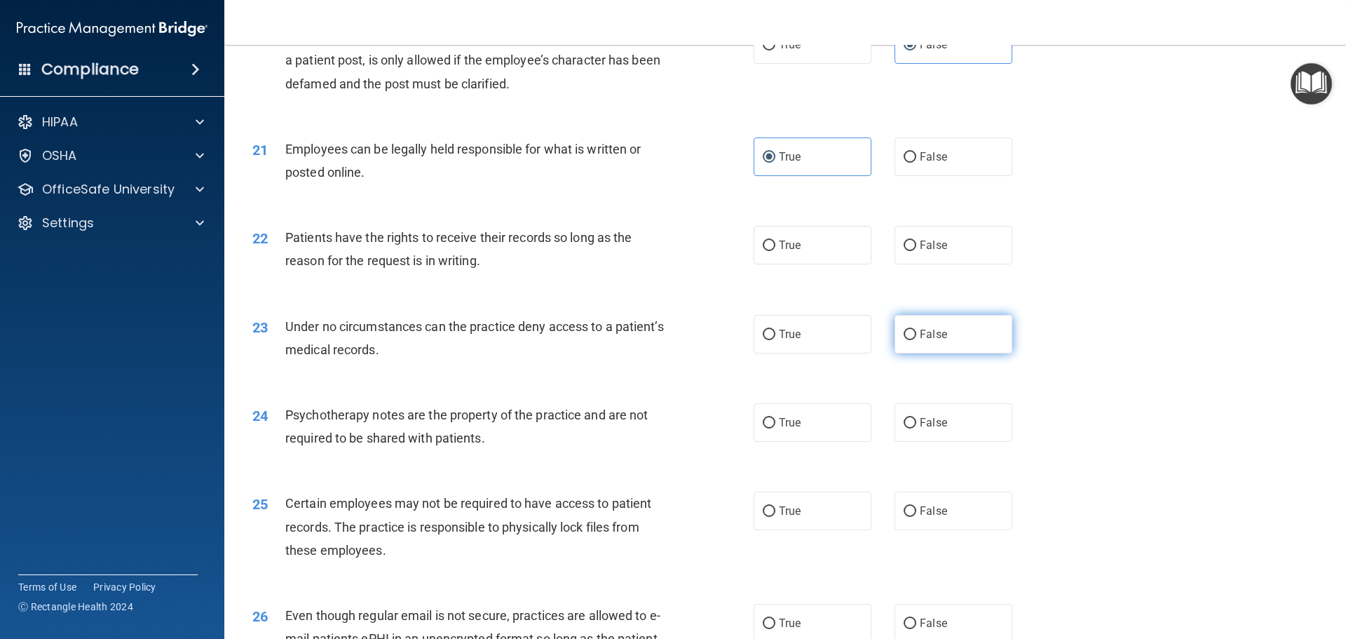
scroll to position [2243, 0]
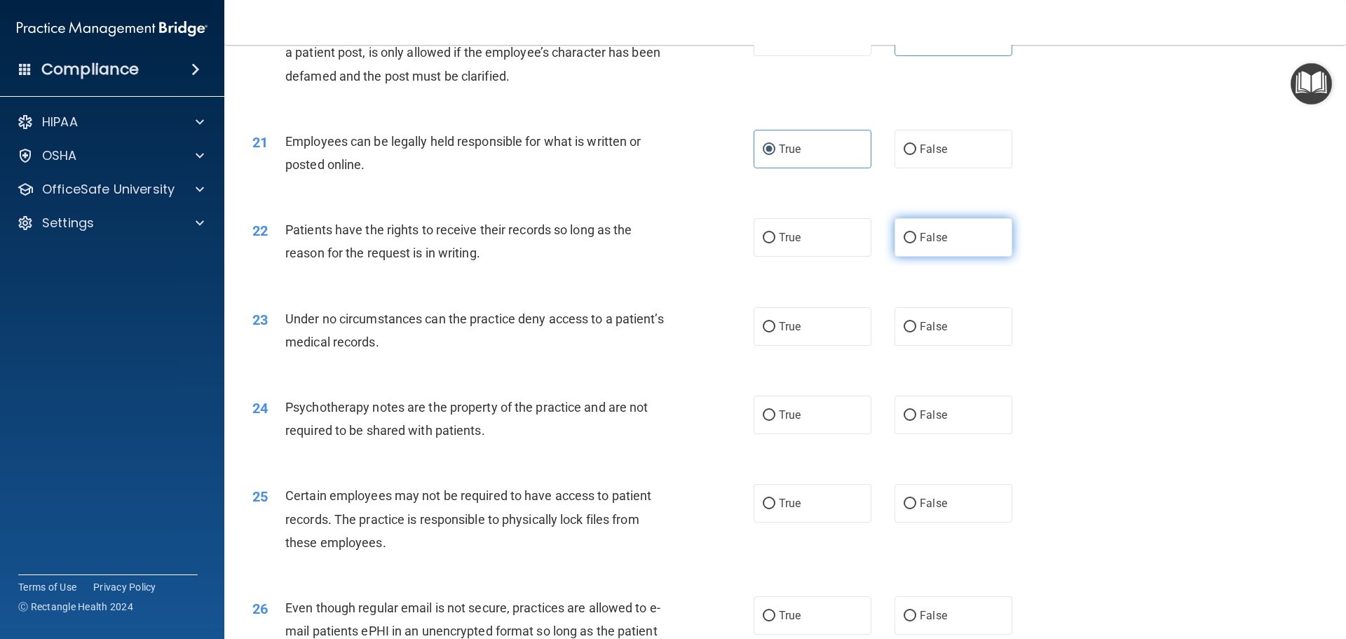
click at [937, 244] on span "False" at bounding box center [933, 237] width 27 height 13
click at [916, 243] on input "False" at bounding box center [910, 238] width 13 height 11
radio input "true"
click at [946, 346] on label "False" at bounding box center [953, 326] width 118 height 39
click at [916, 332] on input "False" at bounding box center [910, 327] width 13 height 11
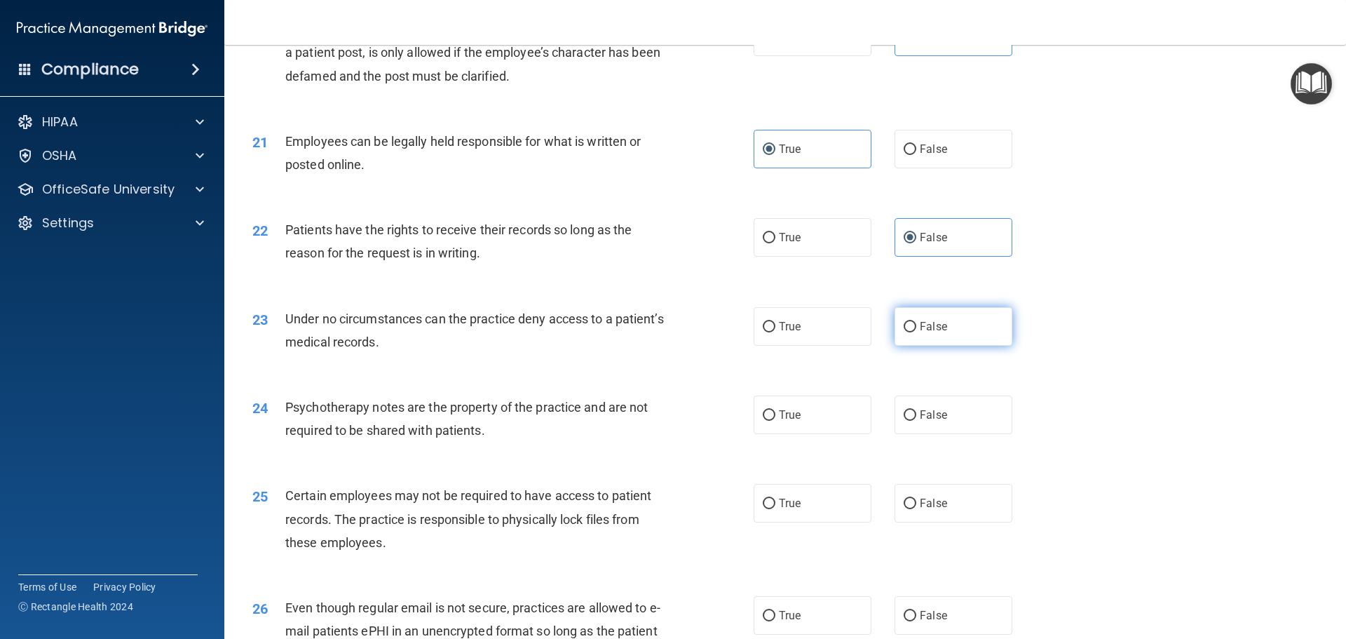
radio input "true"
click at [815, 434] on label "True" at bounding box center [813, 414] width 118 height 39
click at [775, 421] on input "True" at bounding box center [769, 415] width 13 height 11
radio input "true"
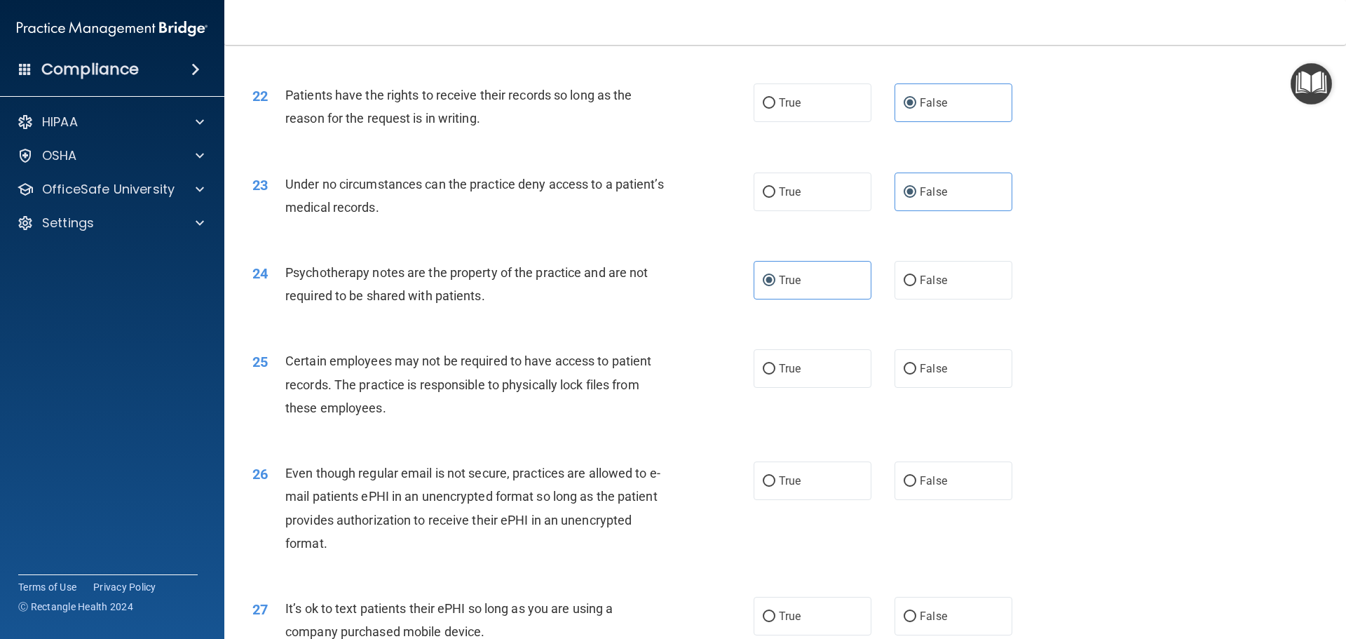
scroll to position [2383, 0]
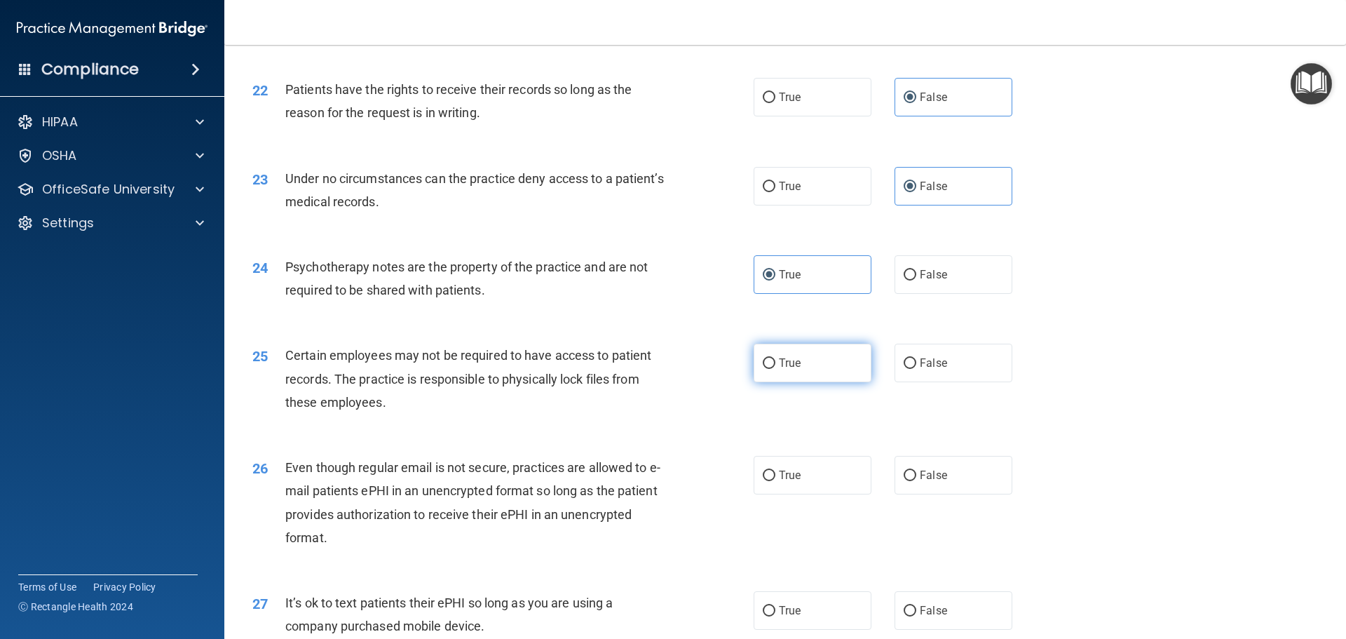
click at [822, 382] on label "True" at bounding box center [813, 362] width 118 height 39
click at [775, 369] on input "True" at bounding box center [769, 363] width 13 height 11
radio input "true"
click at [810, 485] on label "True" at bounding box center [813, 475] width 118 height 39
click at [775, 481] on input "True" at bounding box center [769, 475] width 13 height 11
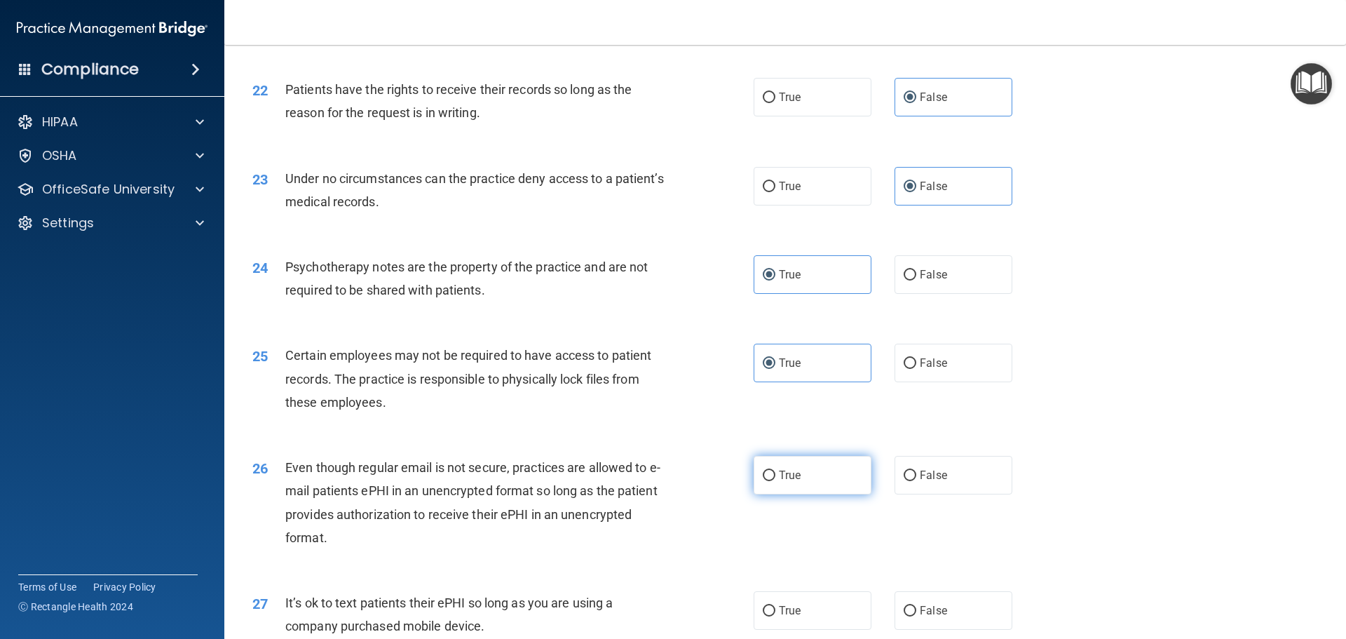
radio input "true"
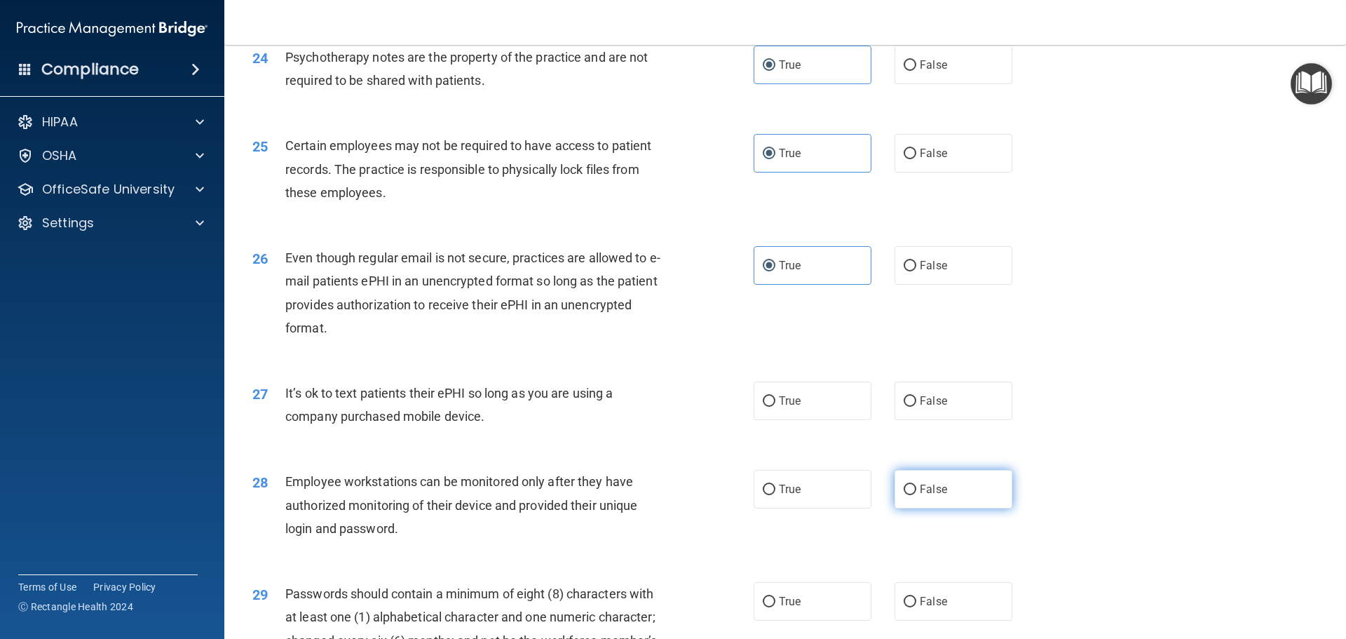
scroll to position [2594, 0]
click at [933, 419] on label "False" at bounding box center [953, 400] width 118 height 39
click at [916, 406] on input "False" at bounding box center [910, 400] width 13 height 11
radio input "true"
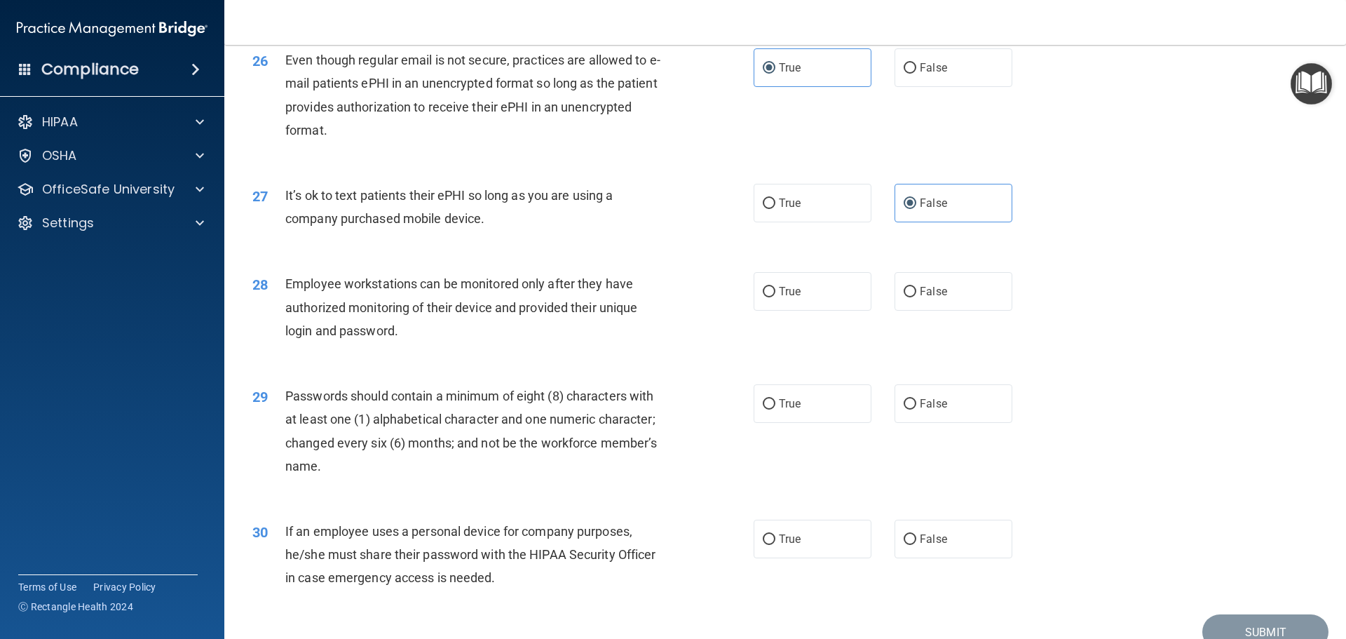
scroll to position [2804, 0]
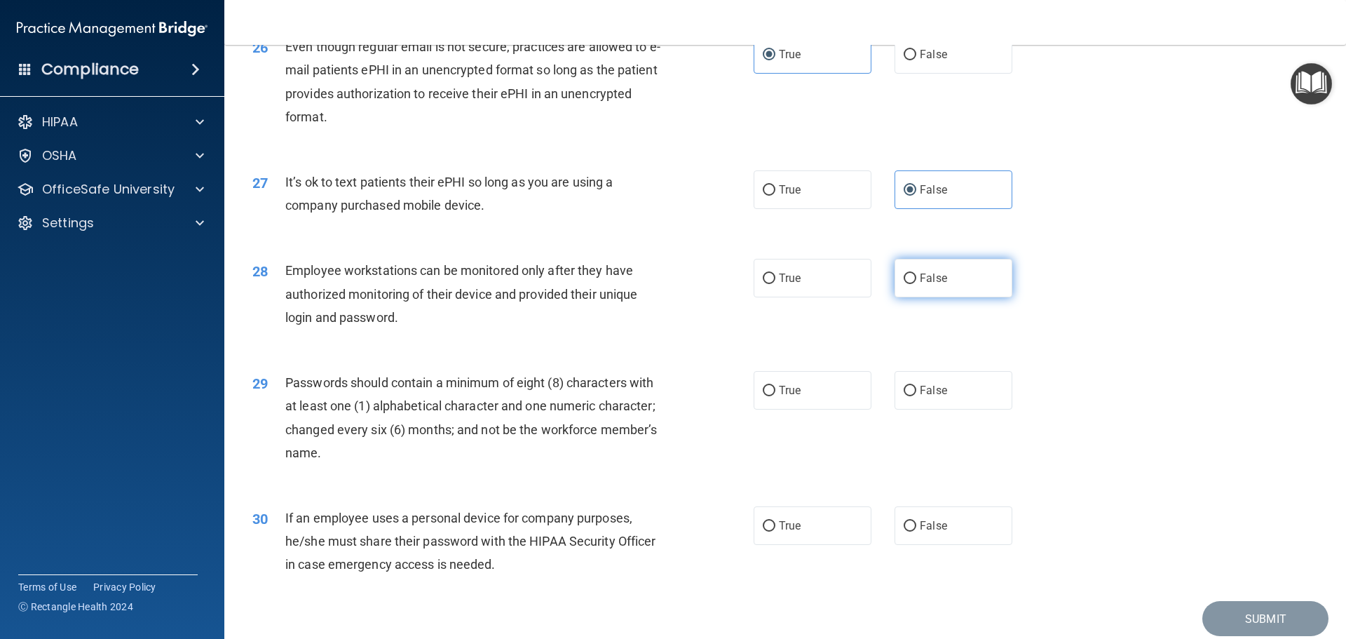
click at [919, 297] on label "False" at bounding box center [953, 278] width 118 height 39
click at [916, 284] on input "False" at bounding box center [910, 278] width 13 height 11
radio input "true"
click at [815, 409] on label "True" at bounding box center [813, 390] width 118 height 39
click at [775, 396] on input "True" at bounding box center [769, 391] width 13 height 11
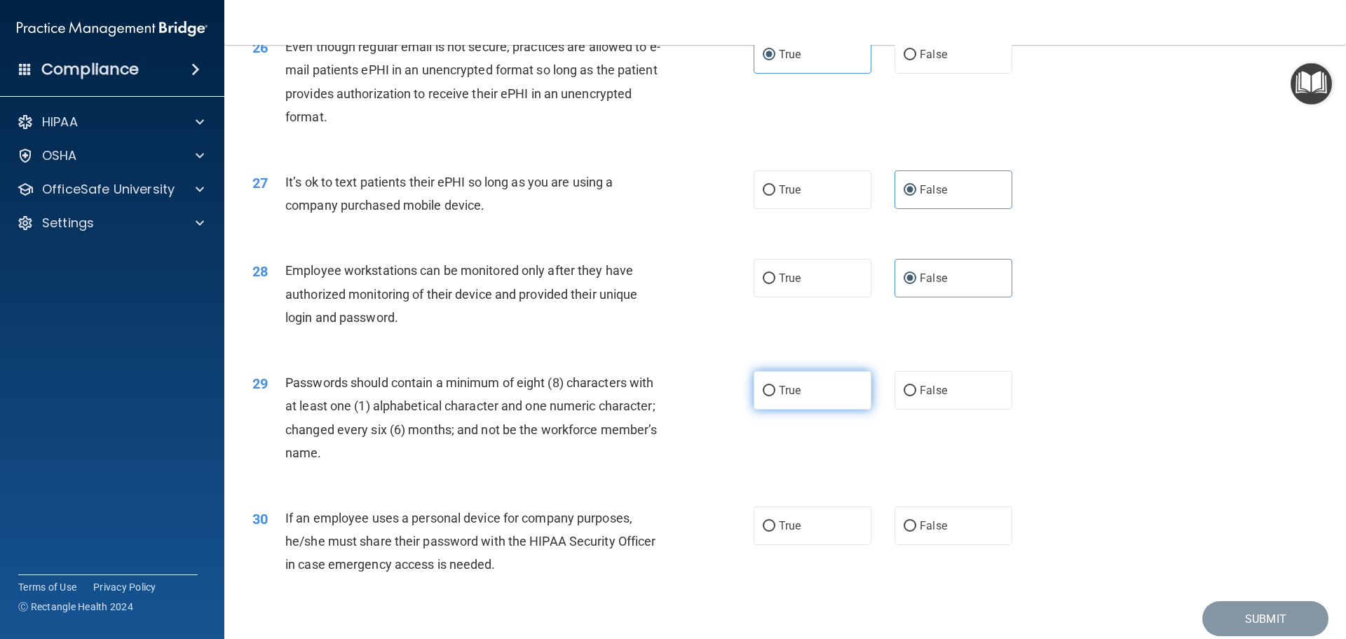
radio input "true"
click at [937, 532] on span "False" at bounding box center [933, 525] width 27 height 13
click at [916, 531] on input "False" at bounding box center [910, 526] width 13 height 11
radio input "true"
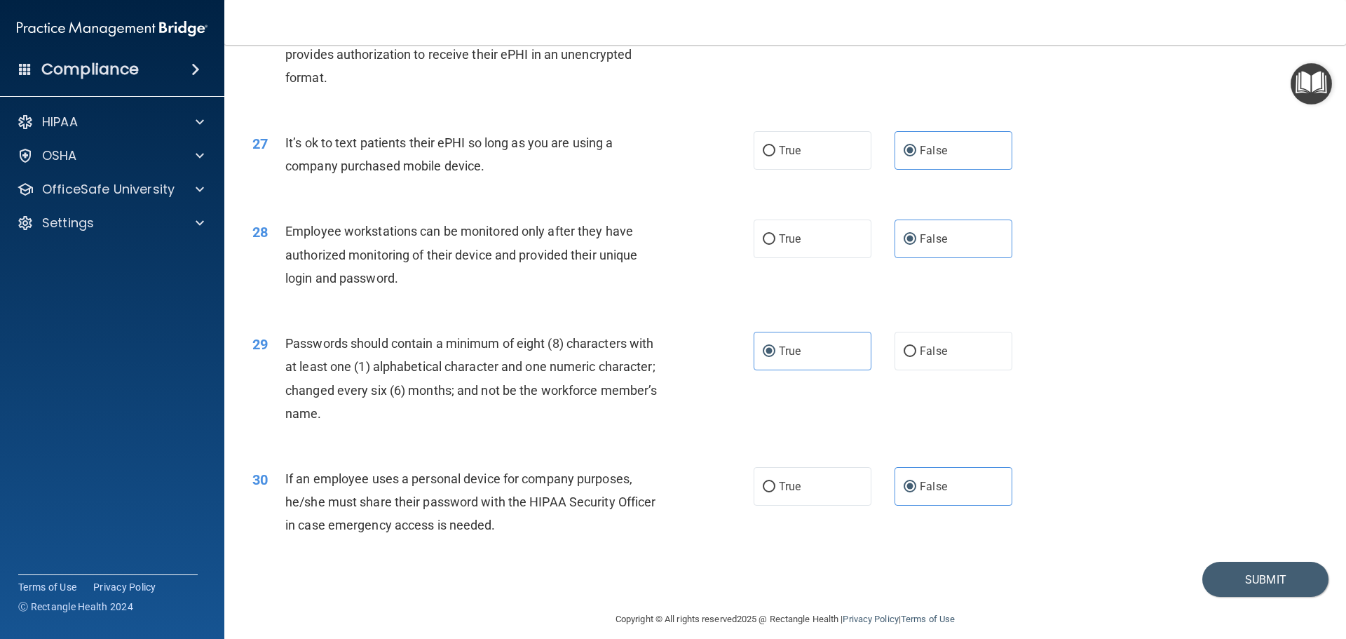
scroll to position [2880, 0]
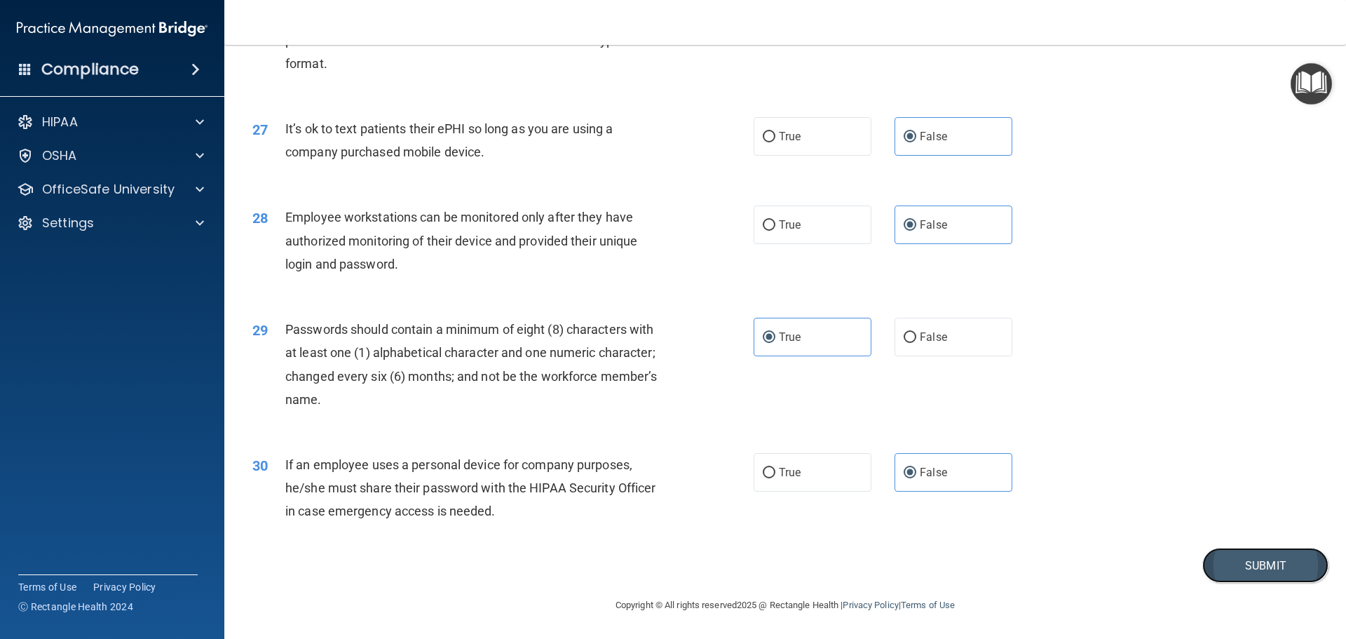
click at [1218, 561] on button "Submit" at bounding box center [1265, 565] width 126 height 36
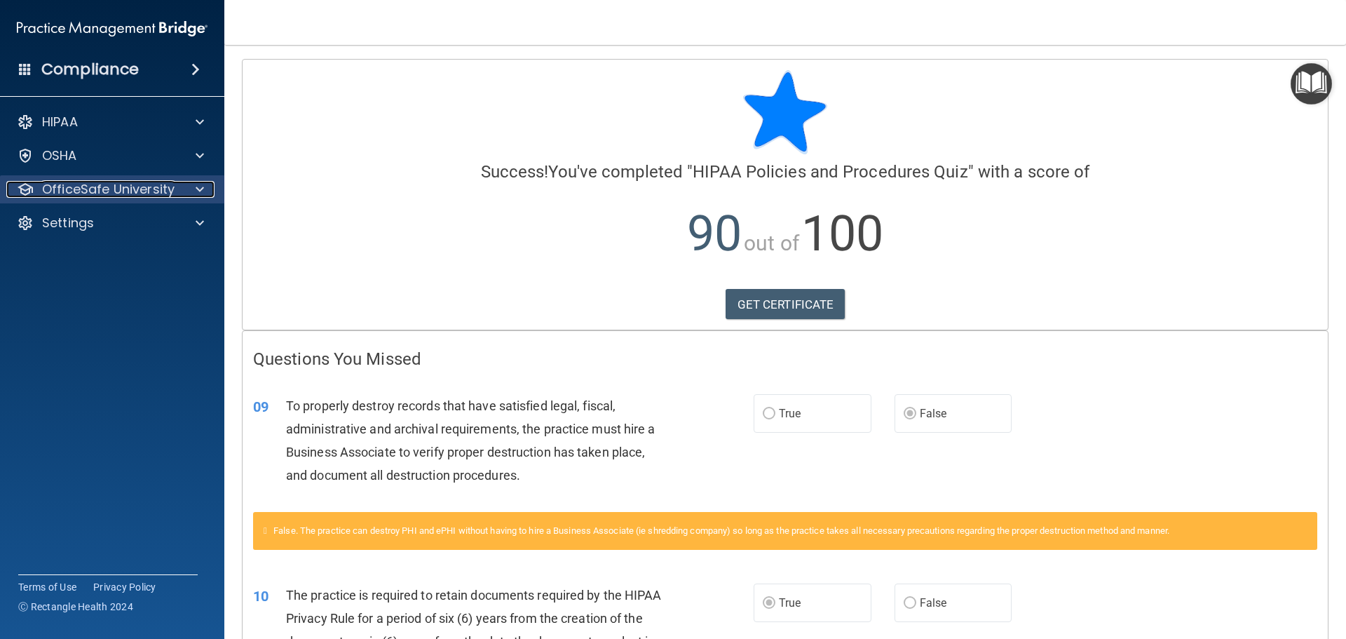
click at [123, 192] on p "OfficeSafe University" at bounding box center [108, 189] width 132 height 17
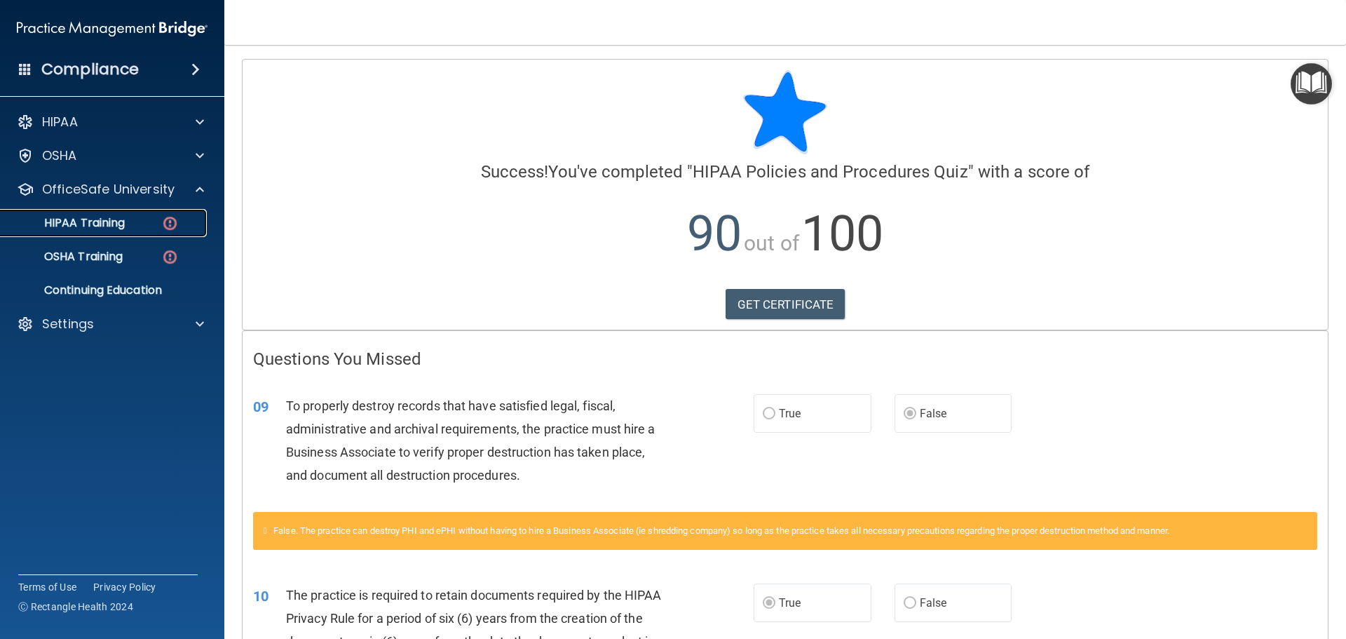
click at [125, 227] on p "HIPAA Training" at bounding box center [67, 223] width 116 height 14
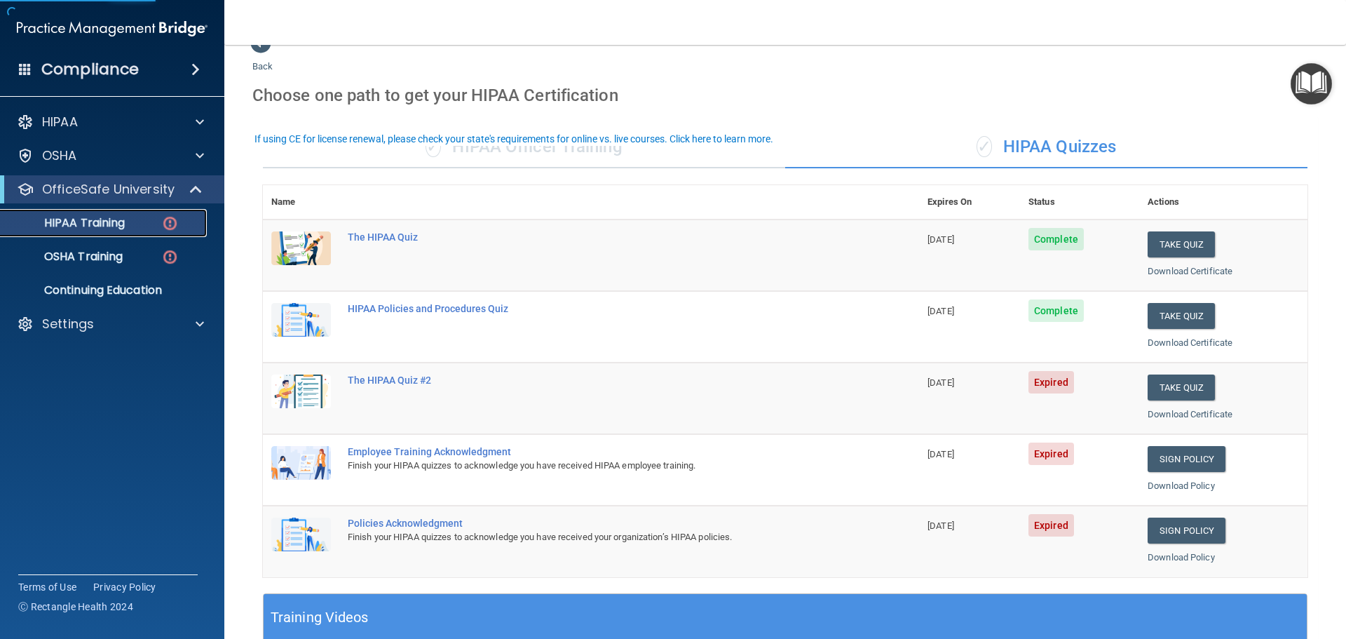
scroll to position [70, 0]
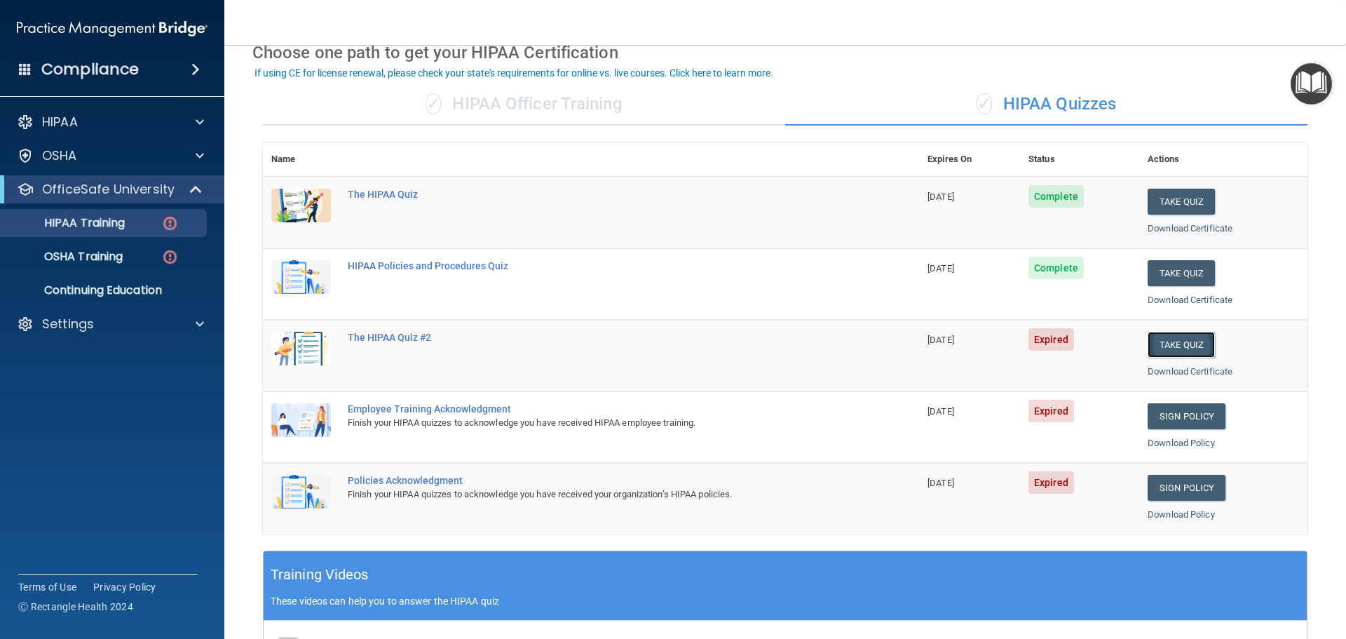
click at [1154, 339] on button "Take Quiz" at bounding box center [1181, 345] width 67 height 26
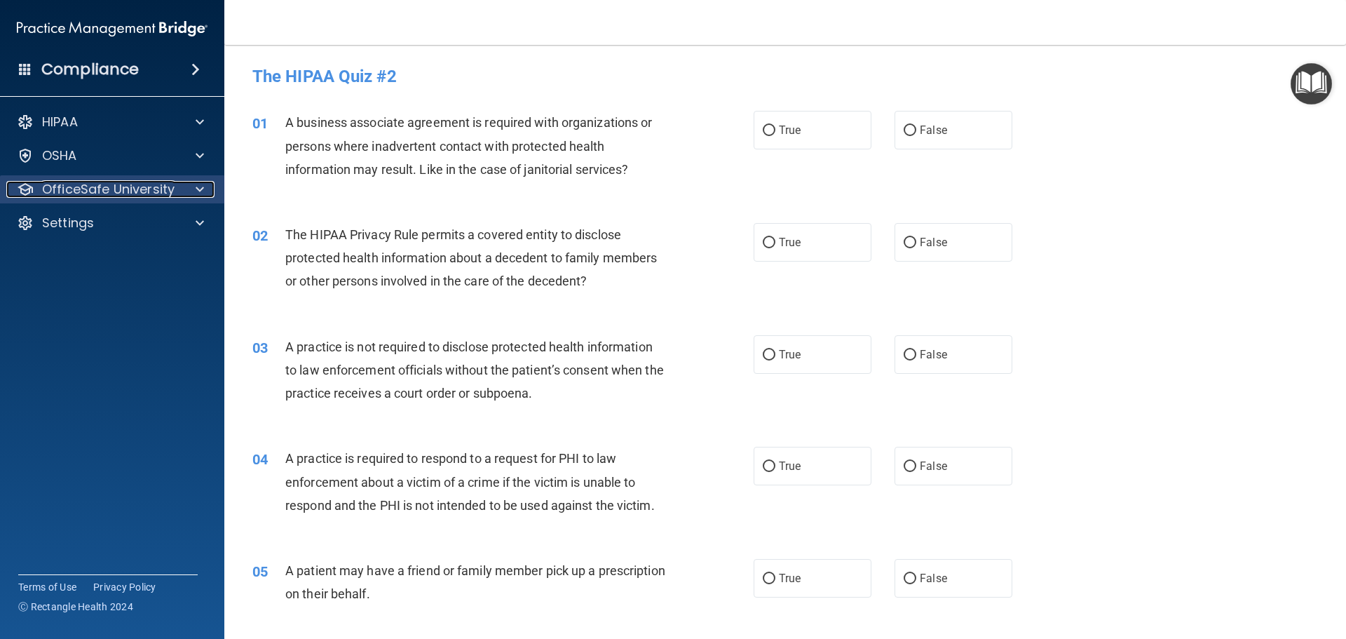
click at [155, 189] on p "OfficeSafe University" at bounding box center [108, 189] width 132 height 17
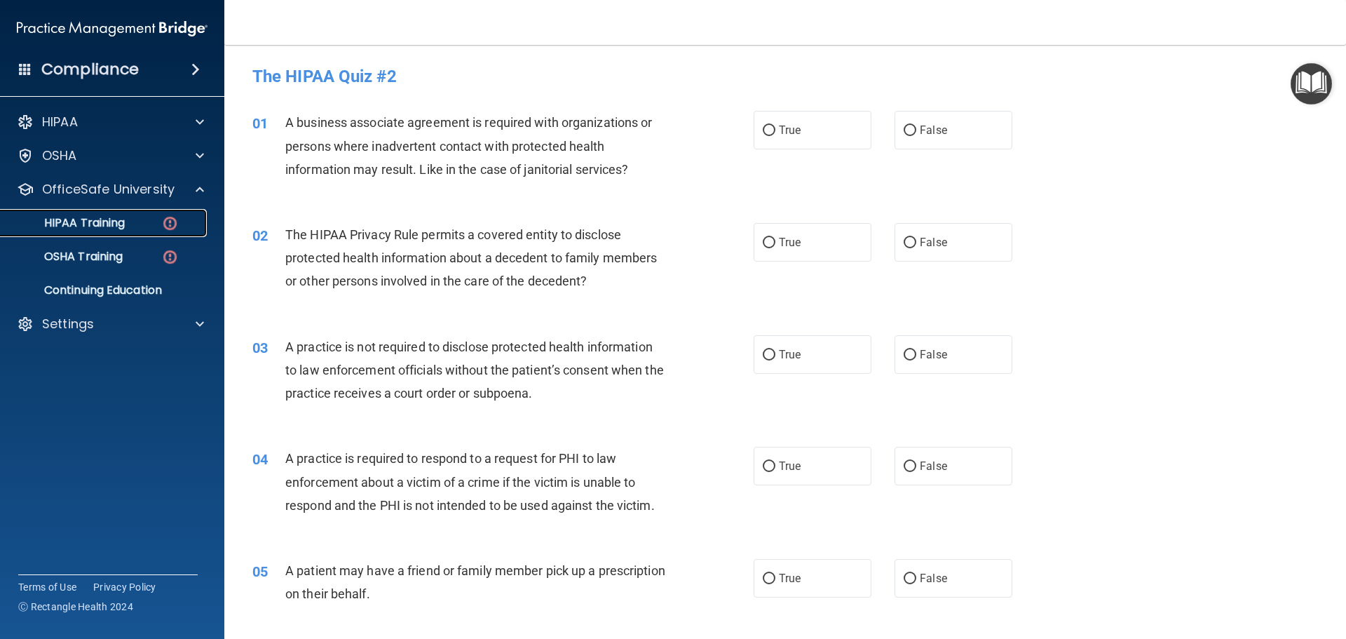
click at [146, 220] on div "HIPAA Training" at bounding box center [104, 223] width 191 height 14
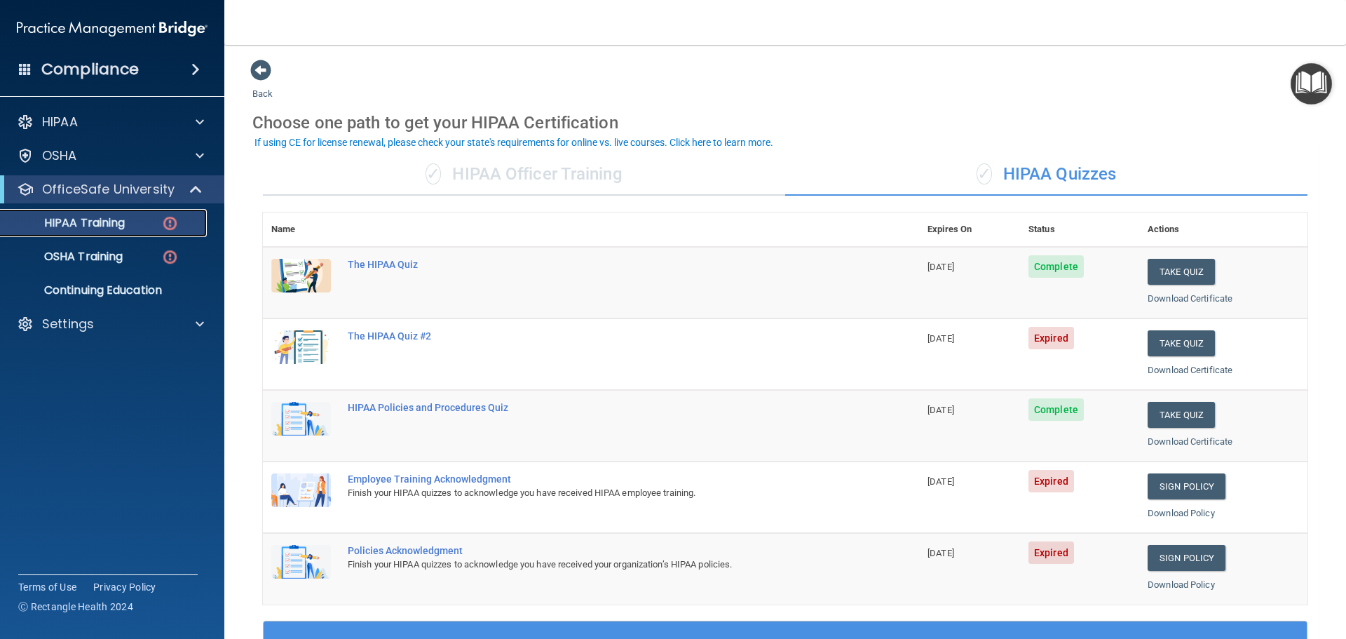
scroll to position [70, 0]
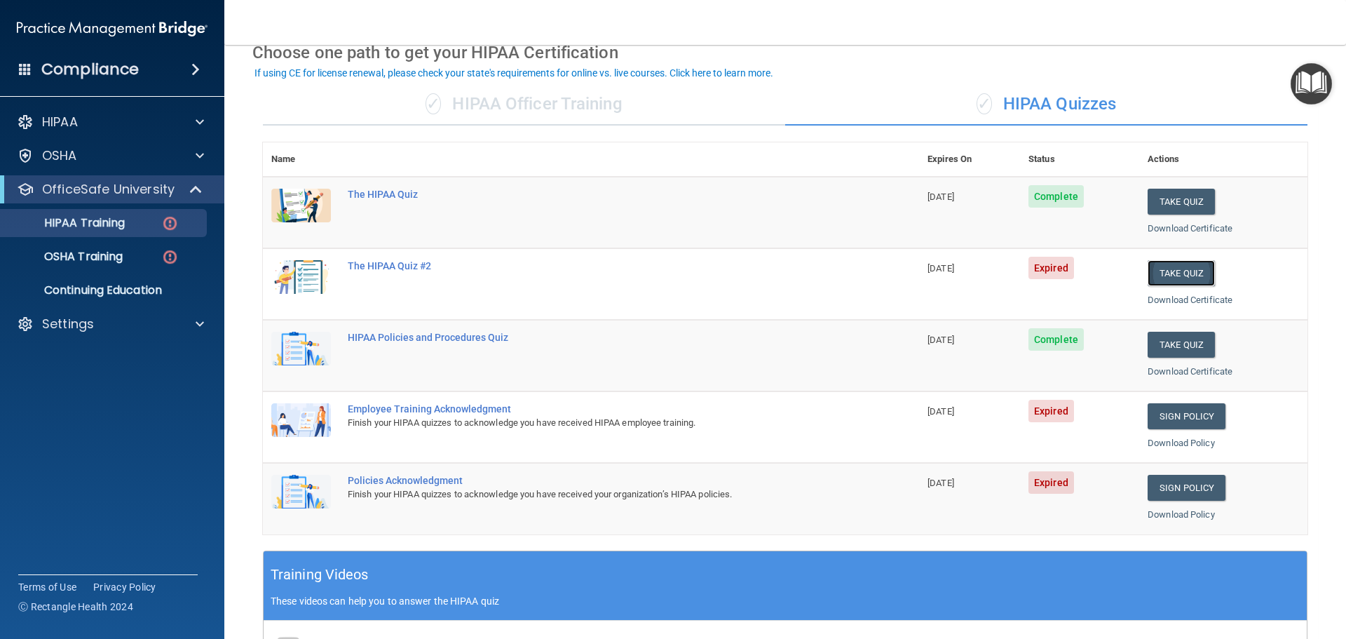
click at [1183, 272] on button "Take Quiz" at bounding box center [1181, 273] width 67 height 26
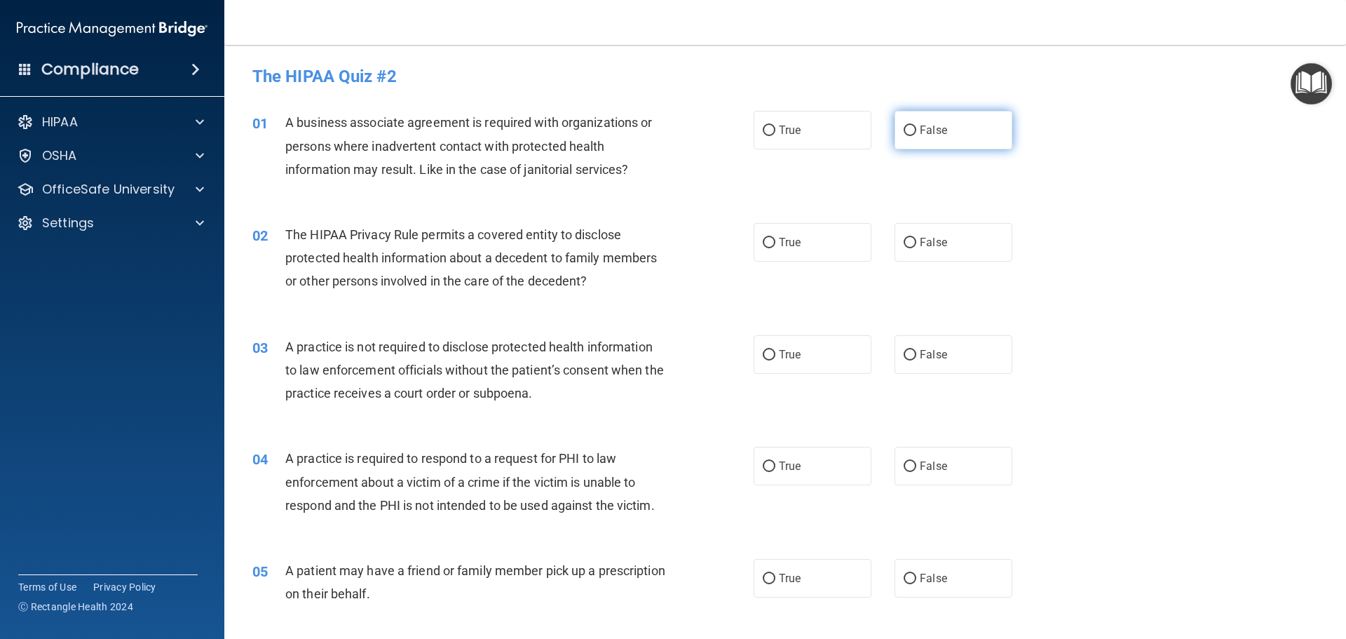
click at [920, 127] on span "False" at bounding box center [933, 129] width 27 height 13
click at [916, 127] on input "False" at bounding box center [910, 130] width 13 height 11
radio input "true"
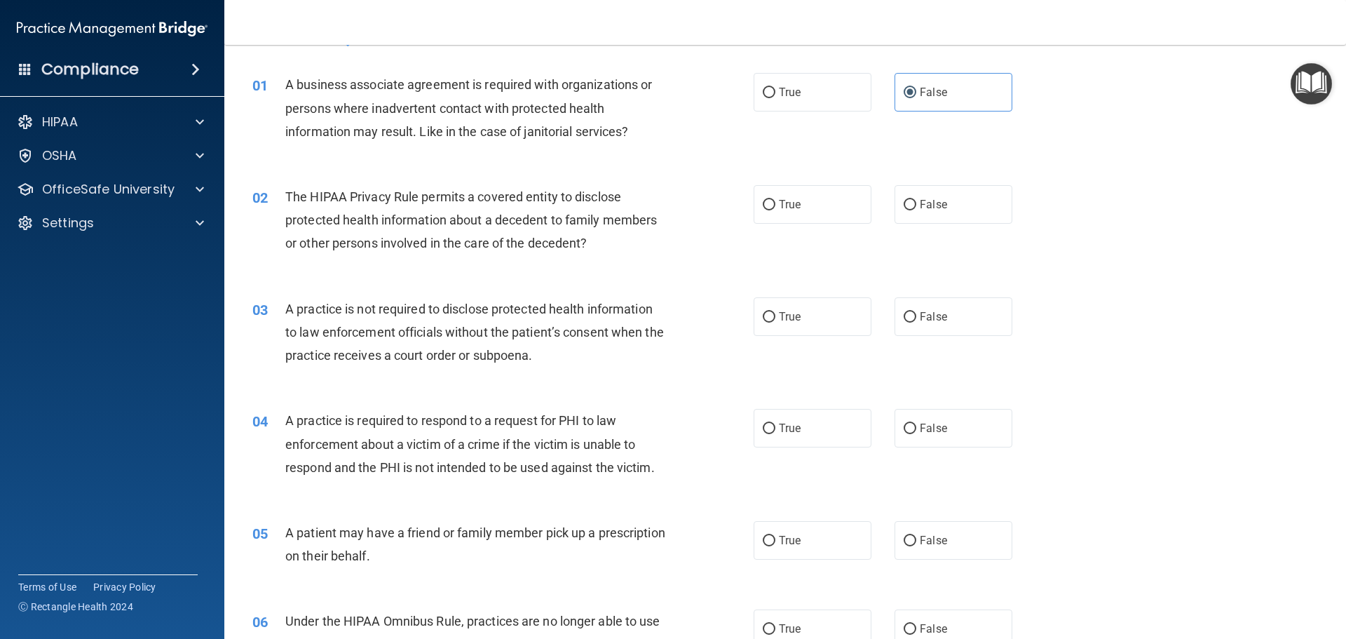
scroll to position [70, 0]
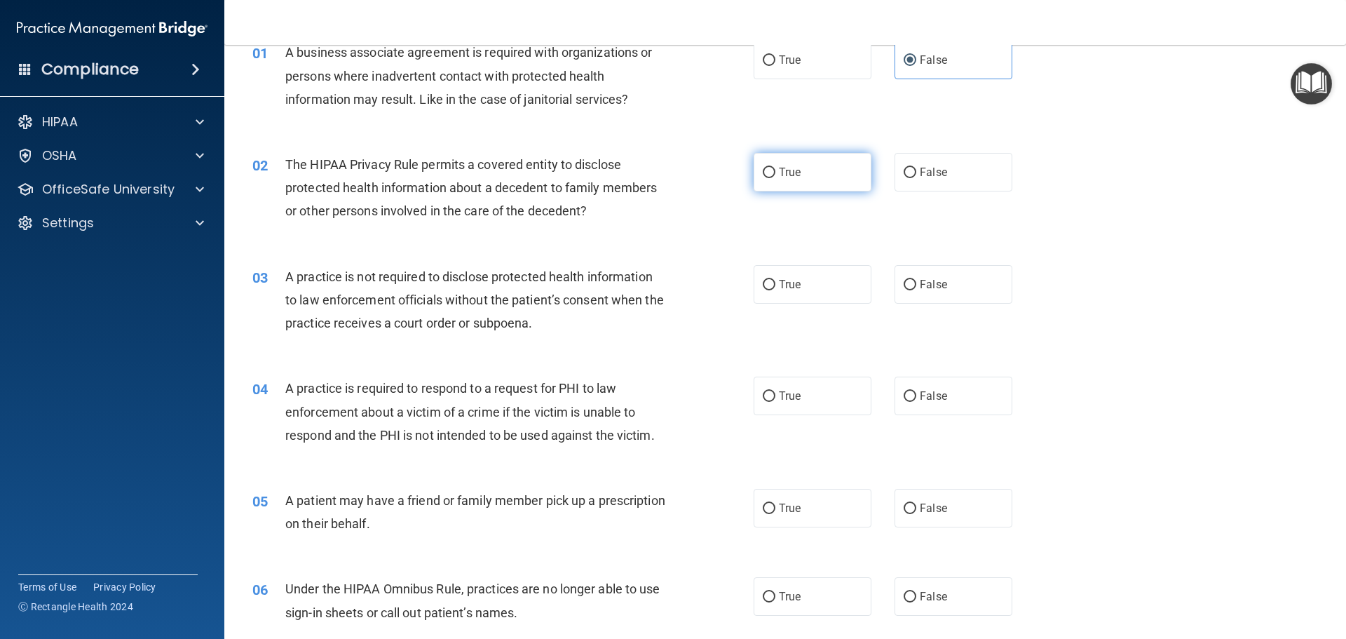
click at [773, 174] on label "True" at bounding box center [813, 172] width 118 height 39
click at [773, 174] on input "True" at bounding box center [769, 173] width 13 height 11
radio input "true"
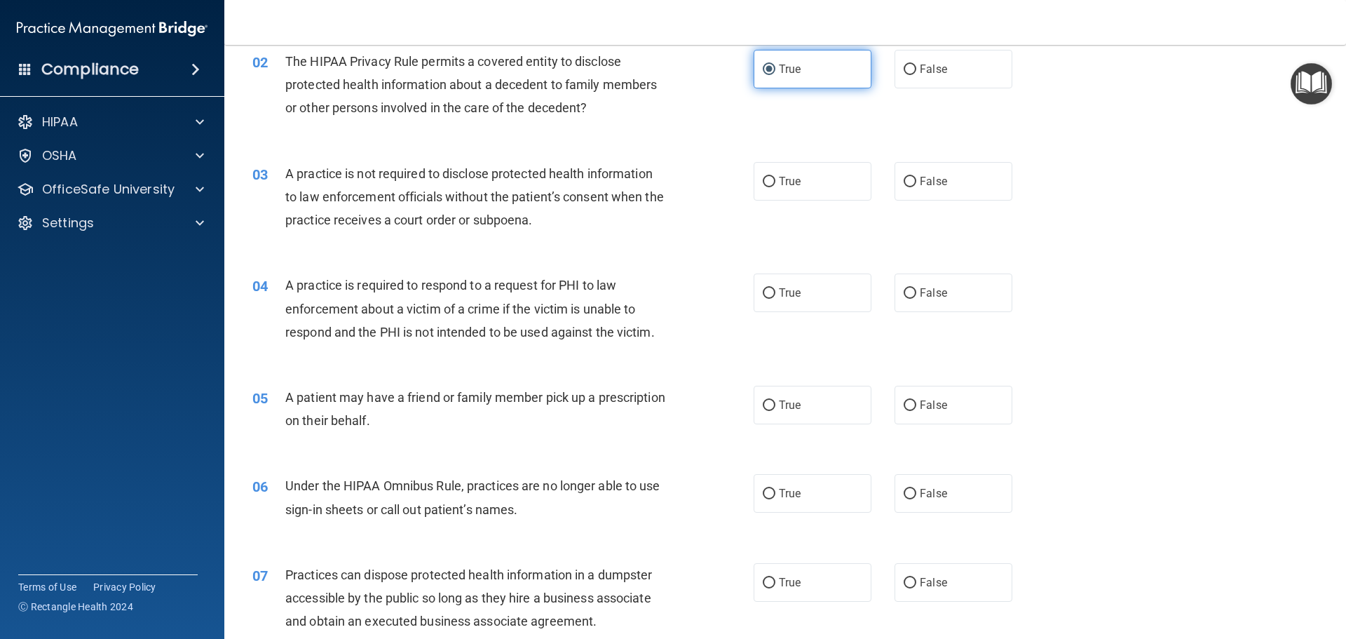
scroll to position [210, 0]
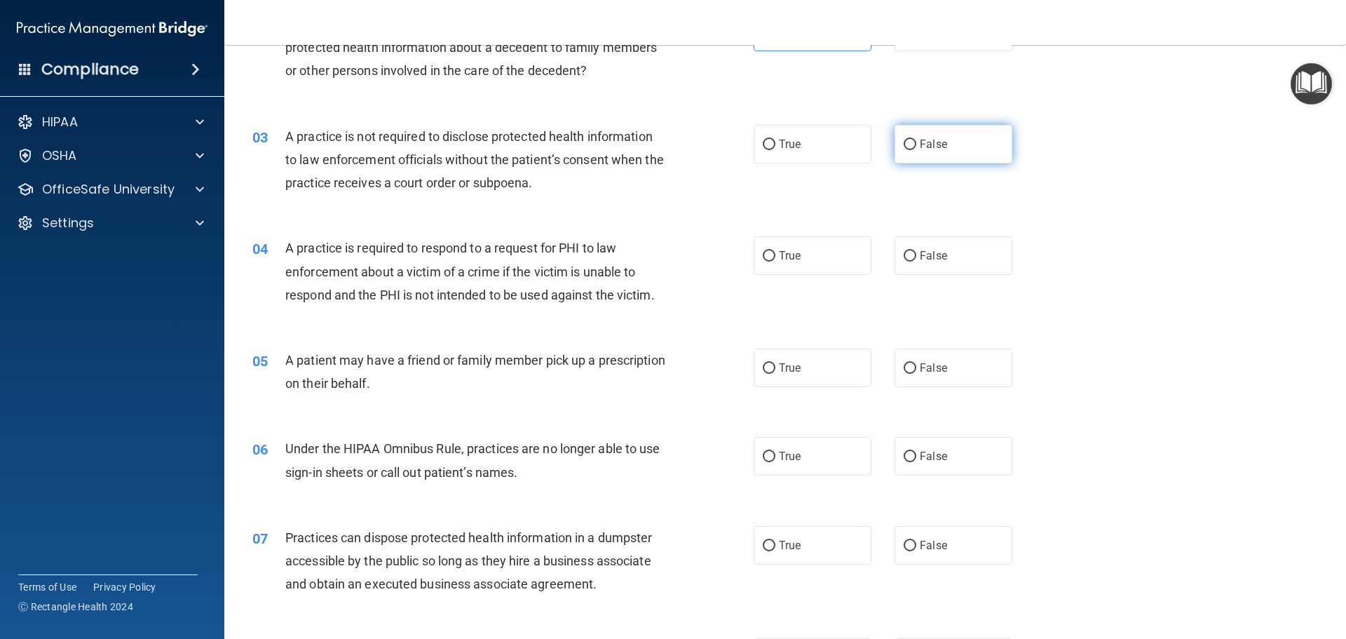
click at [925, 137] on label "False" at bounding box center [953, 144] width 118 height 39
click at [916, 139] on input "False" at bounding box center [910, 144] width 13 height 11
radio input "true"
click at [831, 256] on label "True" at bounding box center [813, 255] width 118 height 39
click at [775, 256] on input "True" at bounding box center [769, 256] width 13 height 11
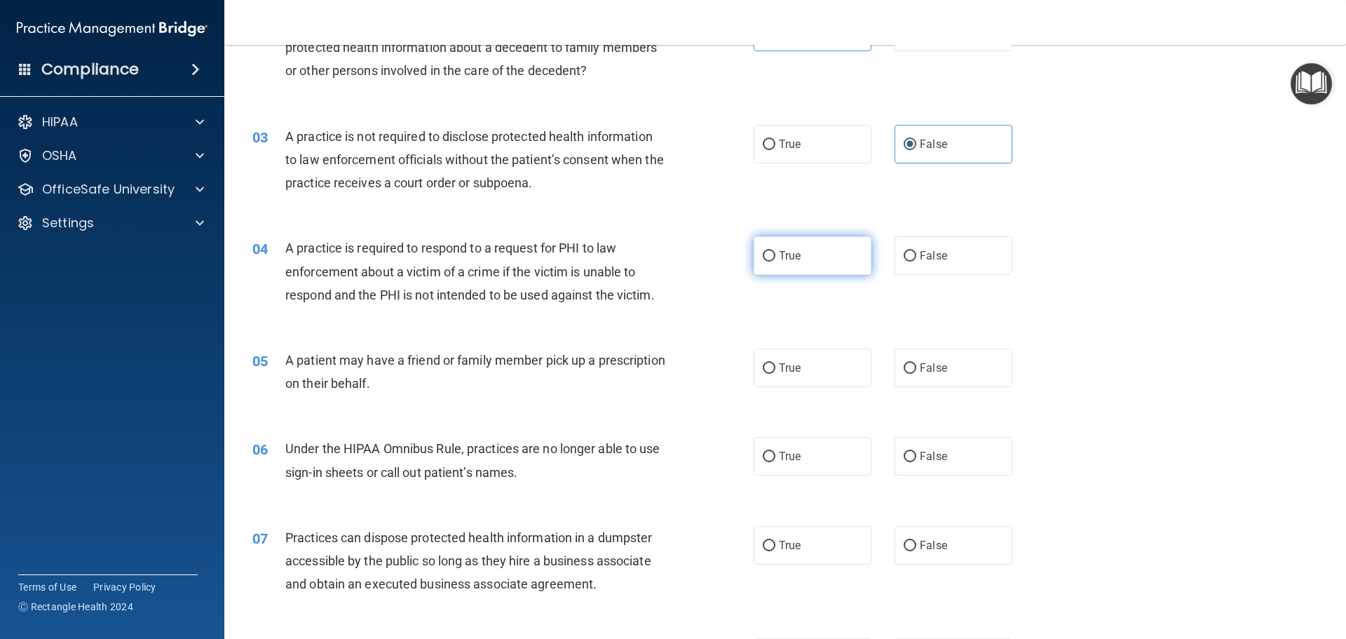
radio input "true"
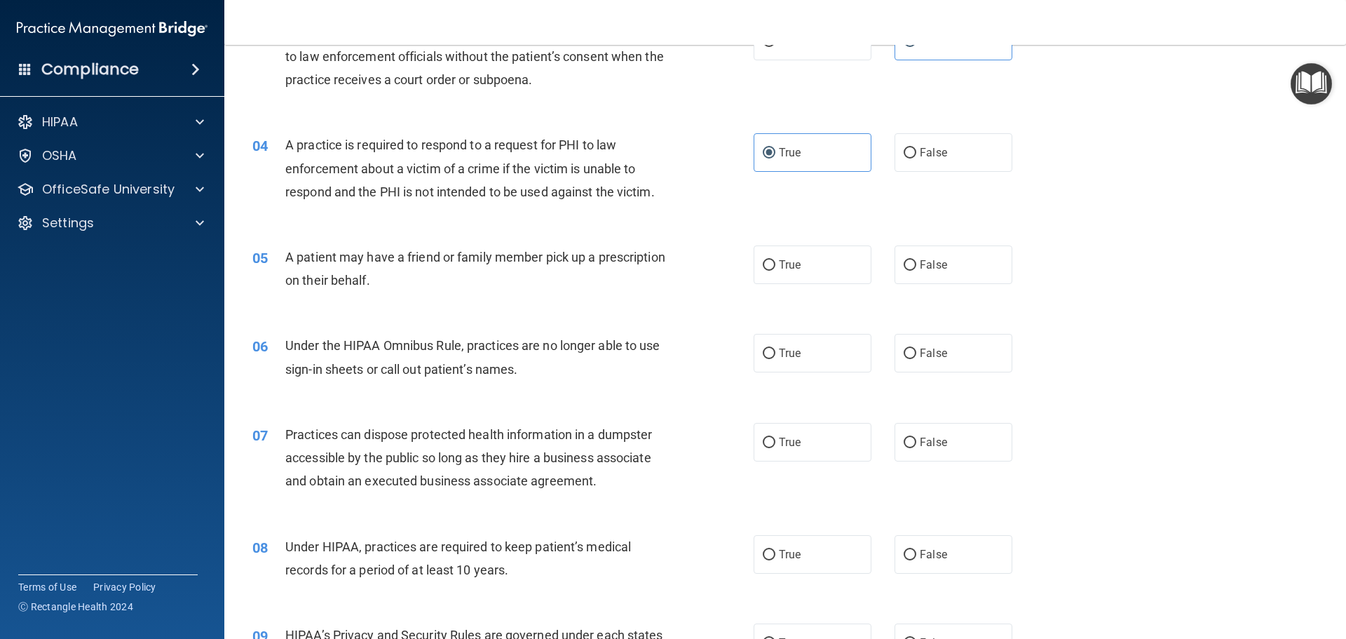
scroll to position [350, 0]
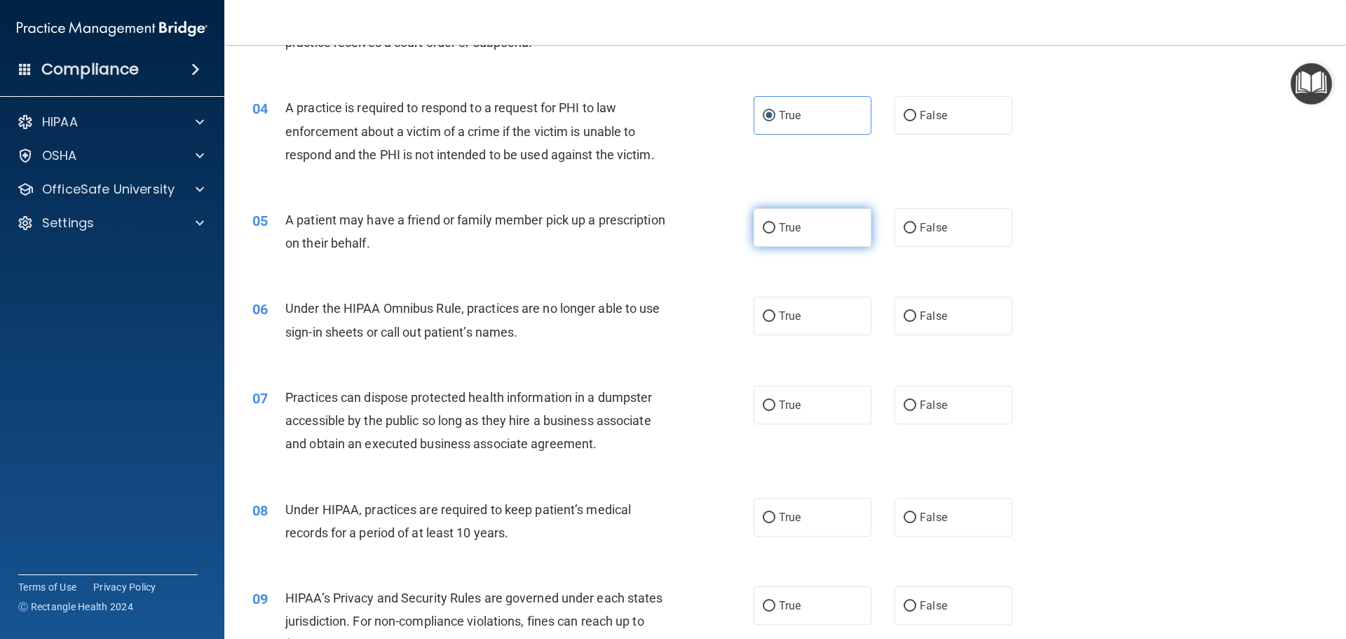
click at [824, 232] on label "True" at bounding box center [813, 227] width 118 height 39
click at [775, 232] on input "True" at bounding box center [769, 228] width 13 height 11
radio input "true"
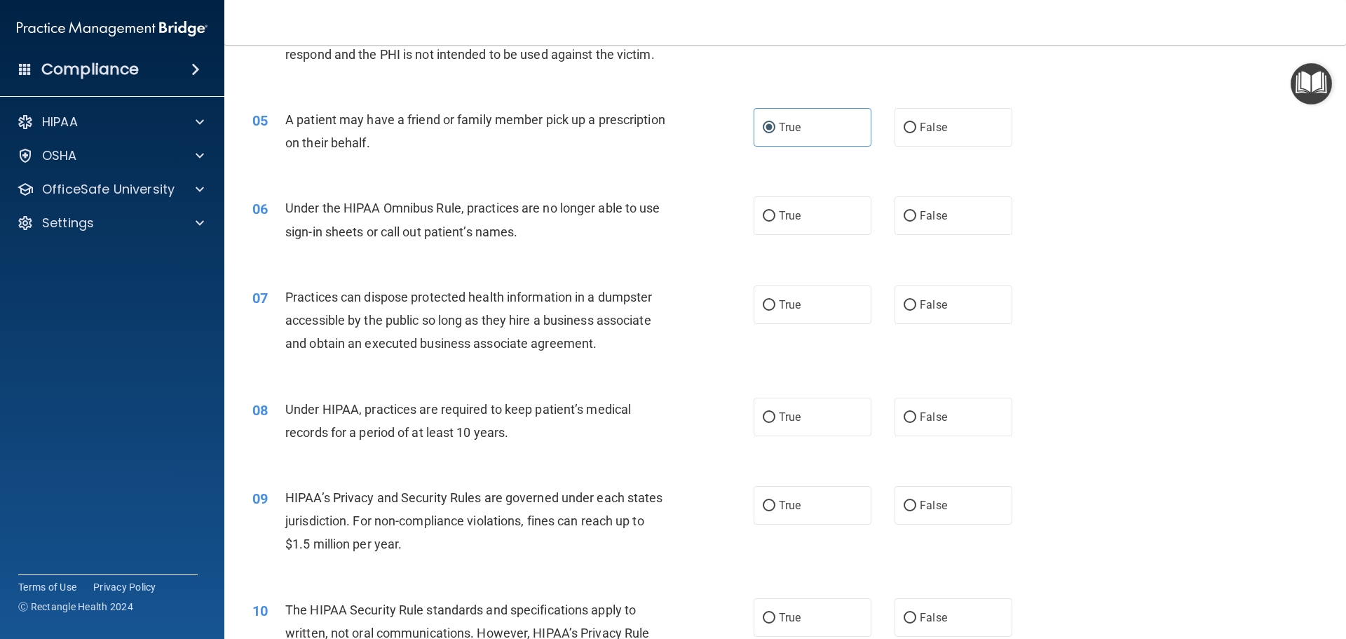
scroll to position [491, 0]
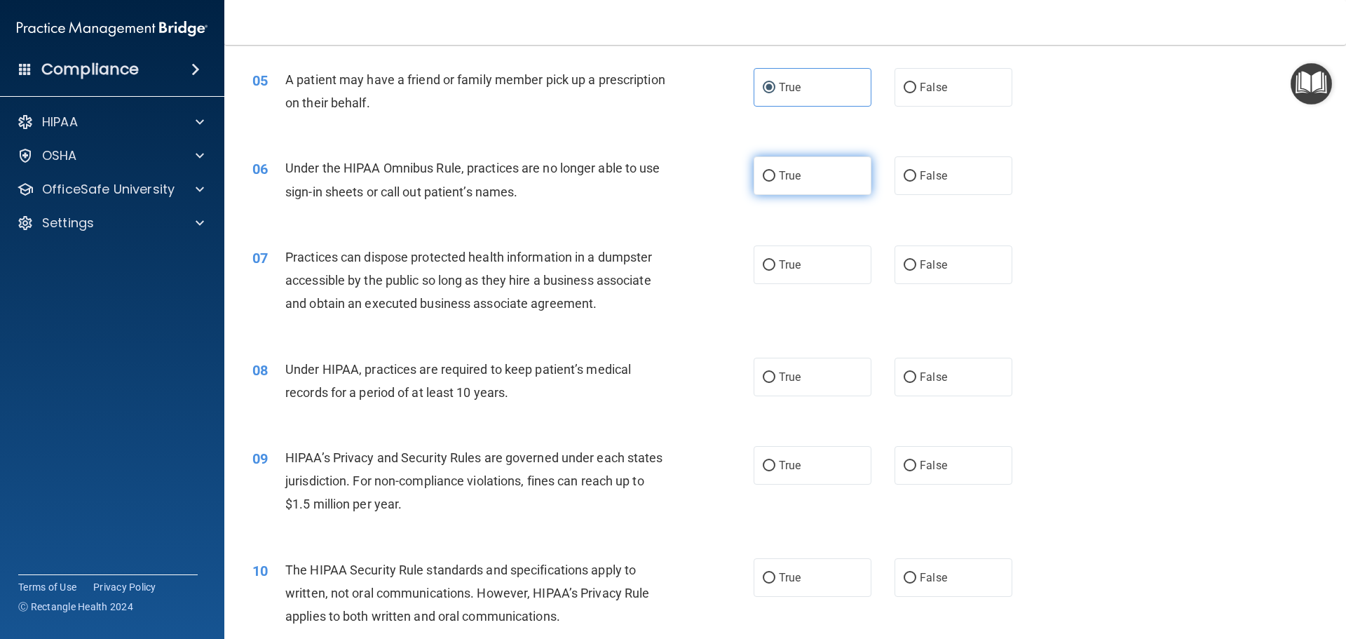
click at [833, 179] on label "True" at bounding box center [813, 175] width 118 height 39
click at [775, 179] on input "True" at bounding box center [769, 176] width 13 height 11
radio input "true"
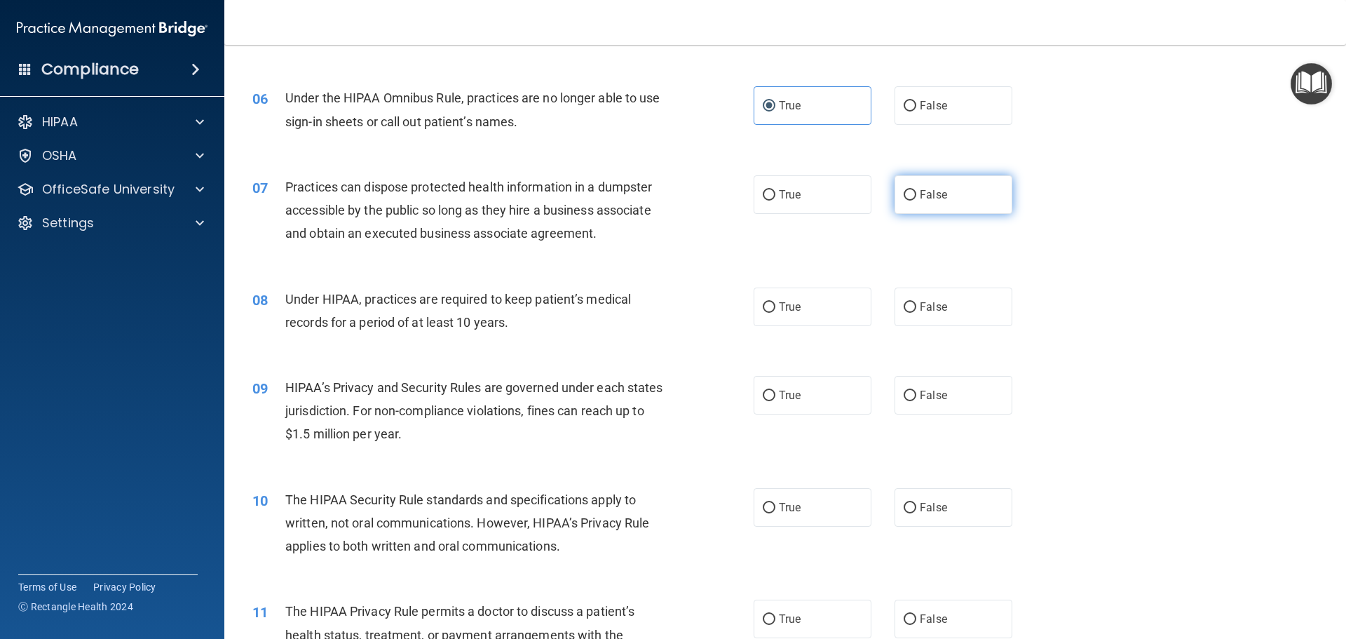
click at [920, 189] on span "False" at bounding box center [933, 194] width 27 height 13
click at [915, 190] on input "False" at bounding box center [910, 195] width 13 height 11
radio input "true"
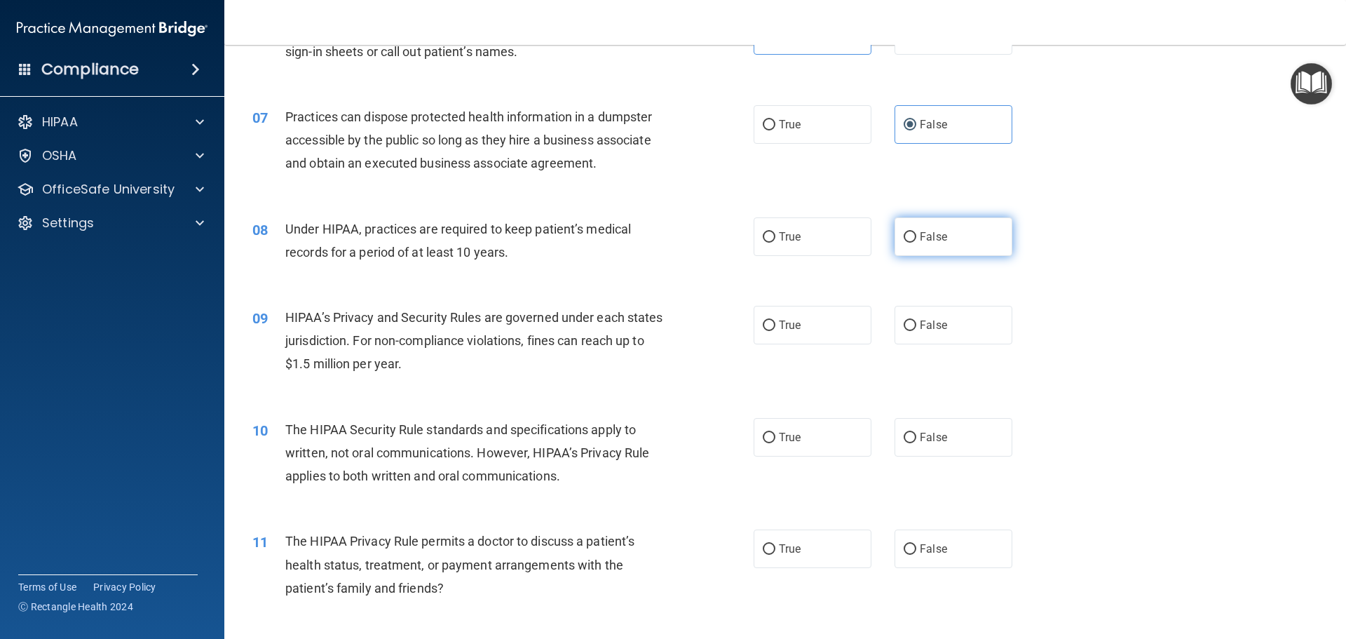
click at [925, 245] on label "False" at bounding box center [953, 236] width 118 height 39
click at [916, 243] on input "False" at bounding box center [910, 237] width 13 height 11
radio input "true"
click at [838, 239] on label "True" at bounding box center [813, 236] width 118 height 39
click at [775, 239] on input "True" at bounding box center [769, 237] width 13 height 11
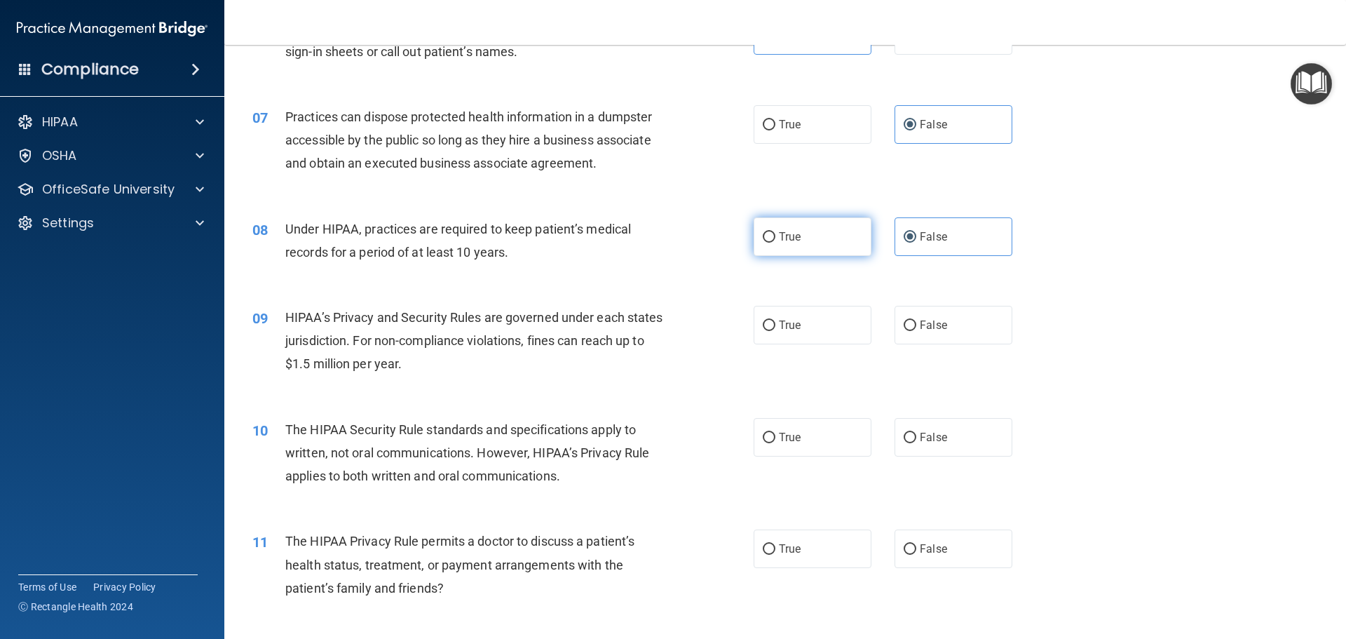
radio input "true"
radio input "false"
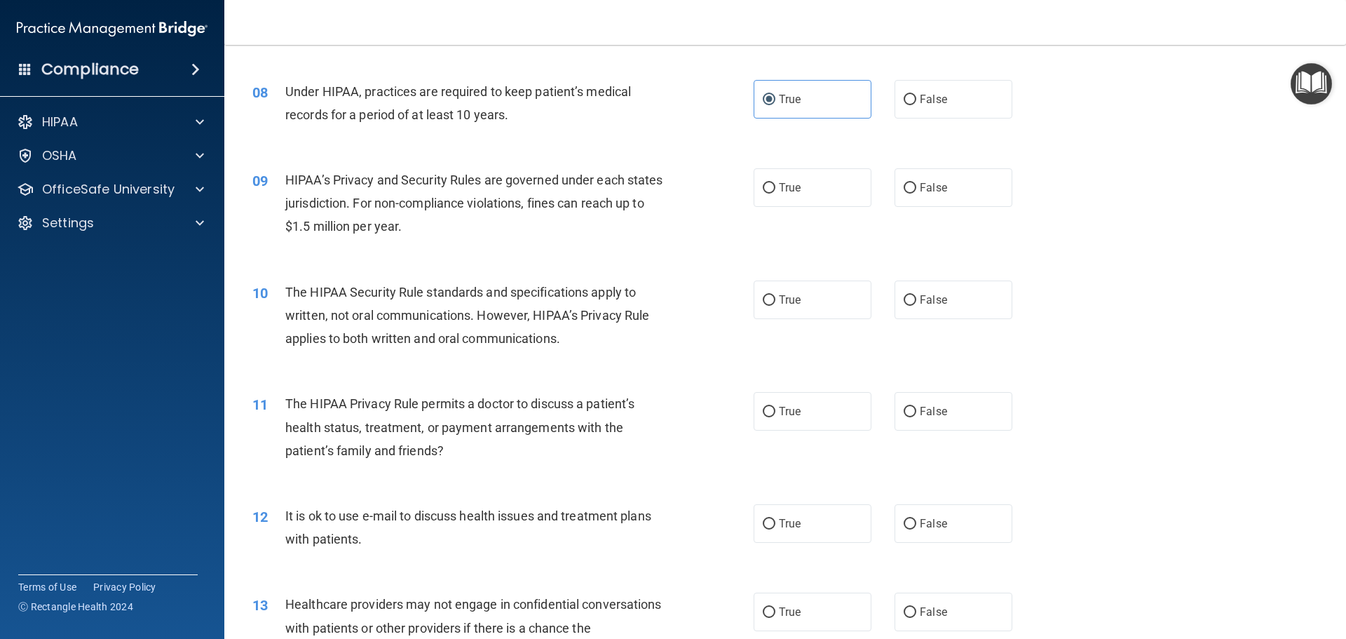
scroll to position [771, 0]
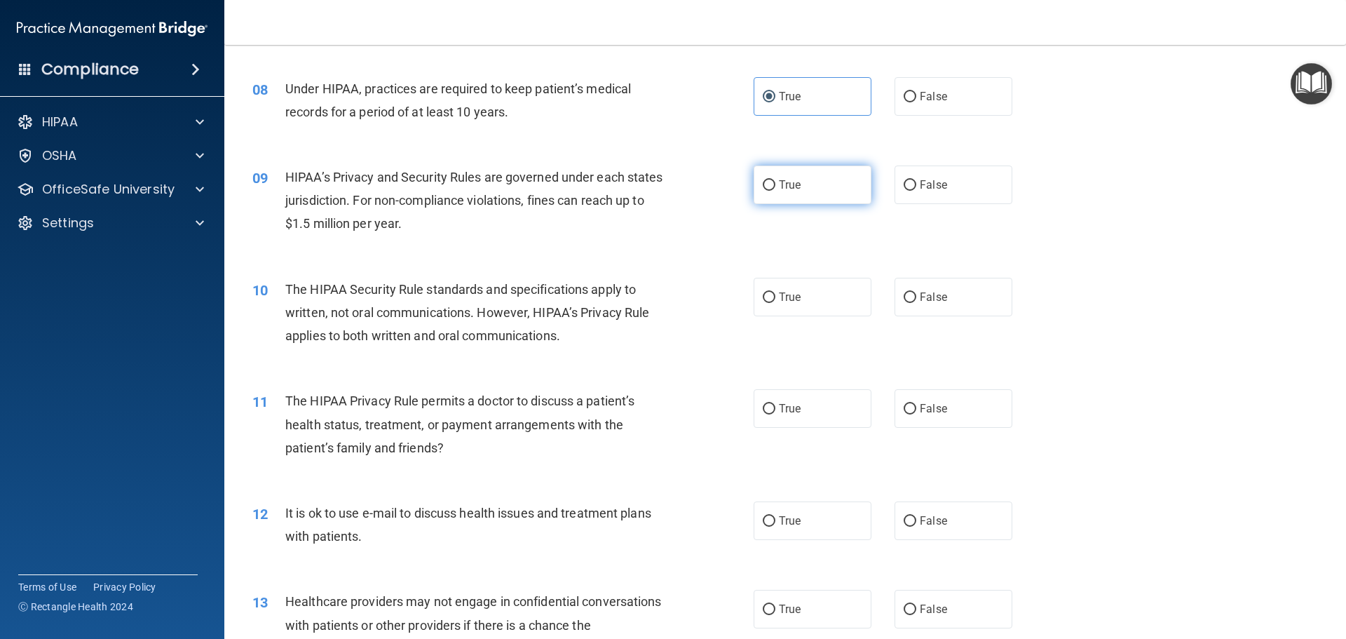
click at [848, 188] on label "True" at bounding box center [813, 184] width 118 height 39
click at [775, 188] on input "True" at bounding box center [769, 185] width 13 height 11
radio input "true"
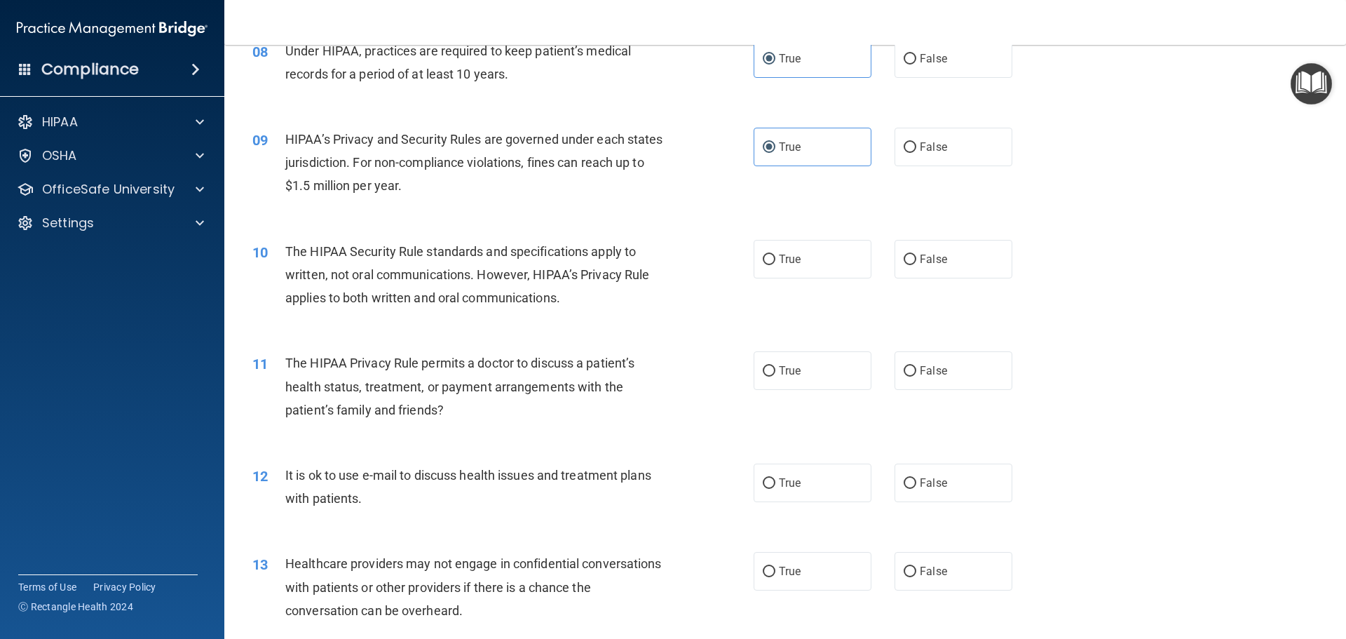
scroll to position [841, 0]
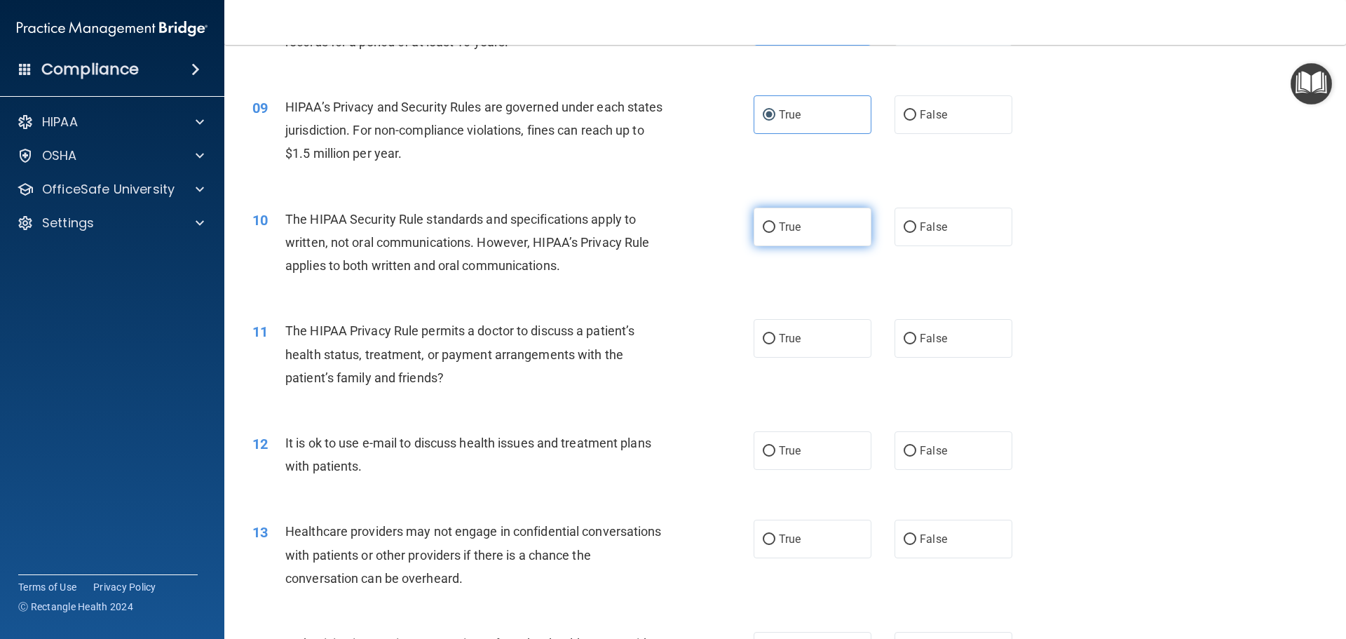
click at [805, 231] on label "True" at bounding box center [813, 226] width 118 height 39
click at [775, 231] on input "True" at bounding box center [769, 227] width 13 height 11
radio input "true"
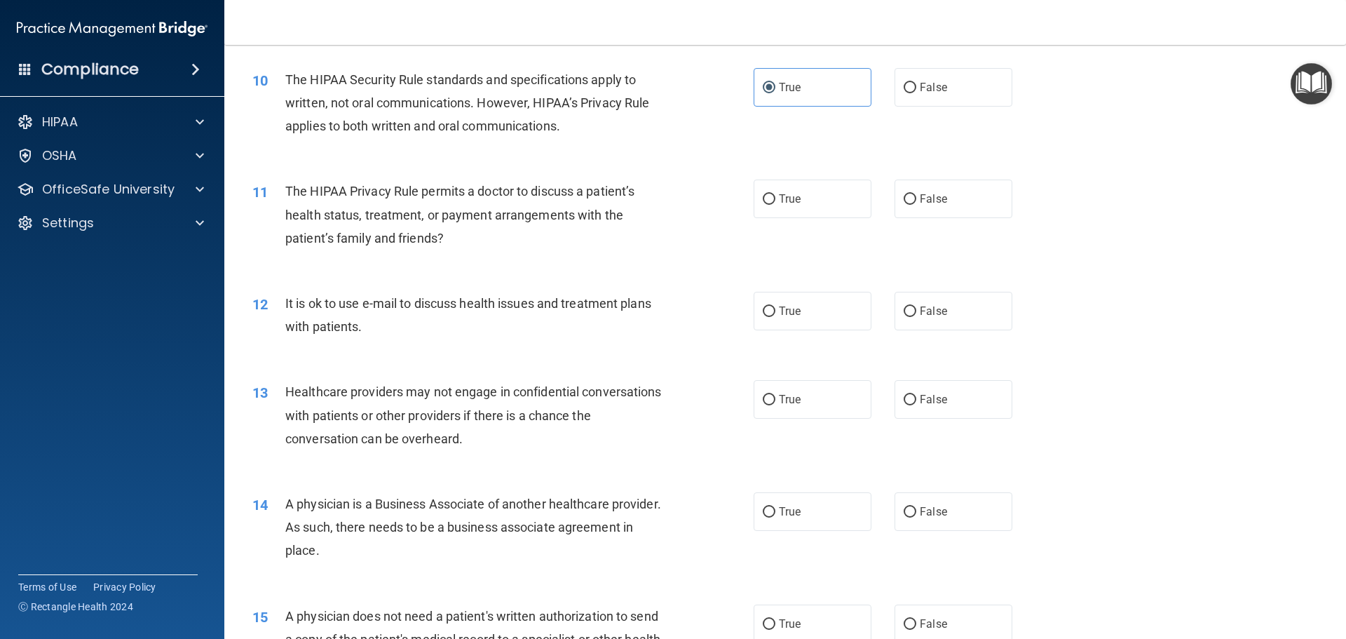
scroll to position [981, 0]
click at [956, 198] on label "False" at bounding box center [953, 198] width 118 height 39
click at [916, 198] on input "False" at bounding box center [910, 198] width 13 height 11
radio input "true"
click at [939, 306] on span "False" at bounding box center [933, 310] width 27 height 13
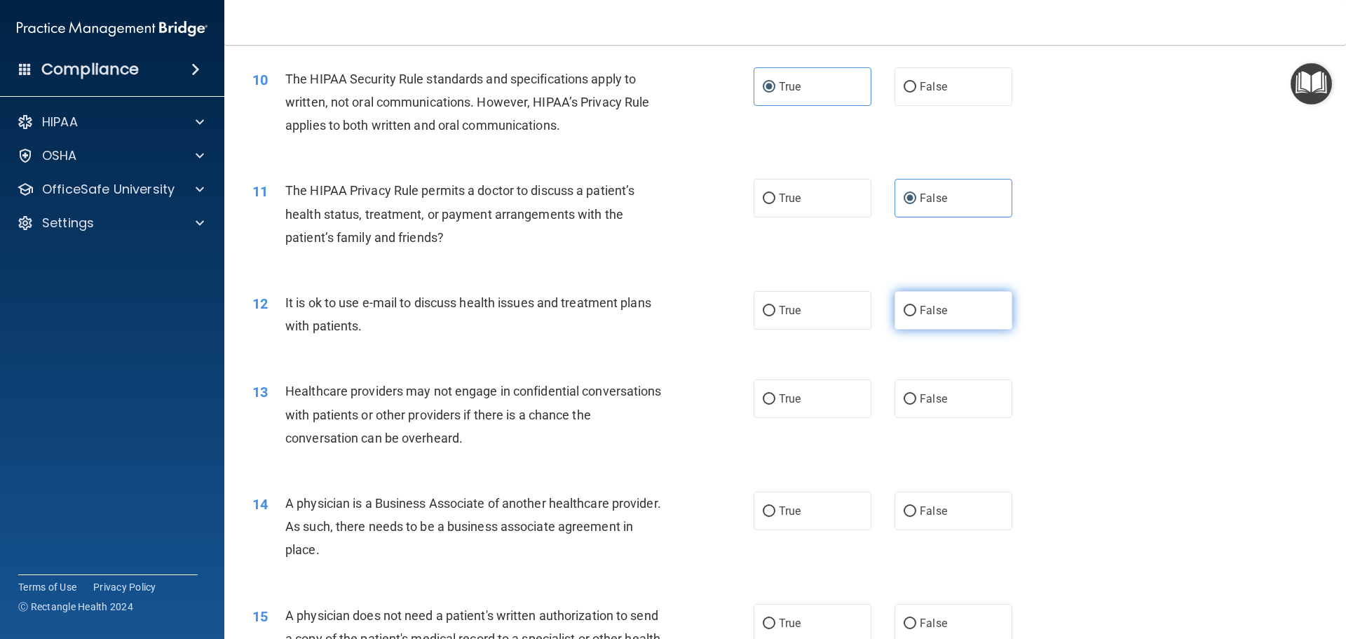
click at [916, 306] on input "False" at bounding box center [910, 311] width 13 height 11
radio input "true"
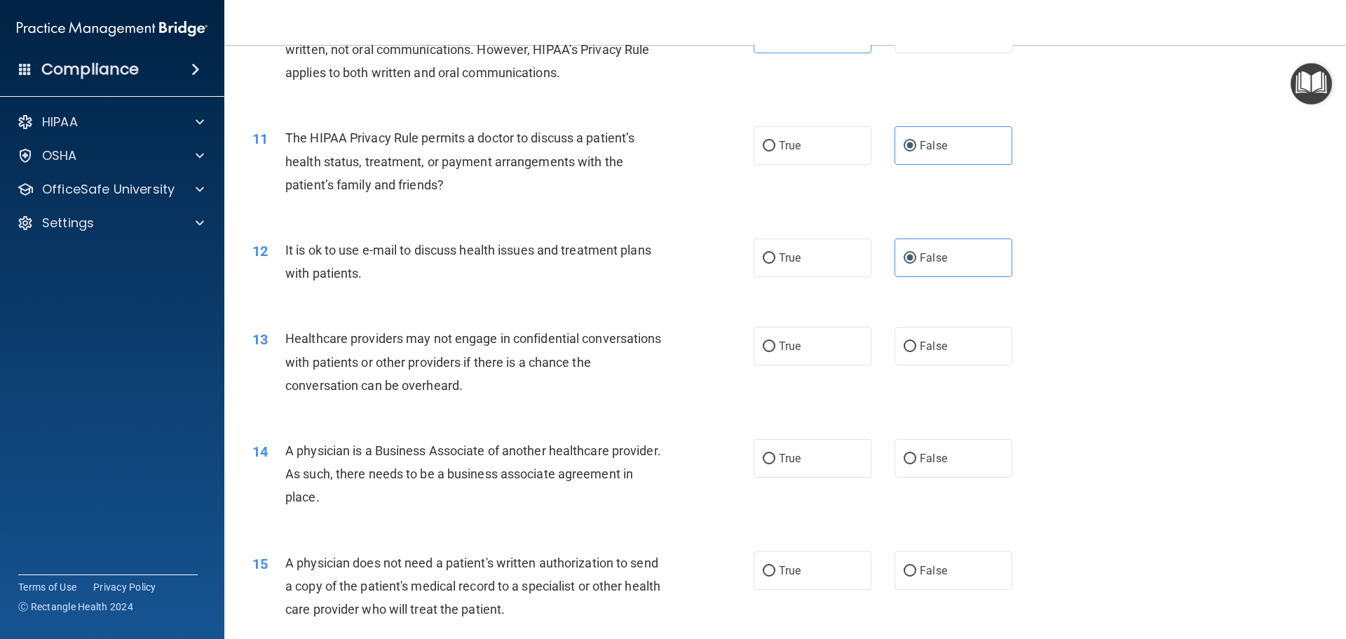
scroll to position [1122, 0]
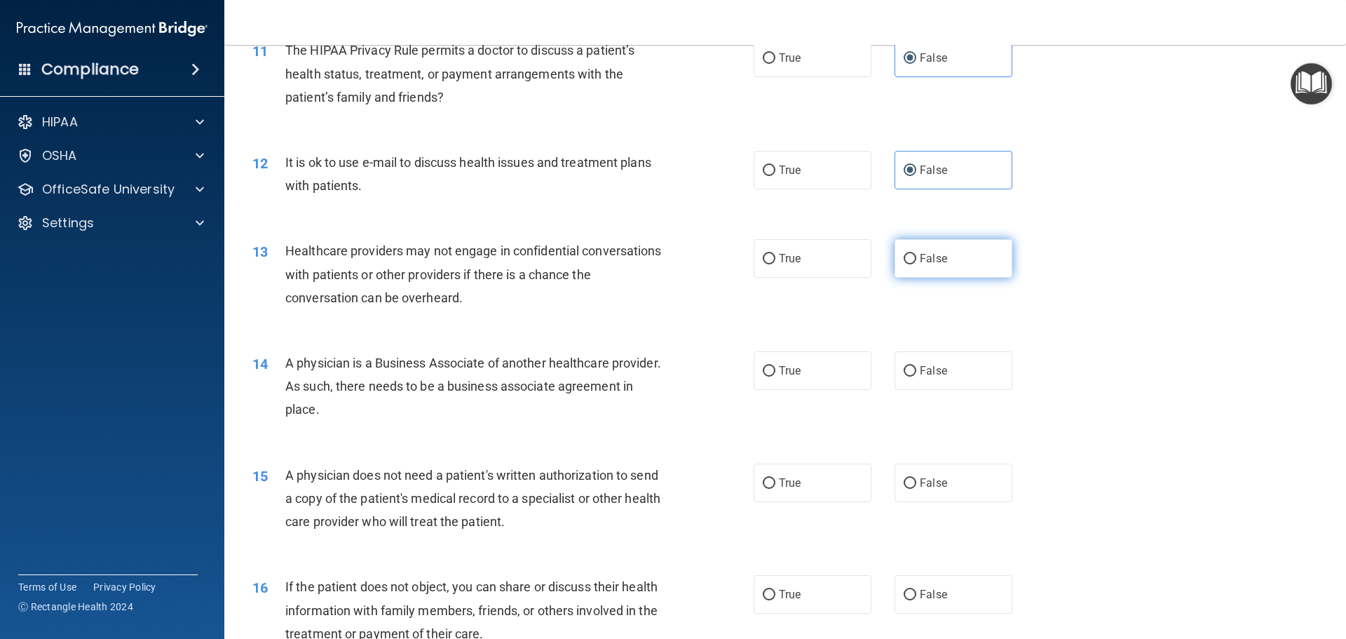
click at [959, 264] on label "False" at bounding box center [953, 258] width 118 height 39
click at [916, 264] on input "False" at bounding box center [910, 259] width 13 height 11
radio input "true"
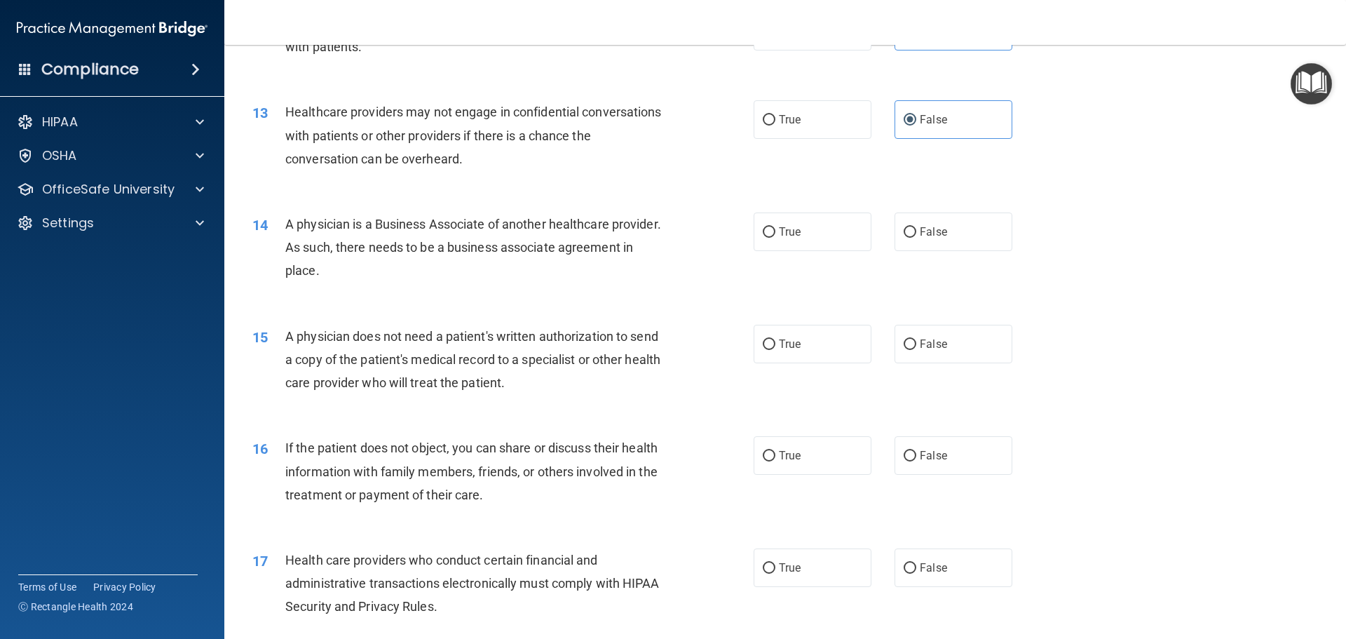
scroll to position [1262, 0]
click at [865, 238] on div "True False" at bounding box center [895, 230] width 282 height 39
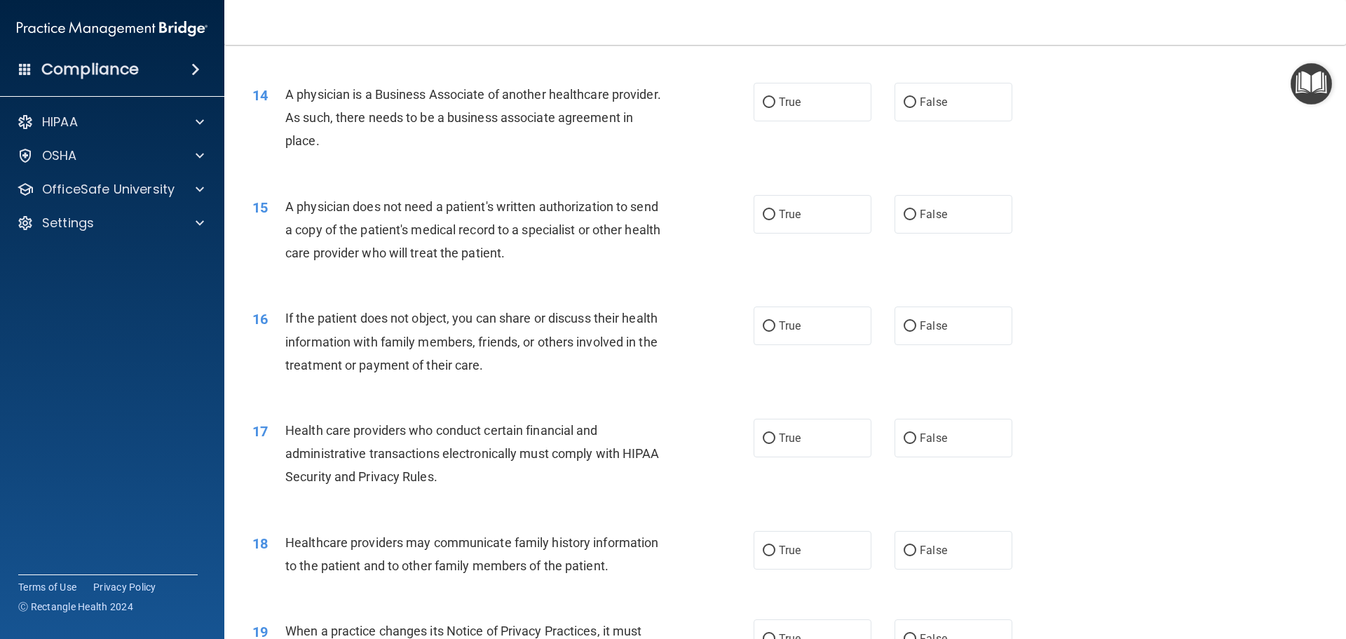
scroll to position [1402, 0]
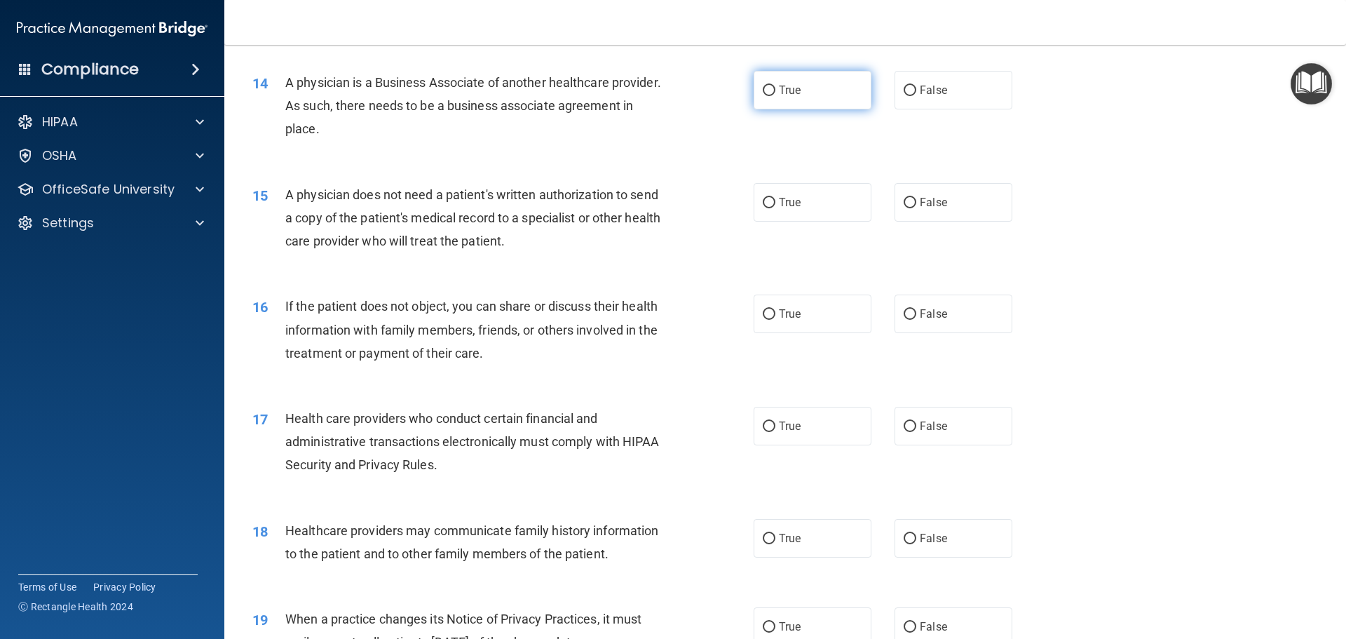
click at [818, 93] on label "True" at bounding box center [813, 90] width 118 height 39
click at [775, 93] on input "True" at bounding box center [769, 91] width 13 height 11
radio input "true"
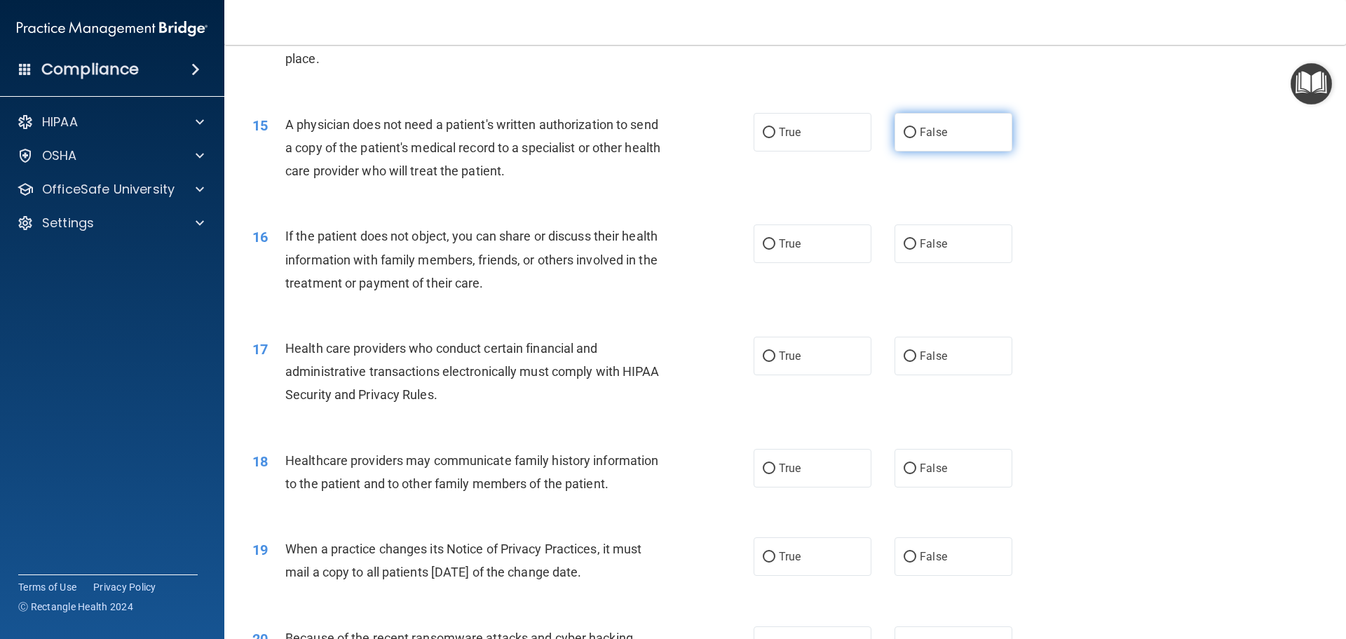
click at [934, 132] on span "False" at bounding box center [933, 131] width 27 height 13
click at [916, 132] on input "False" at bounding box center [910, 133] width 13 height 11
radio input "true"
click at [775, 252] on label "True" at bounding box center [813, 243] width 118 height 39
click at [775, 250] on input "True" at bounding box center [769, 244] width 13 height 11
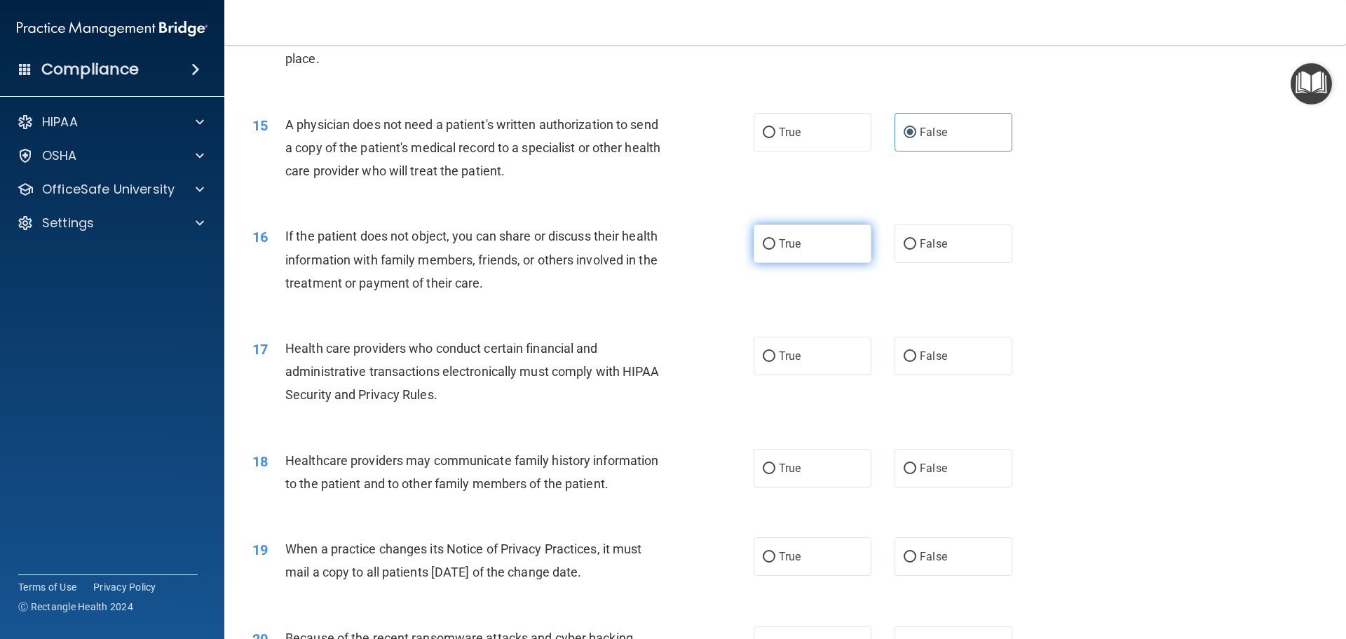
radio input "true"
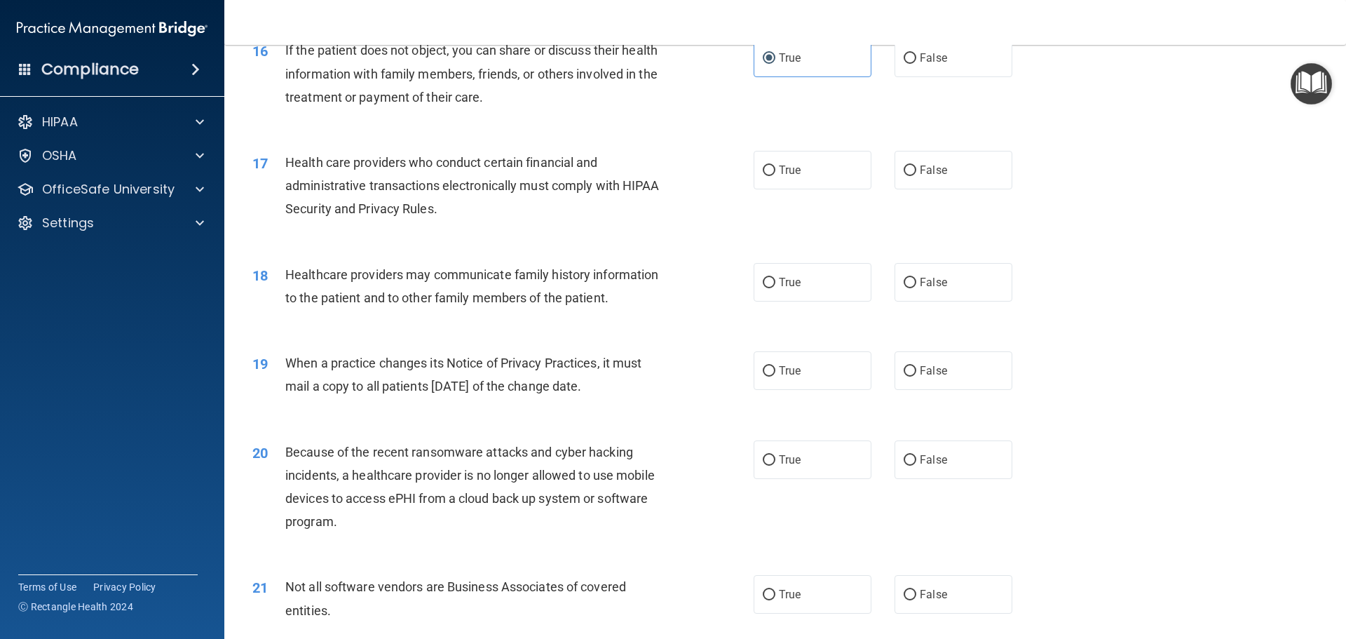
scroll to position [1682, 0]
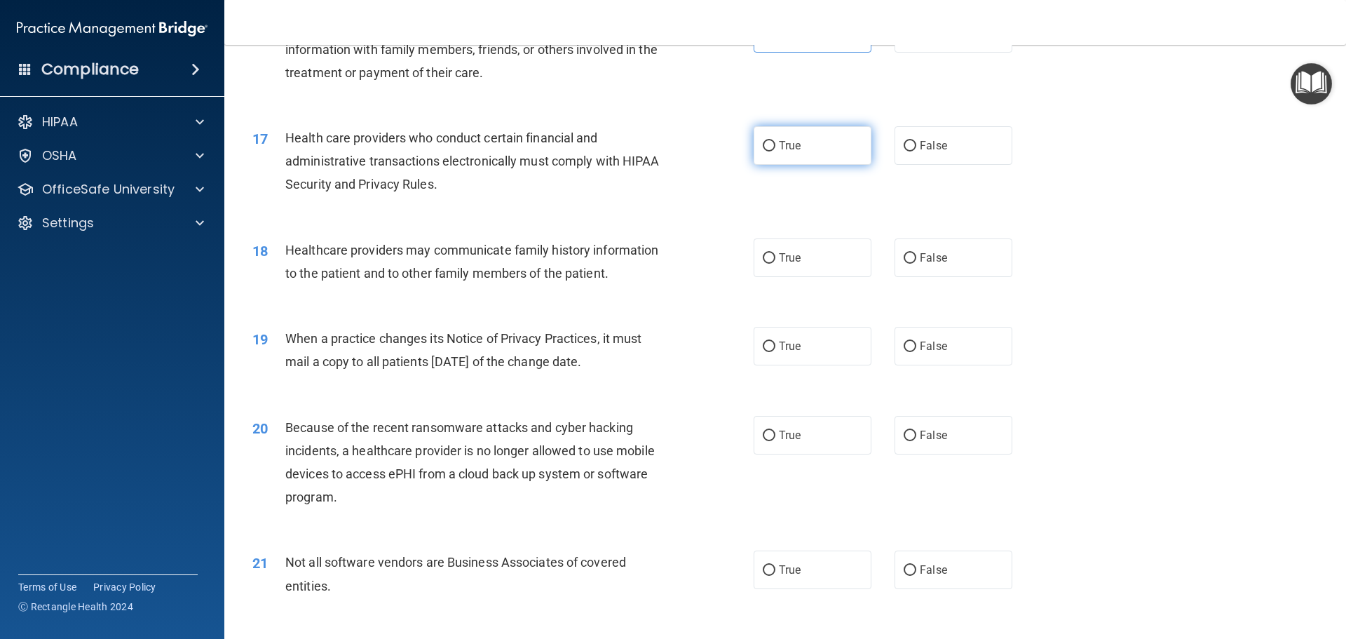
click at [810, 145] on label "True" at bounding box center [813, 145] width 118 height 39
click at [775, 145] on input "True" at bounding box center [769, 146] width 13 height 11
radio input "true"
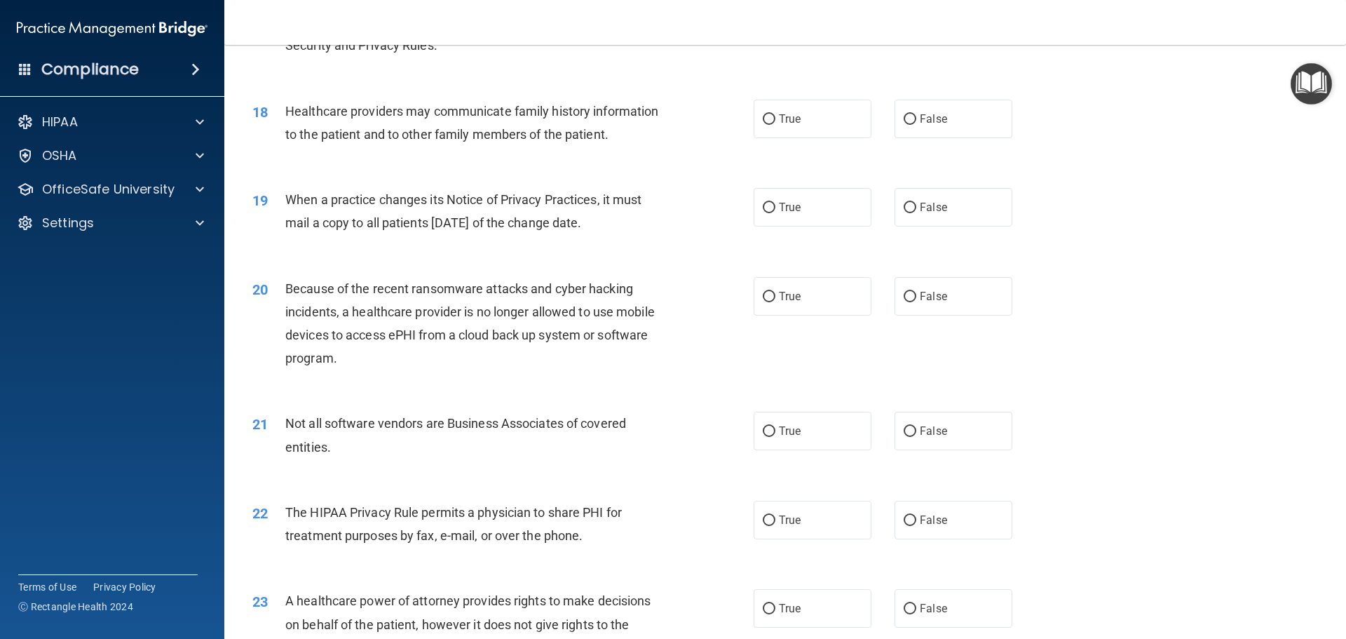
scroll to position [1823, 0]
click at [926, 123] on span "False" at bounding box center [933, 117] width 27 height 13
click at [916, 123] on input "False" at bounding box center [910, 118] width 13 height 11
radio input "true"
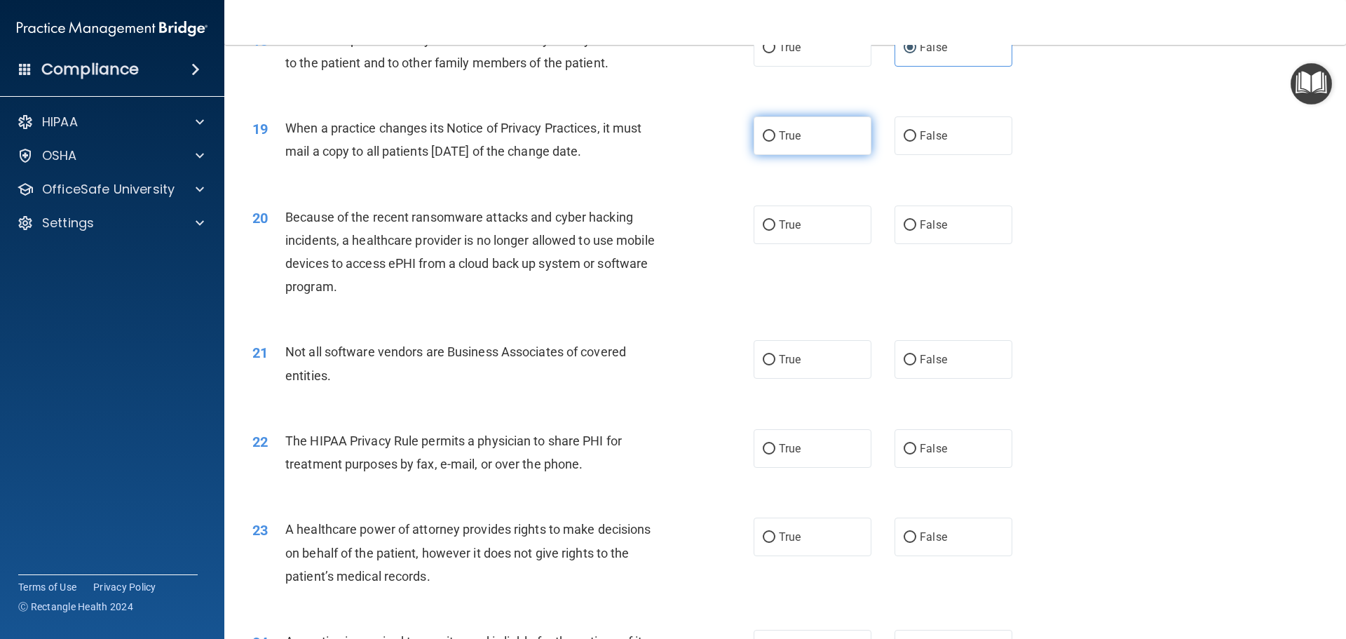
click at [806, 142] on label "True" at bounding box center [813, 135] width 118 height 39
click at [775, 142] on input "True" at bounding box center [769, 136] width 13 height 11
radio input "true"
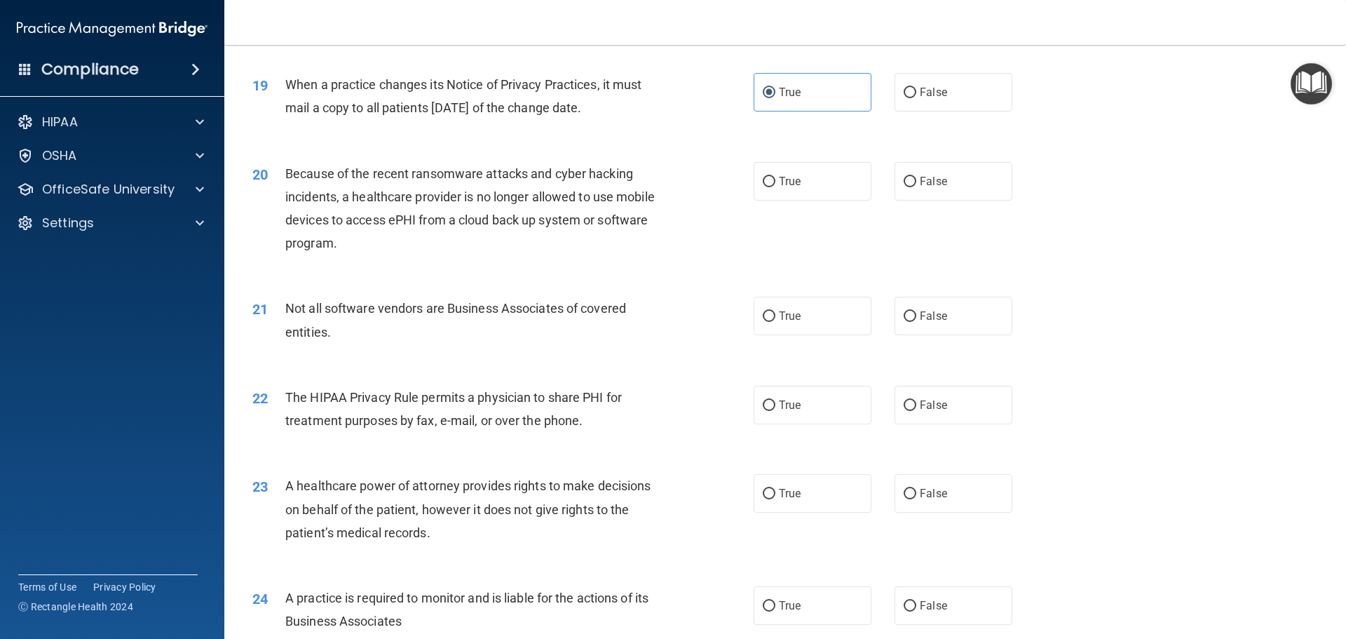
scroll to position [2033, 0]
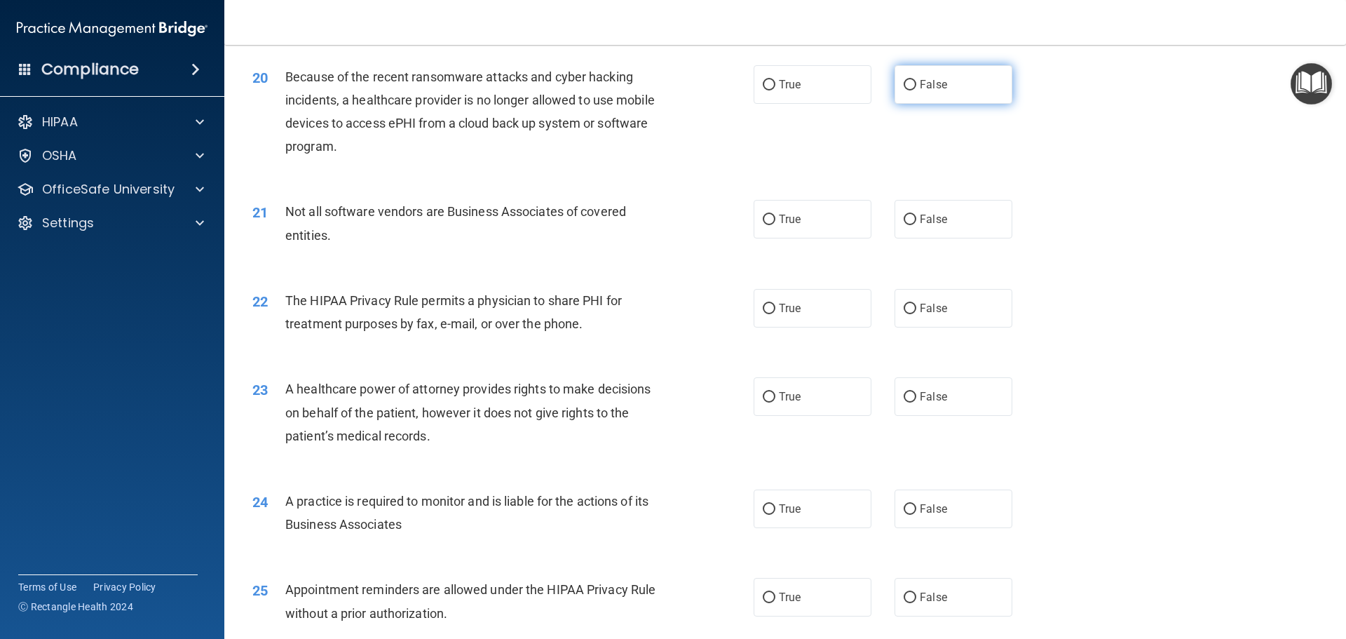
click at [963, 95] on label "False" at bounding box center [953, 84] width 118 height 39
click at [916, 90] on input "False" at bounding box center [910, 85] width 13 height 11
radio input "true"
click at [808, 229] on label "True" at bounding box center [813, 219] width 118 height 39
click at [775, 225] on input "True" at bounding box center [769, 220] width 13 height 11
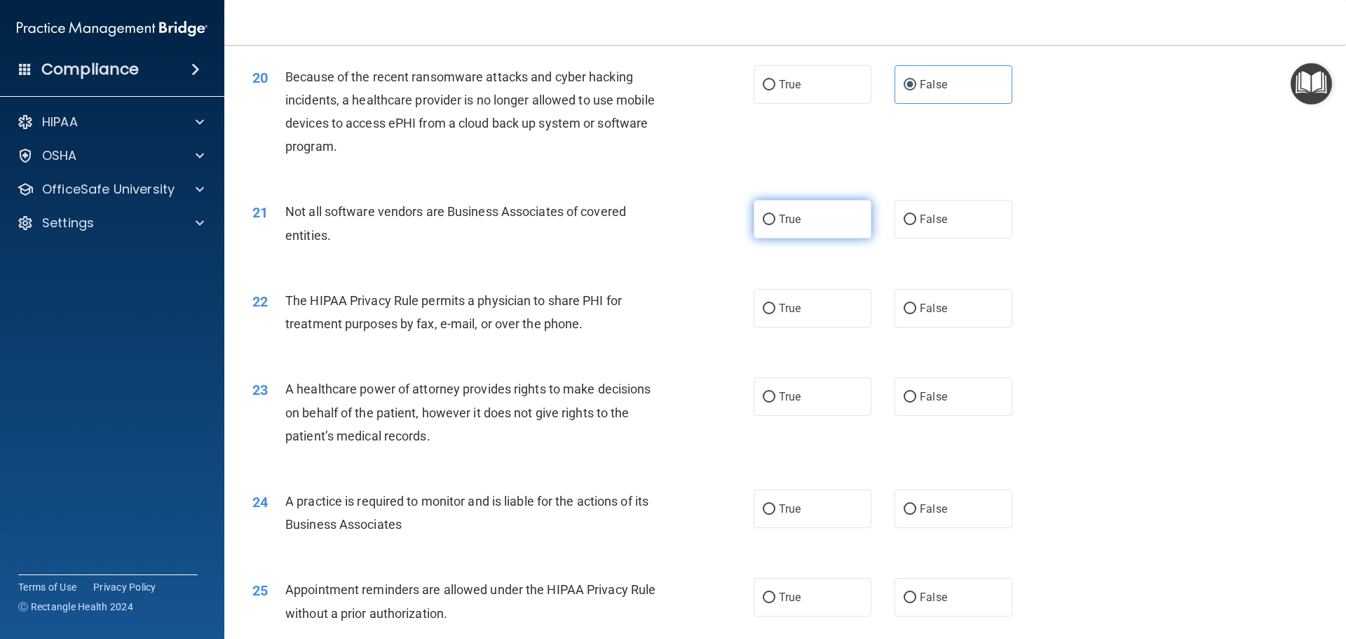
radio input "true"
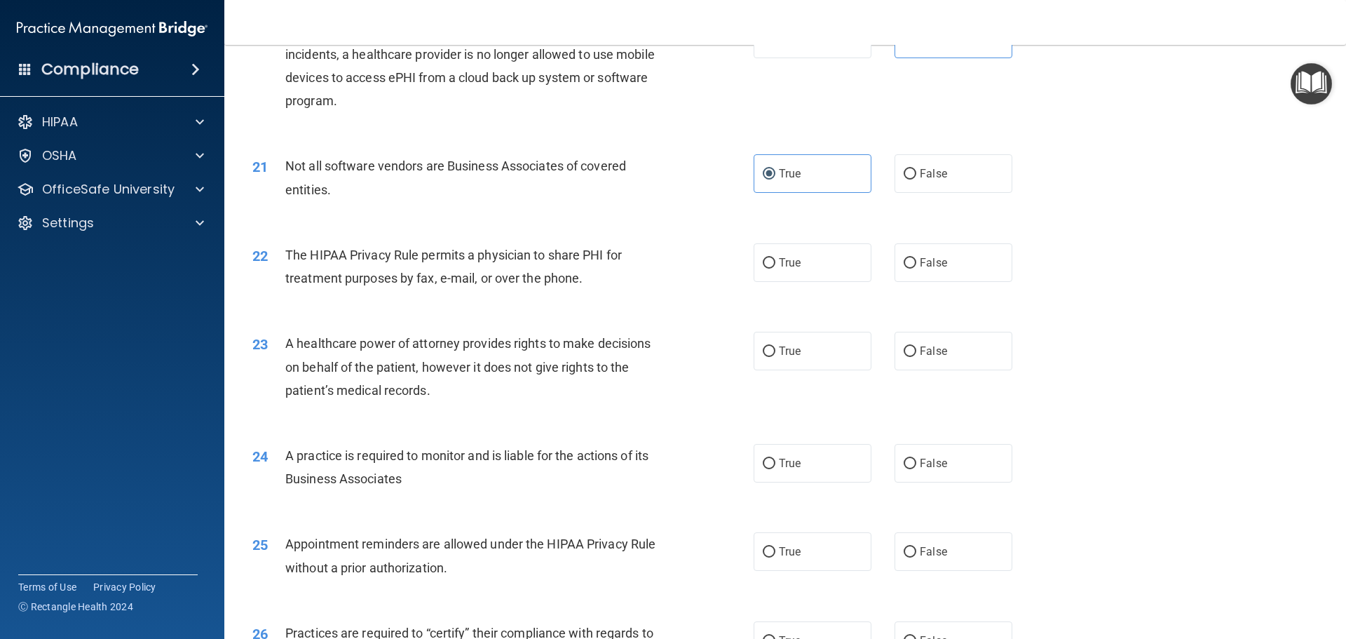
scroll to position [2103, 0]
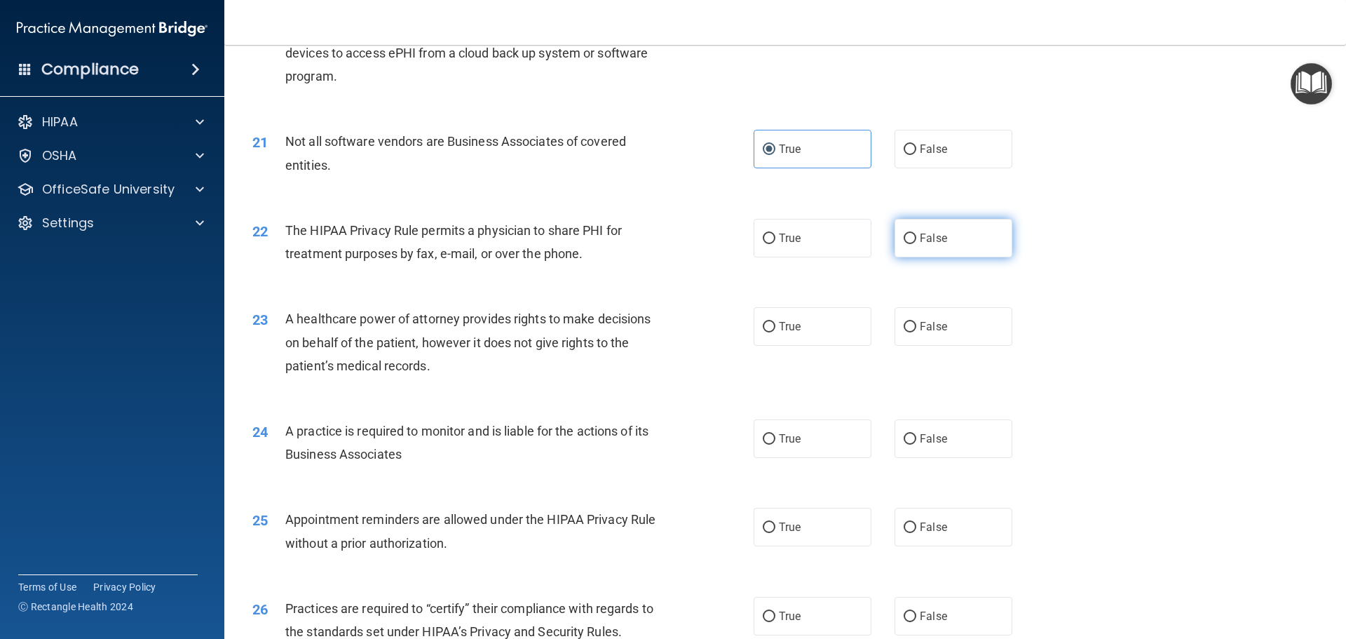
click at [921, 243] on span "False" at bounding box center [933, 237] width 27 height 13
click at [916, 243] on input "False" at bounding box center [910, 238] width 13 height 11
radio input "true"
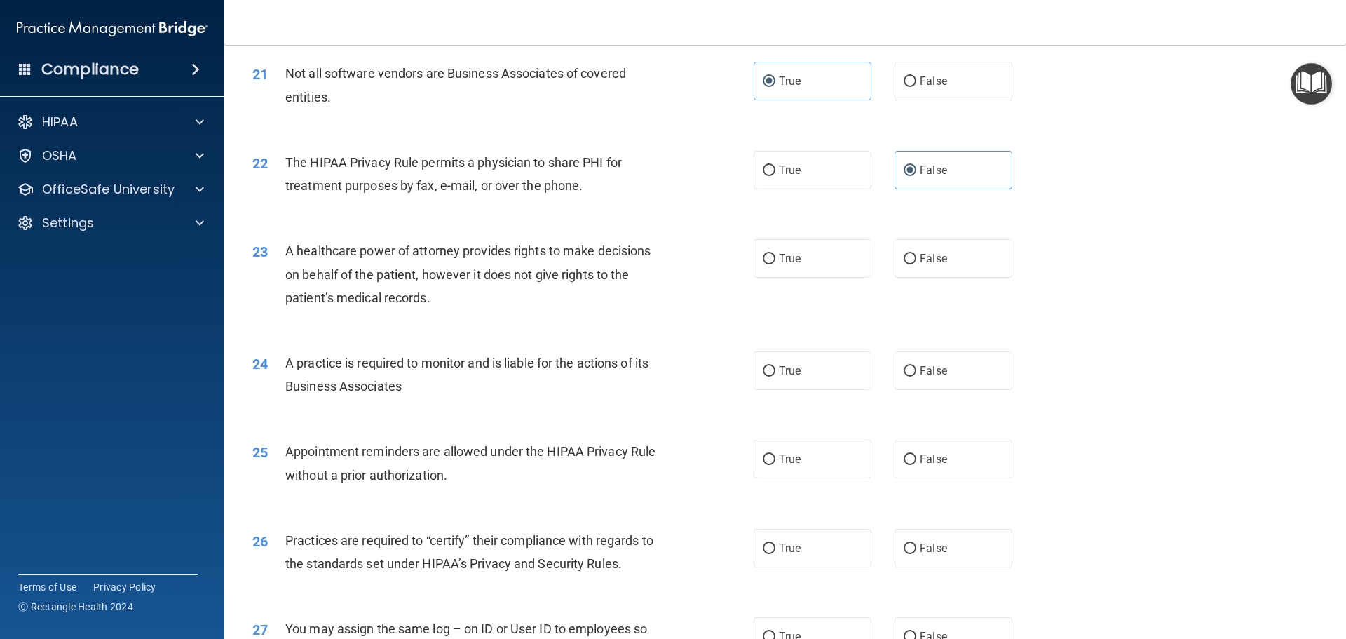
scroll to position [2204, 0]
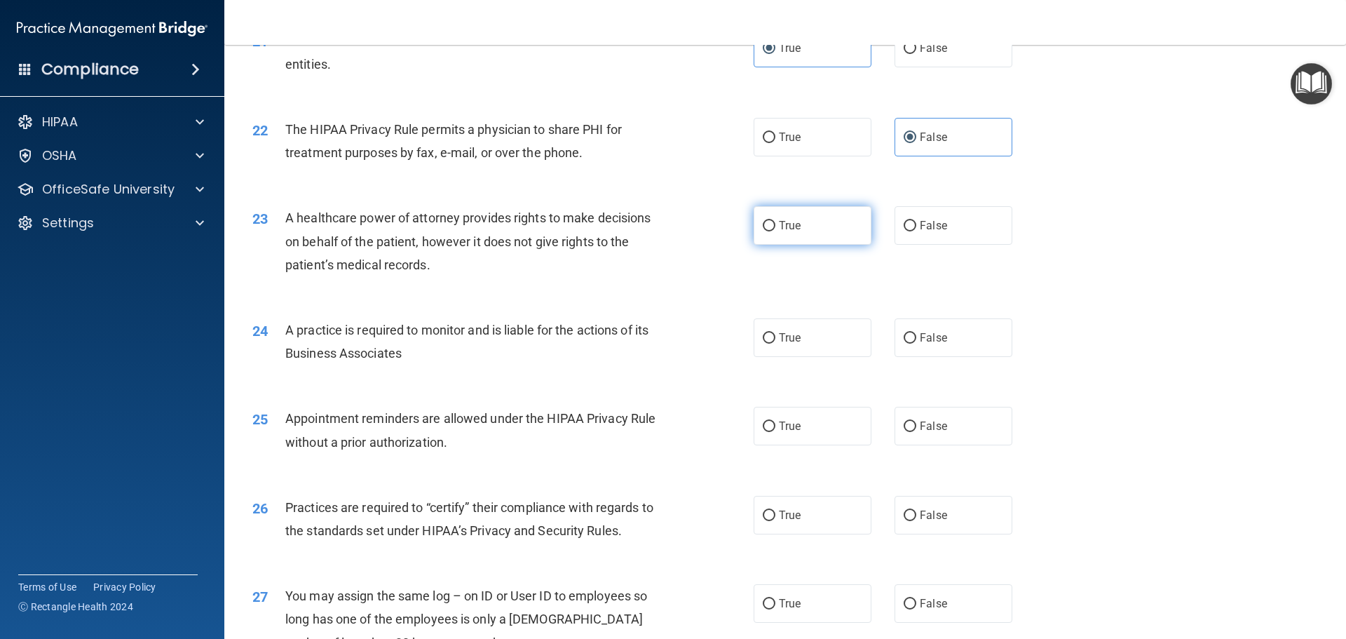
click at [855, 226] on label "True" at bounding box center [813, 225] width 118 height 39
click at [775, 226] on input "True" at bounding box center [769, 226] width 13 height 11
radio input "true"
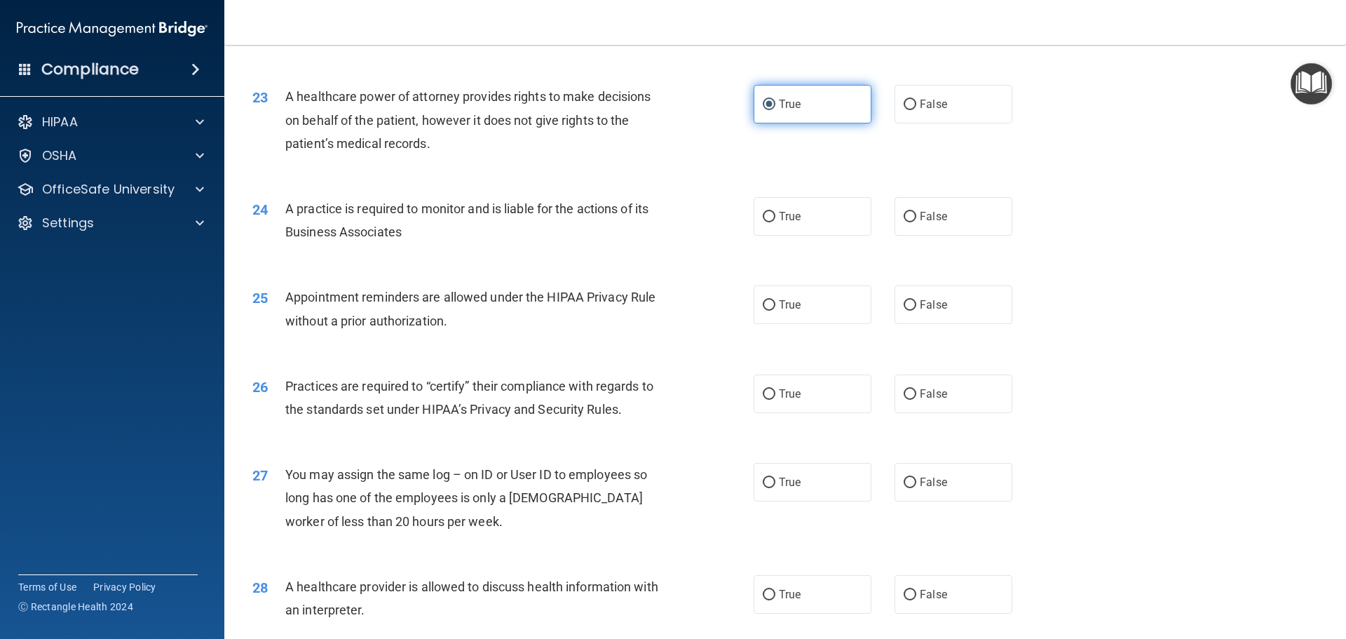
scroll to position [2344, 0]
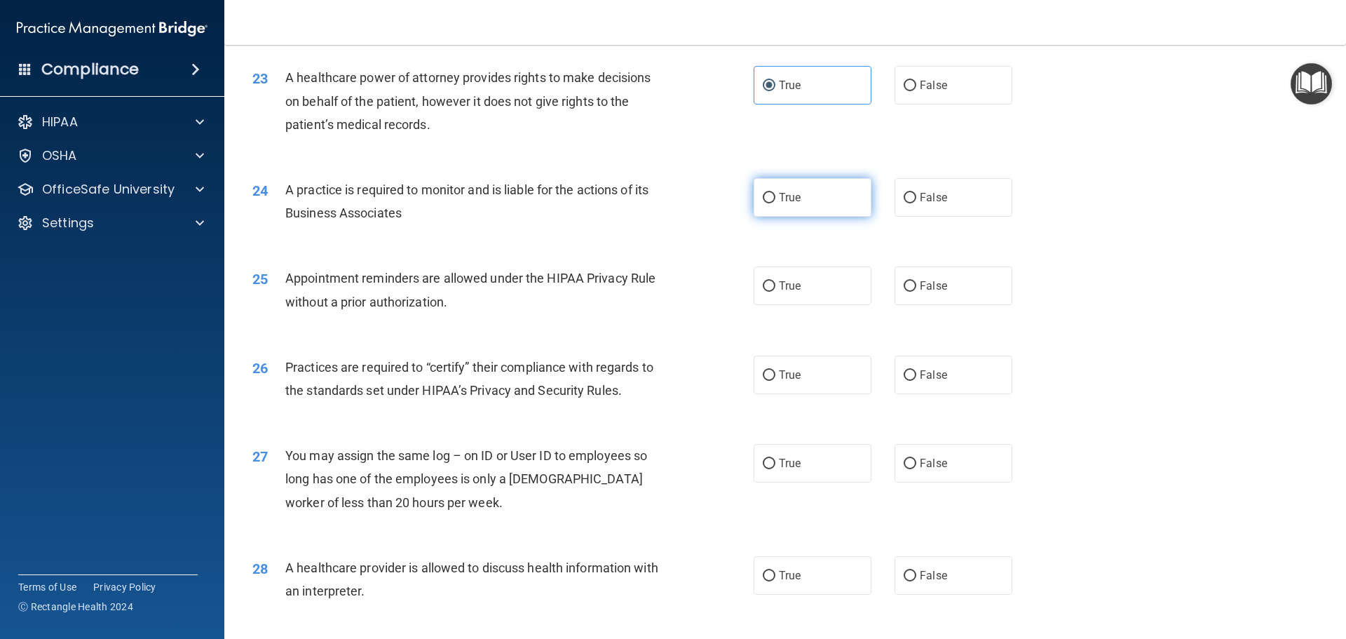
click at [781, 203] on span "True" at bounding box center [790, 197] width 22 height 13
click at [775, 203] on input "True" at bounding box center [769, 198] width 13 height 11
radio input "true"
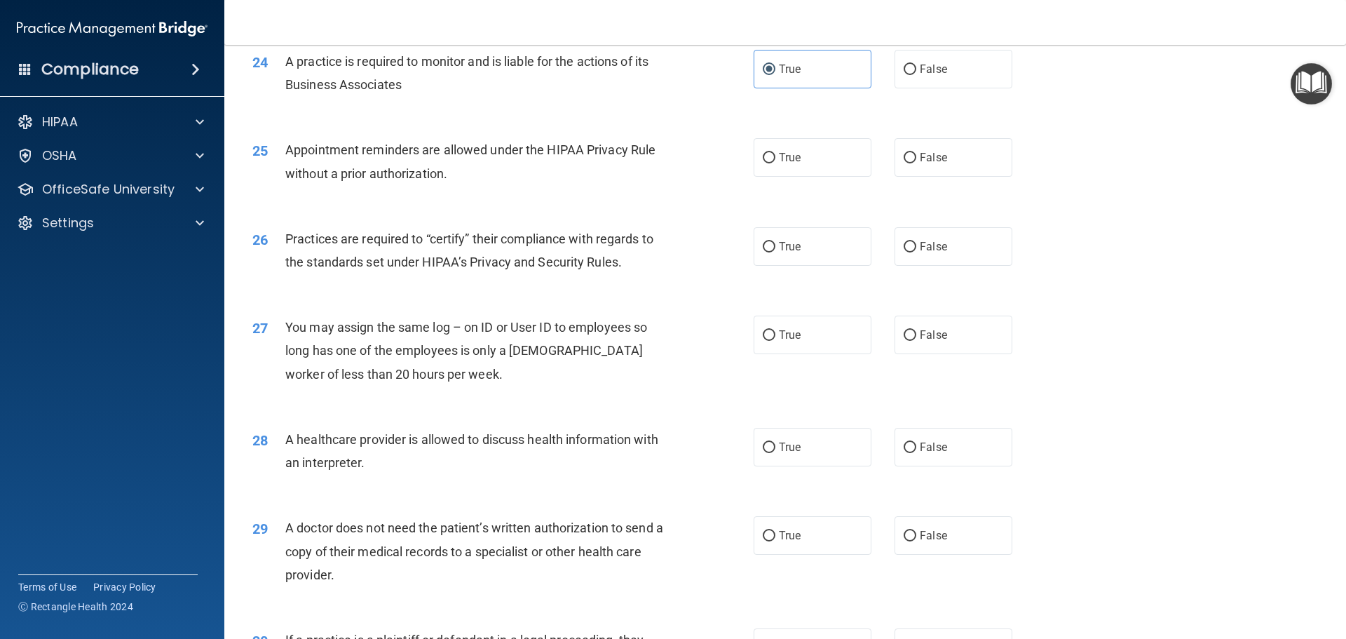
scroll to position [2484, 0]
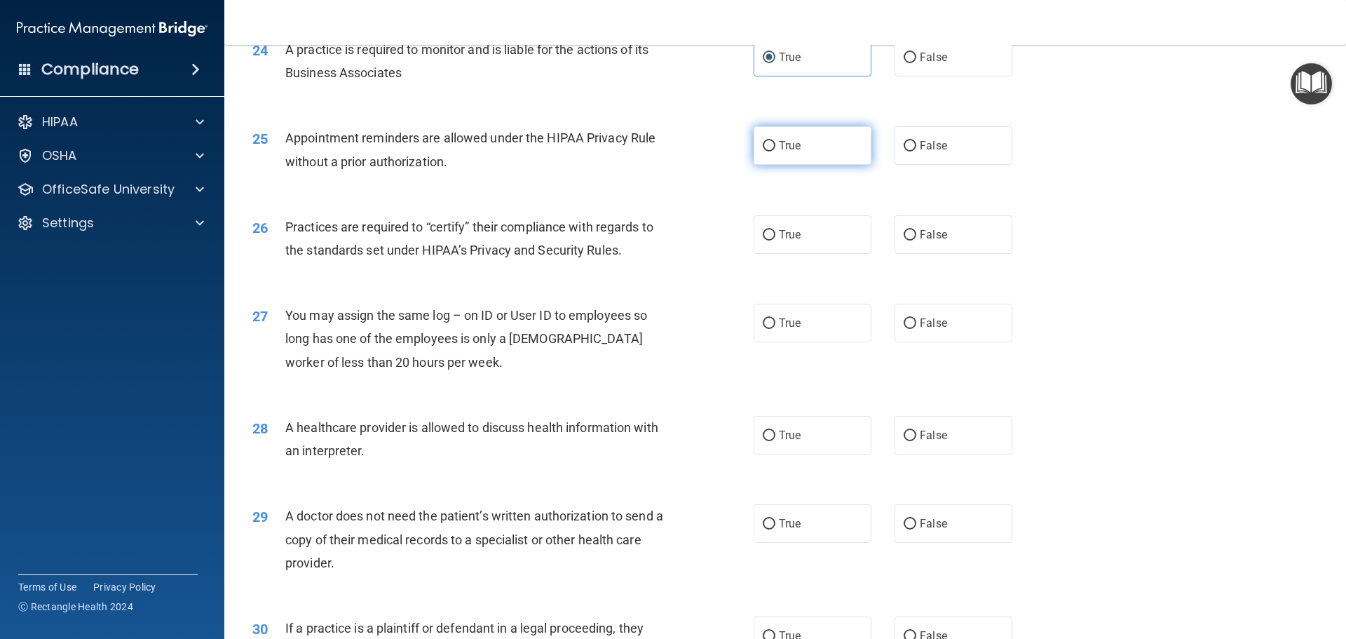
click at [833, 156] on label "True" at bounding box center [813, 145] width 118 height 39
click at [775, 151] on input "True" at bounding box center [769, 146] width 13 height 11
radio input "true"
click at [801, 235] on label "True" at bounding box center [813, 234] width 118 height 39
click at [775, 235] on input "True" at bounding box center [769, 235] width 13 height 11
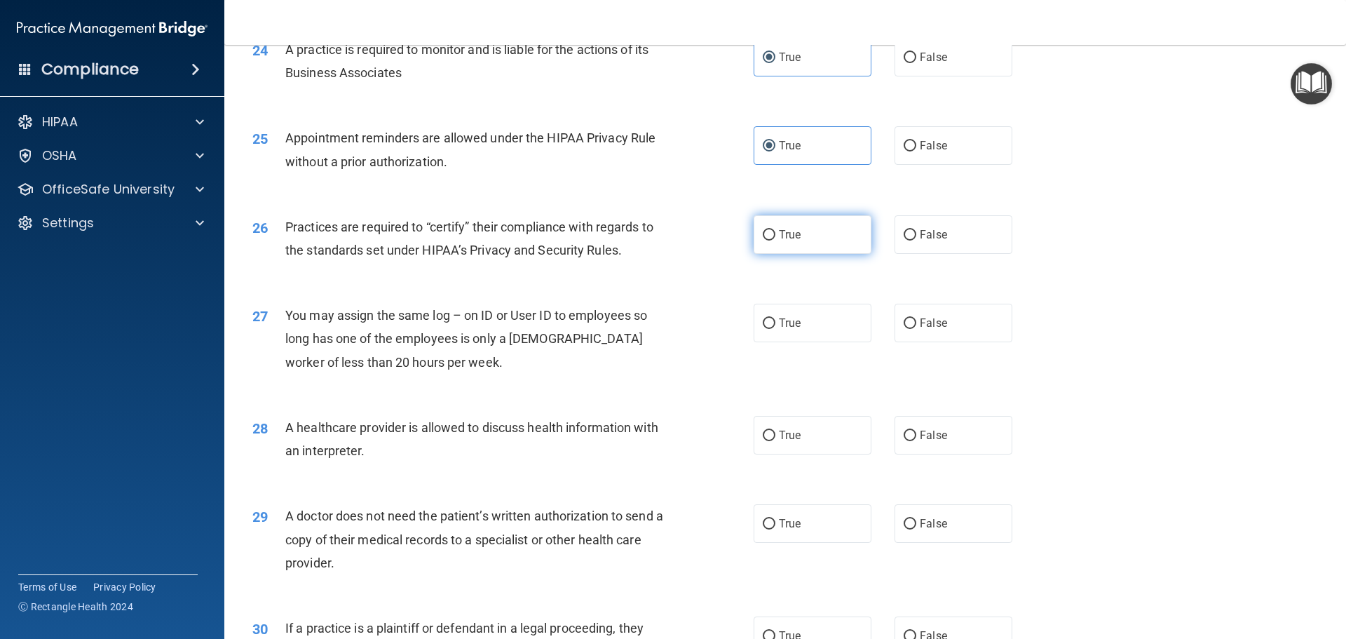
radio input "true"
click at [793, 325] on span "True" at bounding box center [790, 322] width 22 height 13
click at [775, 325] on input "True" at bounding box center [769, 323] width 13 height 11
radio input "true"
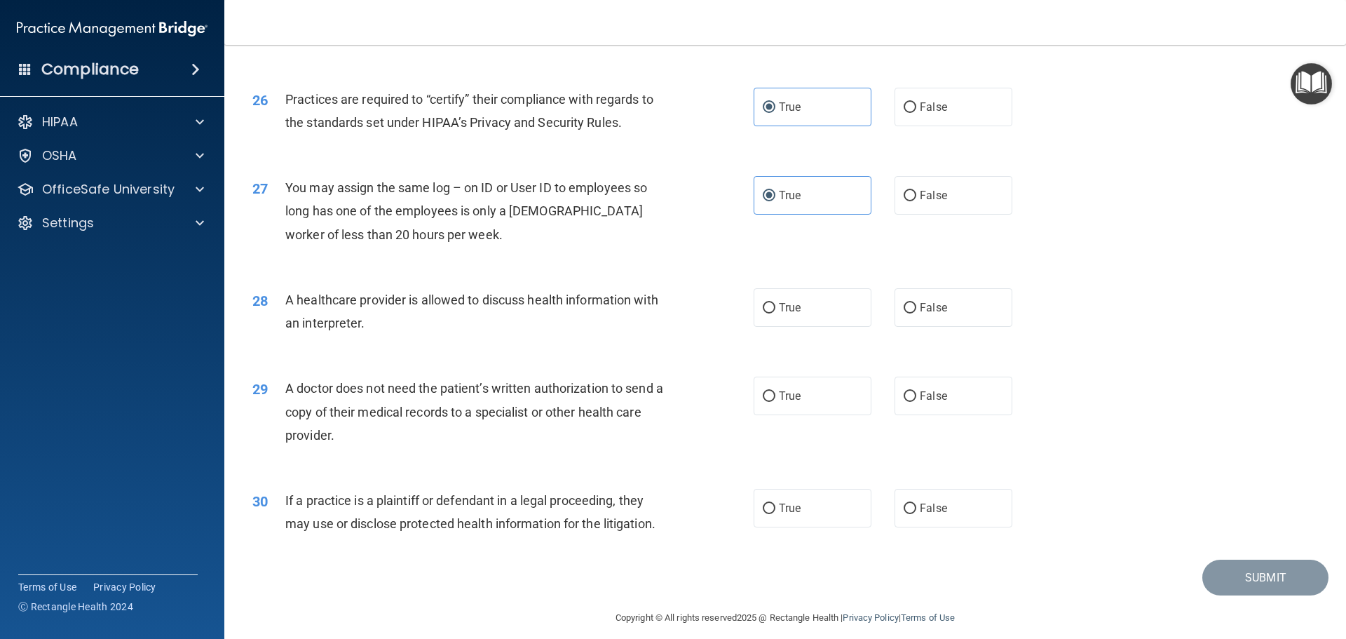
scroll to position [2624, 0]
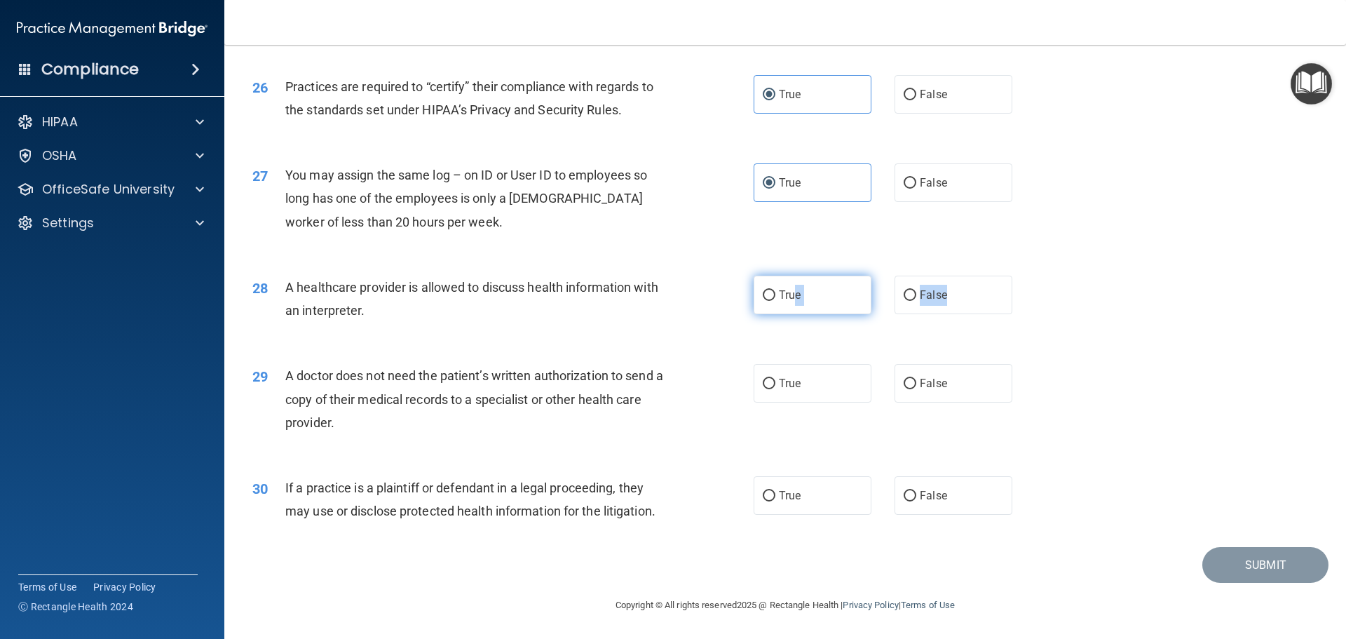
drag, startPoint x: 939, startPoint y: 299, endPoint x: 785, endPoint y: 302, distance: 153.6
click at [785, 302] on div "True False" at bounding box center [895, 294] width 282 height 39
click at [782, 302] on label "True" at bounding box center [813, 294] width 118 height 39
click at [775, 301] on input "True" at bounding box center [769, 295] width 13 height 11
radio input "true"
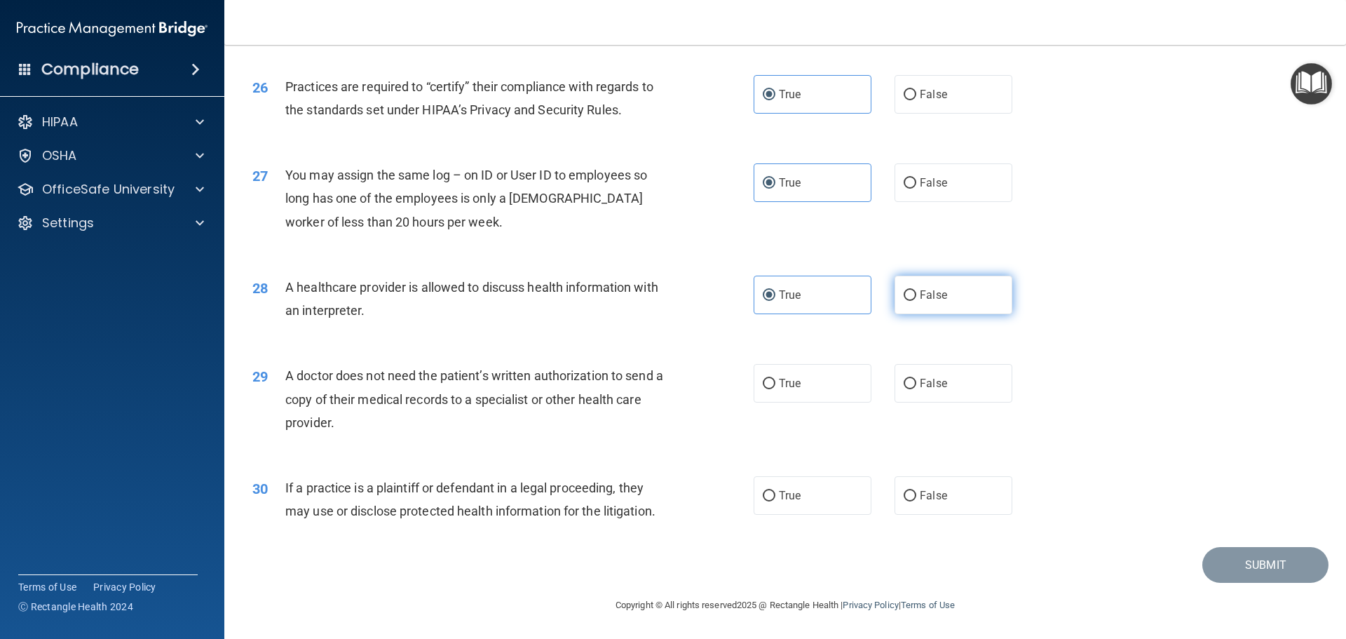
click at [911, 300] on label "False" at bounding box center [953, 294] width 118 height 39
click at [911, 300] on input "False" at bounding box center [910, 295] width 13 height 11
radio input "true"
radio input "false"
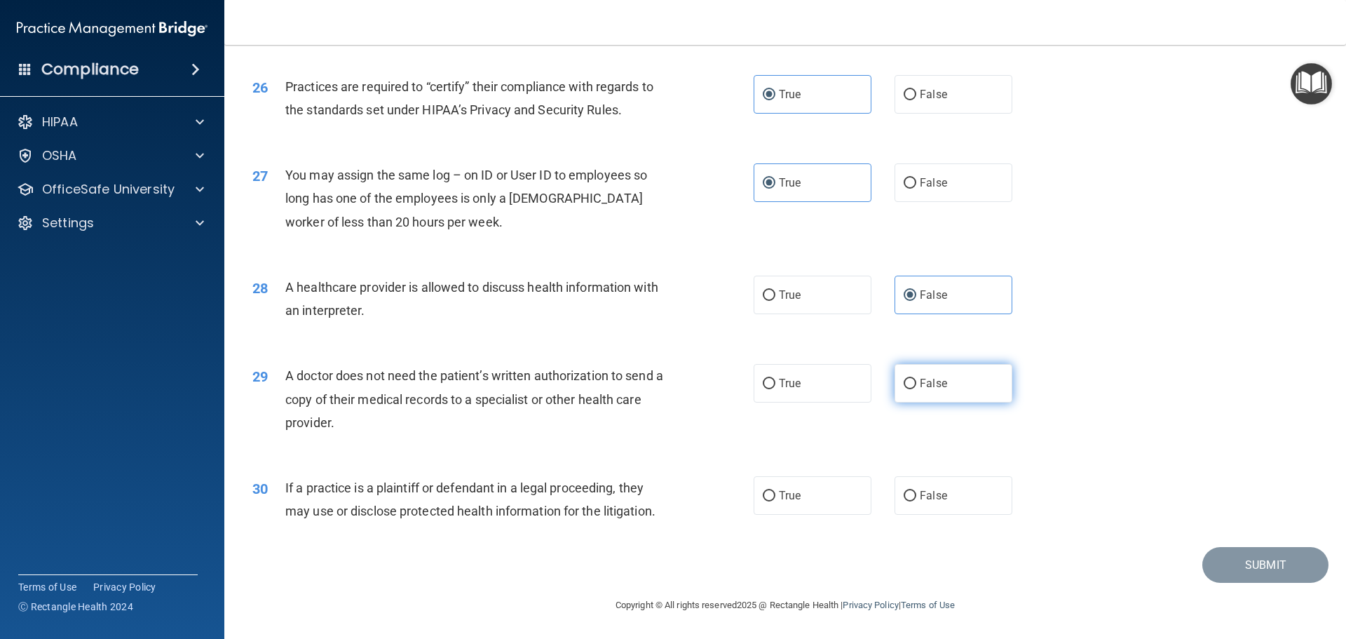
click at [927, 383] on span "False" at bounding box center [933, 382] width 27 height 13
click at [916, 383] on input "False" at bounding box center [910, 384] width 13 height 11
radio input "true"
click at [943, 505] on label "False" at bounding box center [953, 495] width 118 height 39
click at [916, 501] on input "False" at bounding box center [910, 496] width 13 height 11
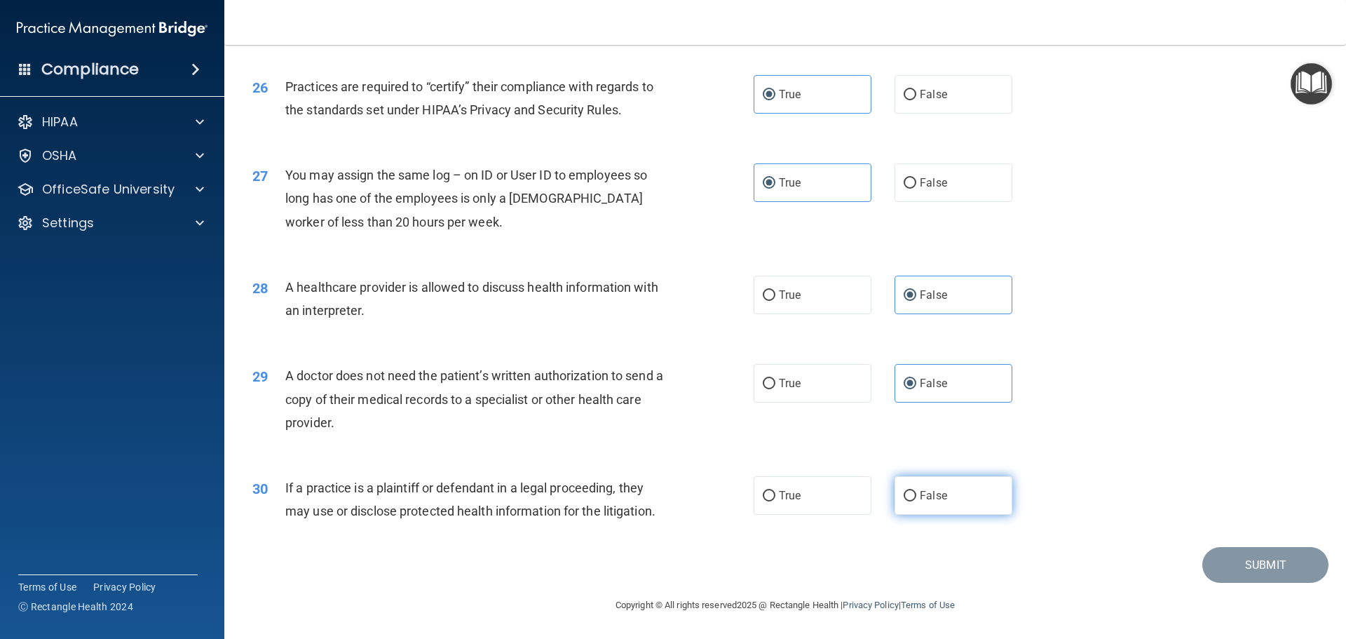
radio input "true"
click at [1268, 569] on button "Submit" at bounding box center [1265, 565] width 126 height 36
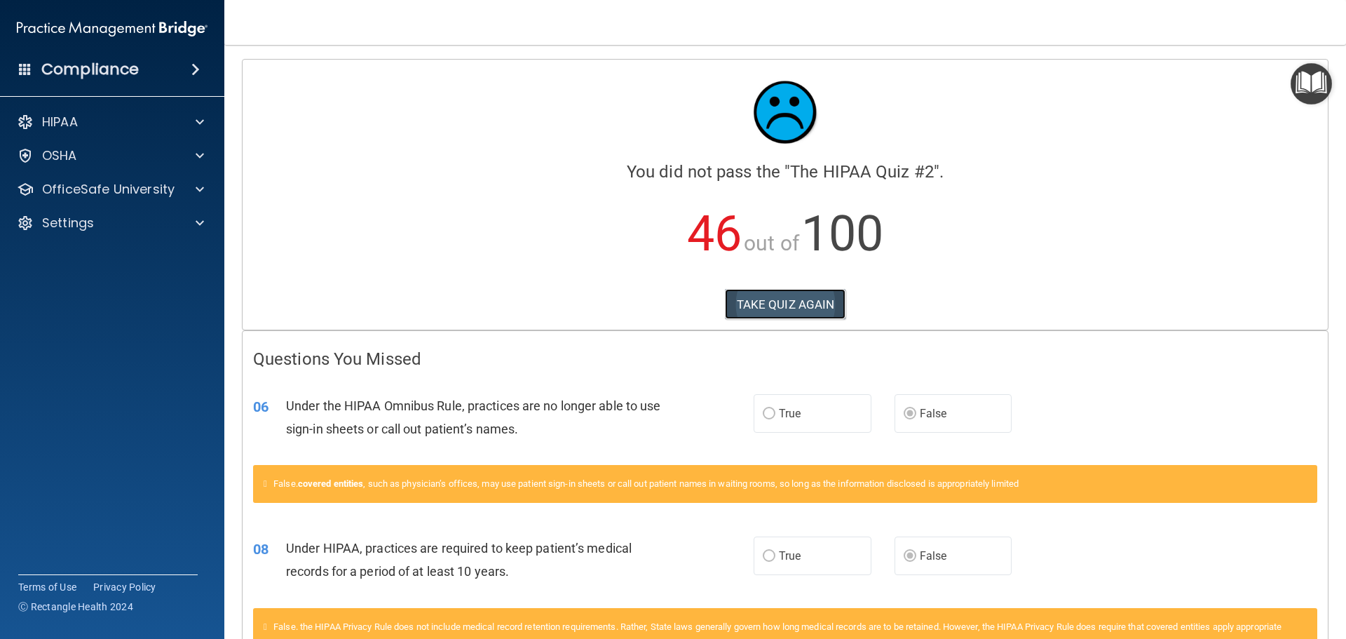
click at [800, 300] on button "TAKE QUIZ AGAIN" at bounding box center [785, 304] width 121 height 31
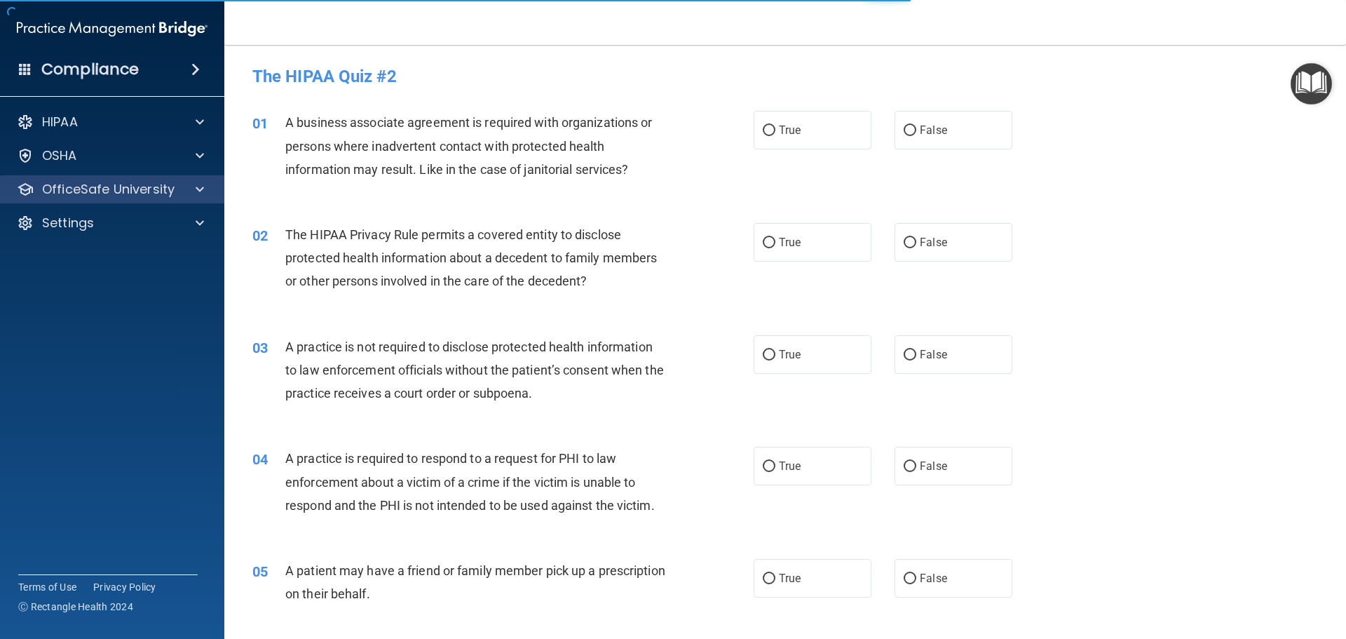
click at [145, 176] on div "OfficeSafe University" at bounding box center [112, 189] width 225 height 28
click at [174, 194] on div "OfficeSafe University" at bounding box center [93, 189] width 174 height 17
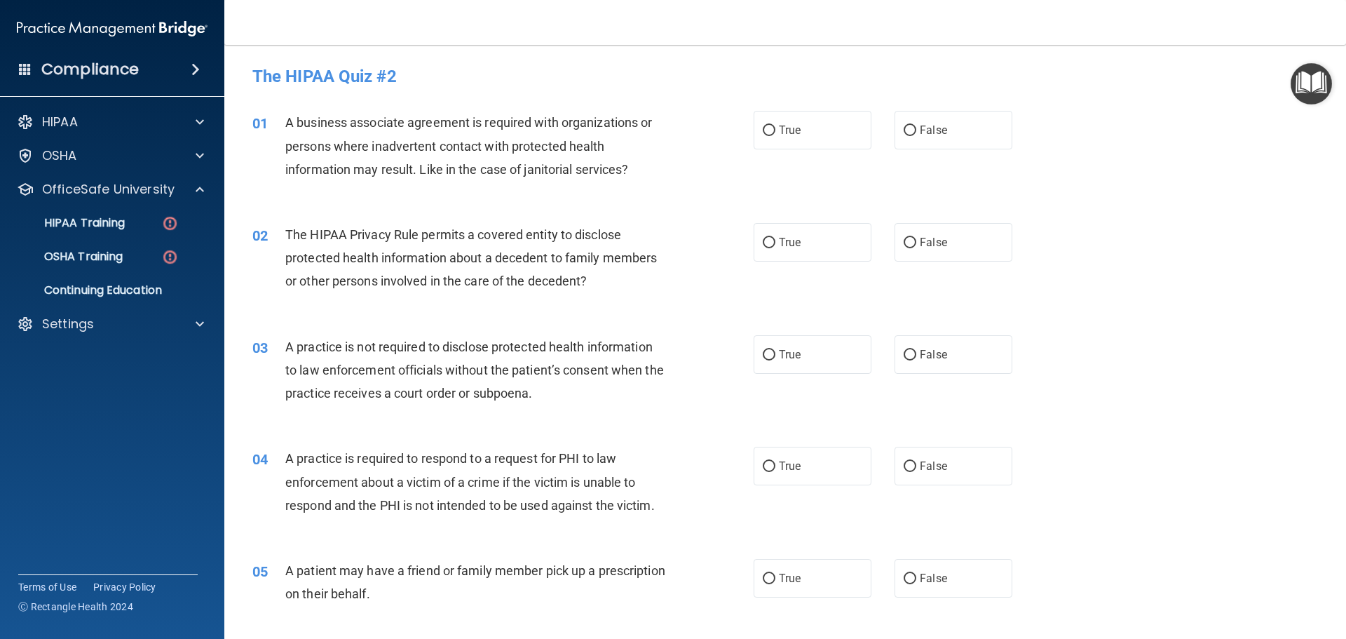
click at [1301, 84] on img "Open Resource Center" at bounding box center [1311, 83] width 41 height 41
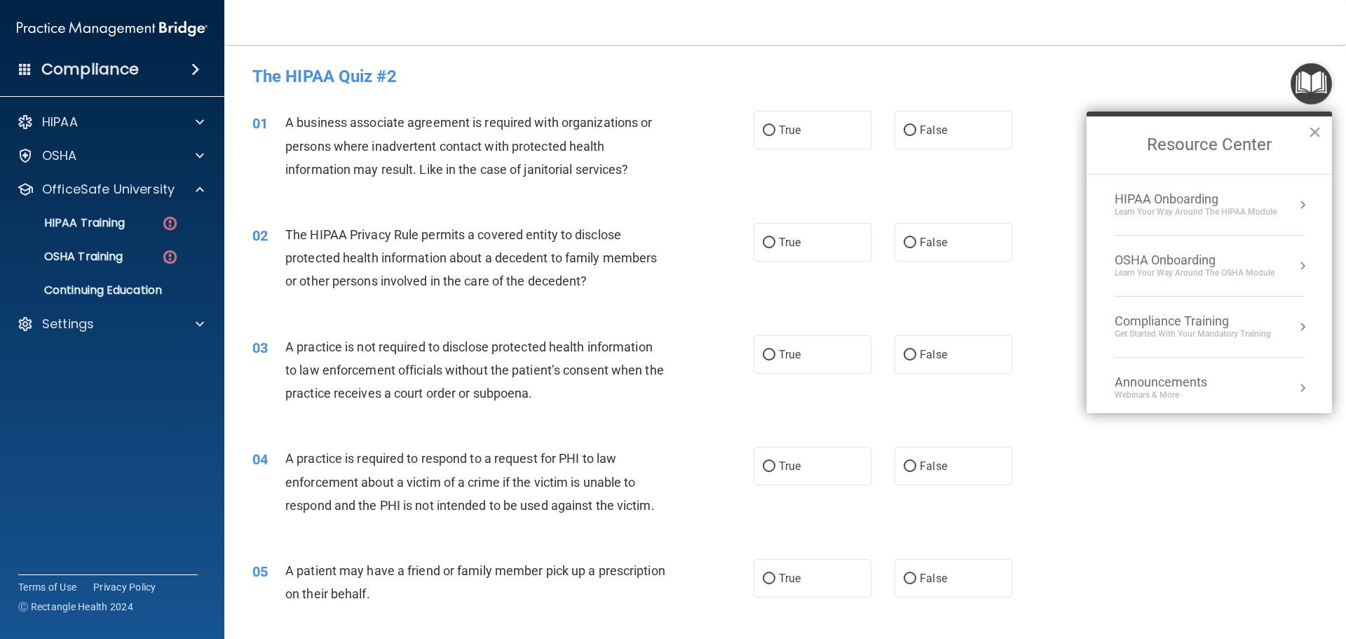
click at [1301, 84] on img "Open Resource Center" at bounding box center [1311, 83] width 41 height 41
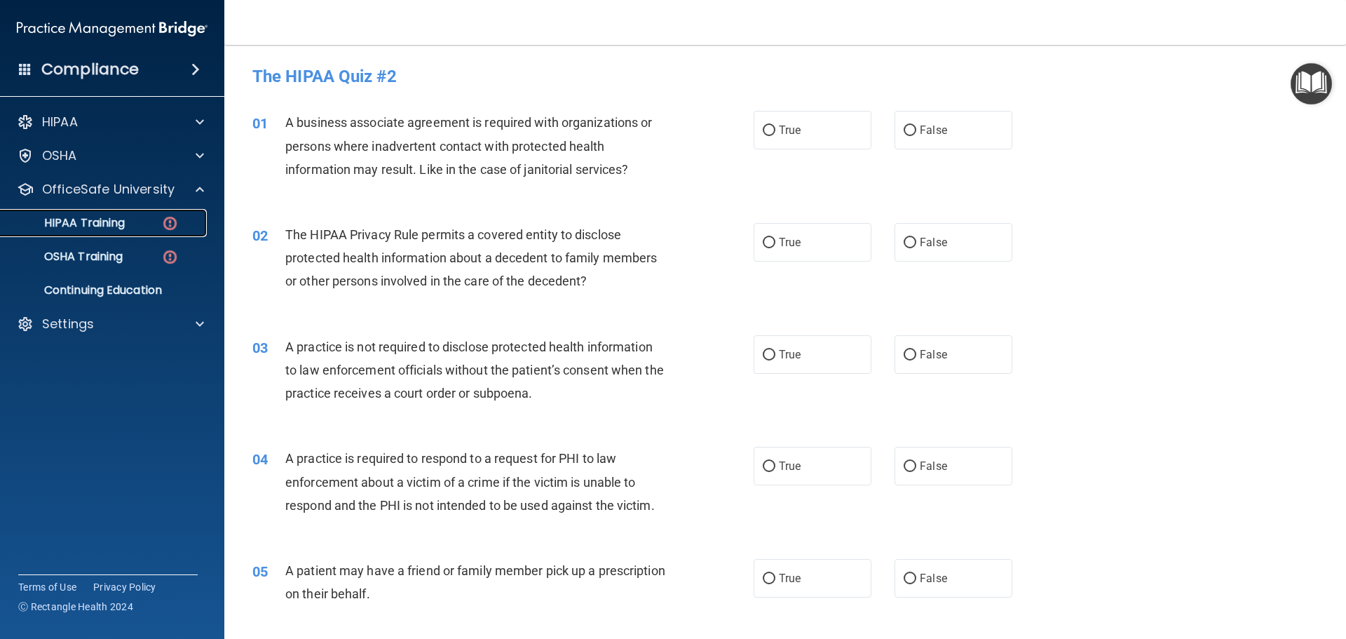
click at [100, 224] on p "HIPAA Training" at bounding box center [67, 223] width 116 height 14
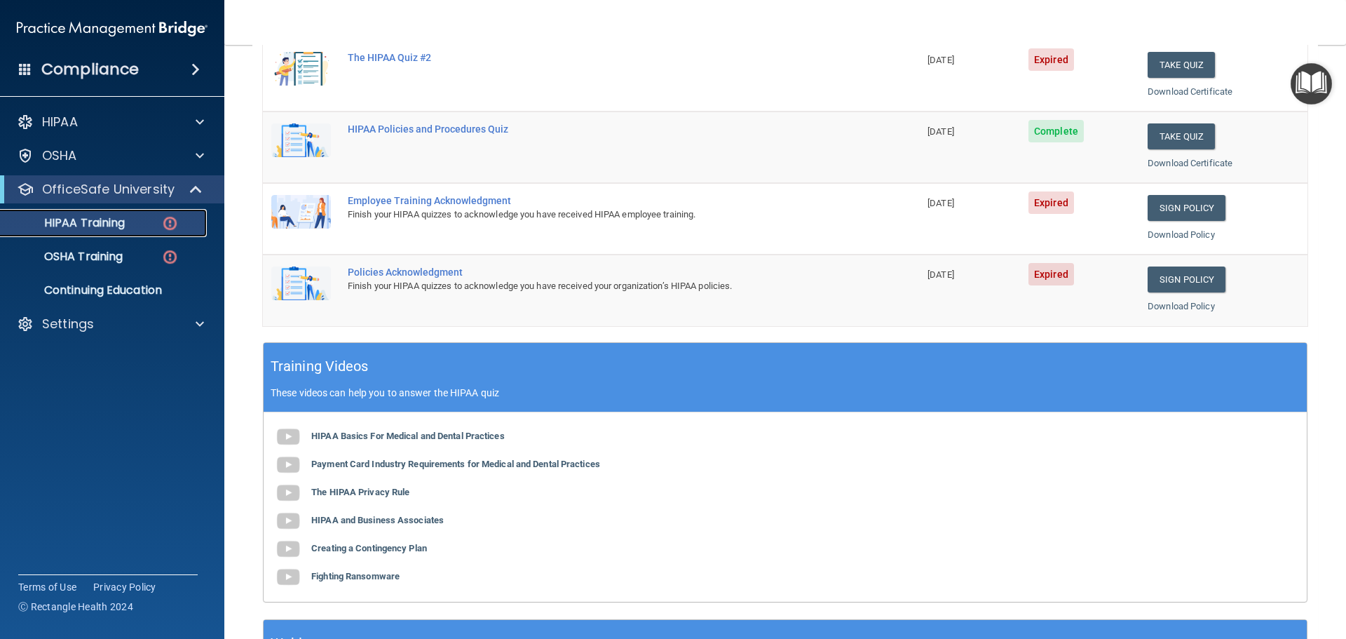
scroll to position [277, 0]
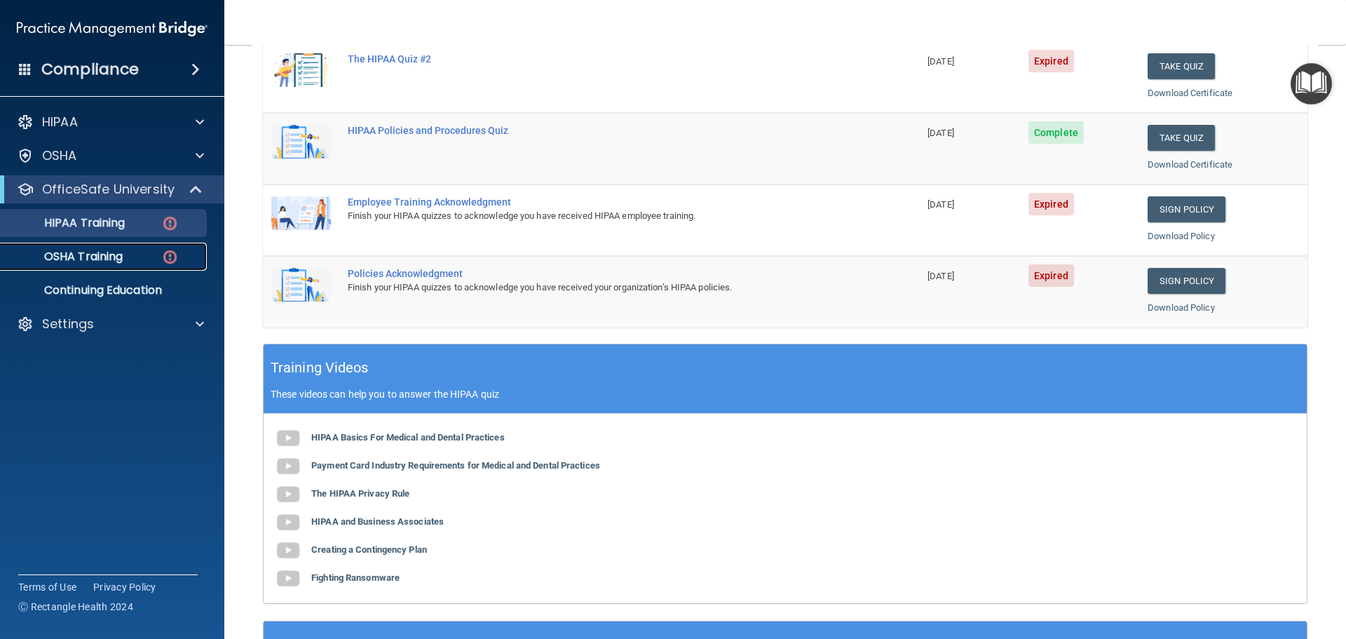
click at [114, 260] on p "OSHA Training" at bounding box center [66, 257] width 114 height 14
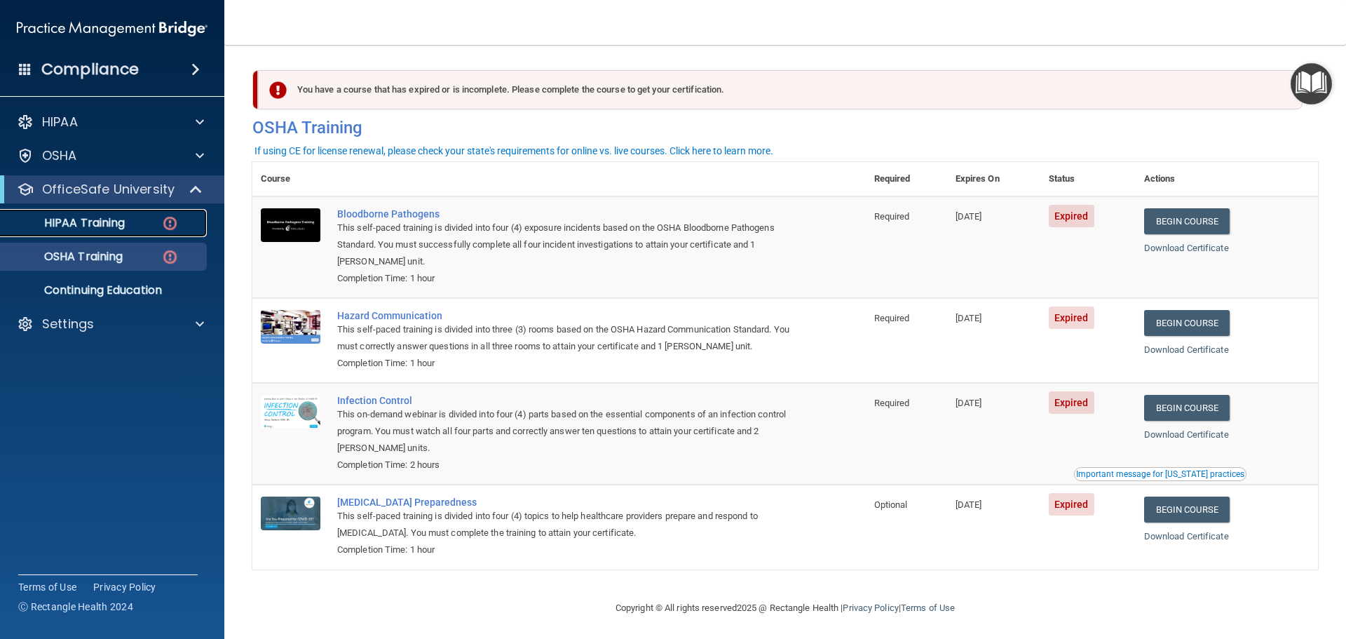
click at [110, 229] on p "HIPAA Training" at bounding box center [67, 223] width 116 height 14
